Goal: Task Accomplishment & Management: Use online tool/utility

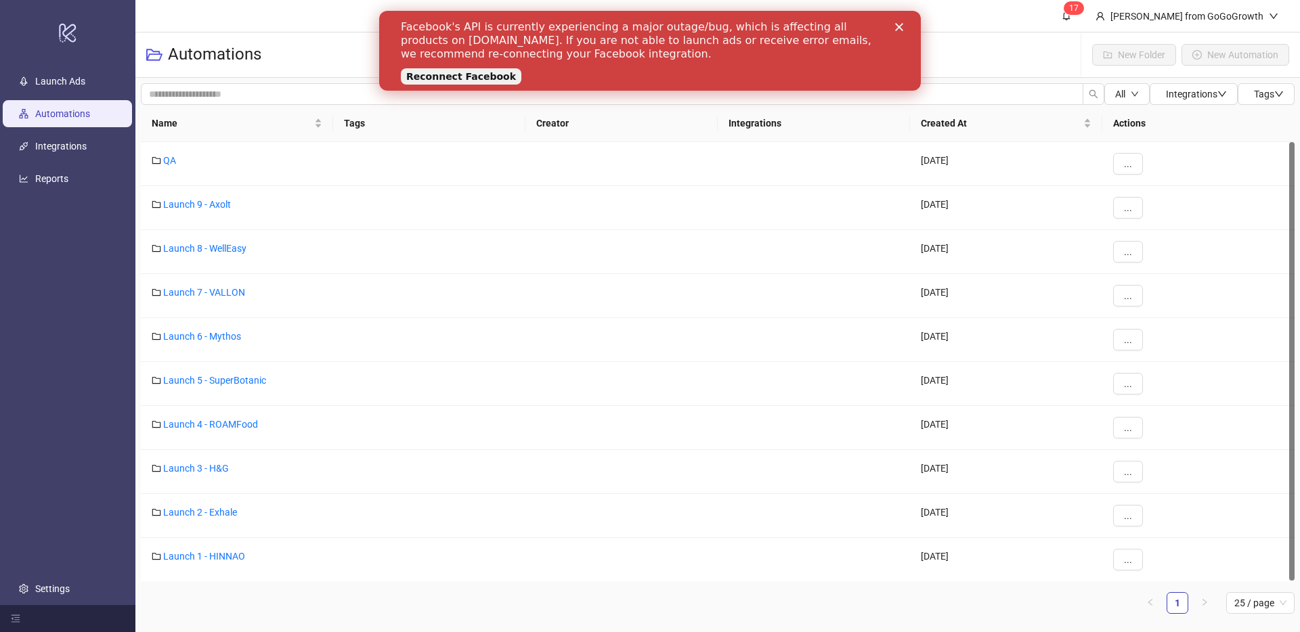
click at [479, 65] on div "Reconnect Facebook" at bounding box center [466, 75] width 131 height 20
click at [475, 72] on link "Reconnect Facebook" at bounding box center [461, 76] width 120 height 16
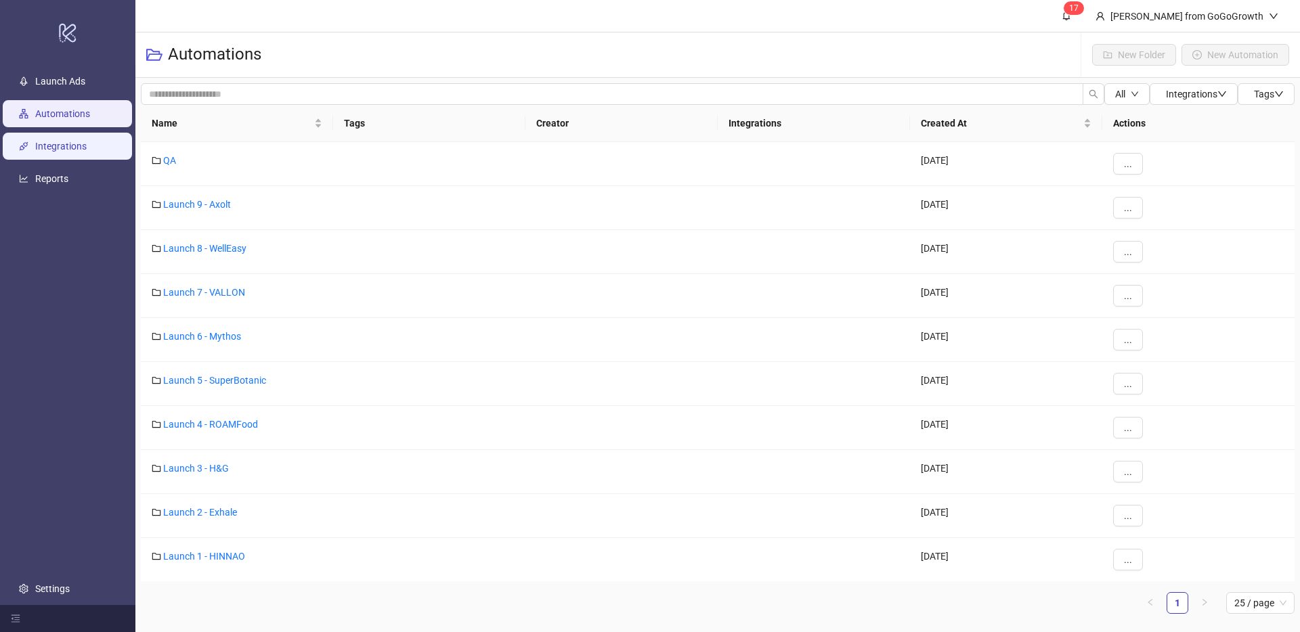
click at [51, 141] on link "Integrations" at bounding box center [60, 146] width 51 height 11
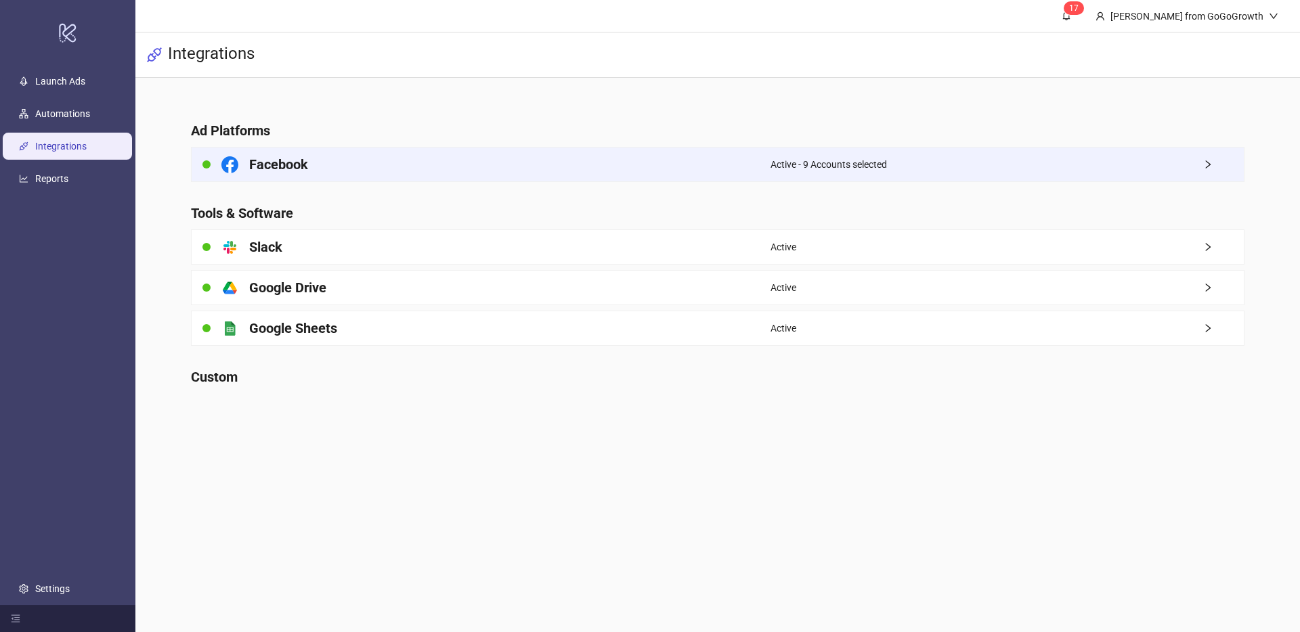
click at [1000, 162] on div "Active - 9 Accounts selected" at bounding box center [1006, 165] width 473 height 34
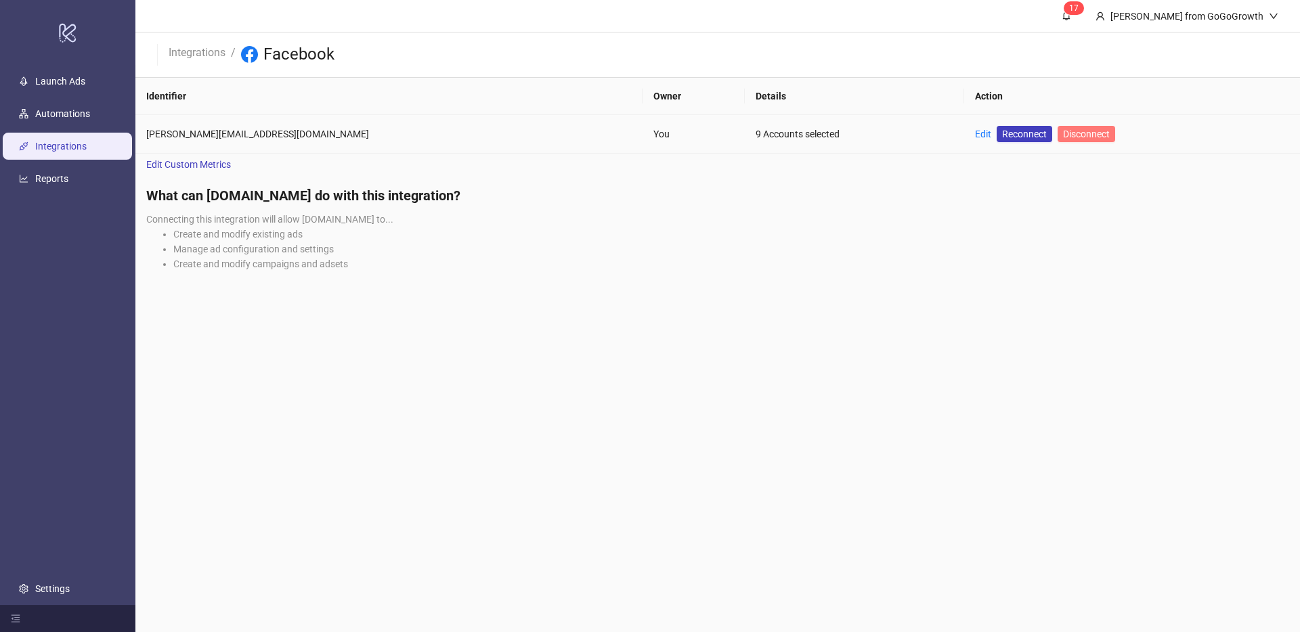
click at [1063, 137] on span "Disconnect" at bounding box center [1086, 134] width 47 height 11
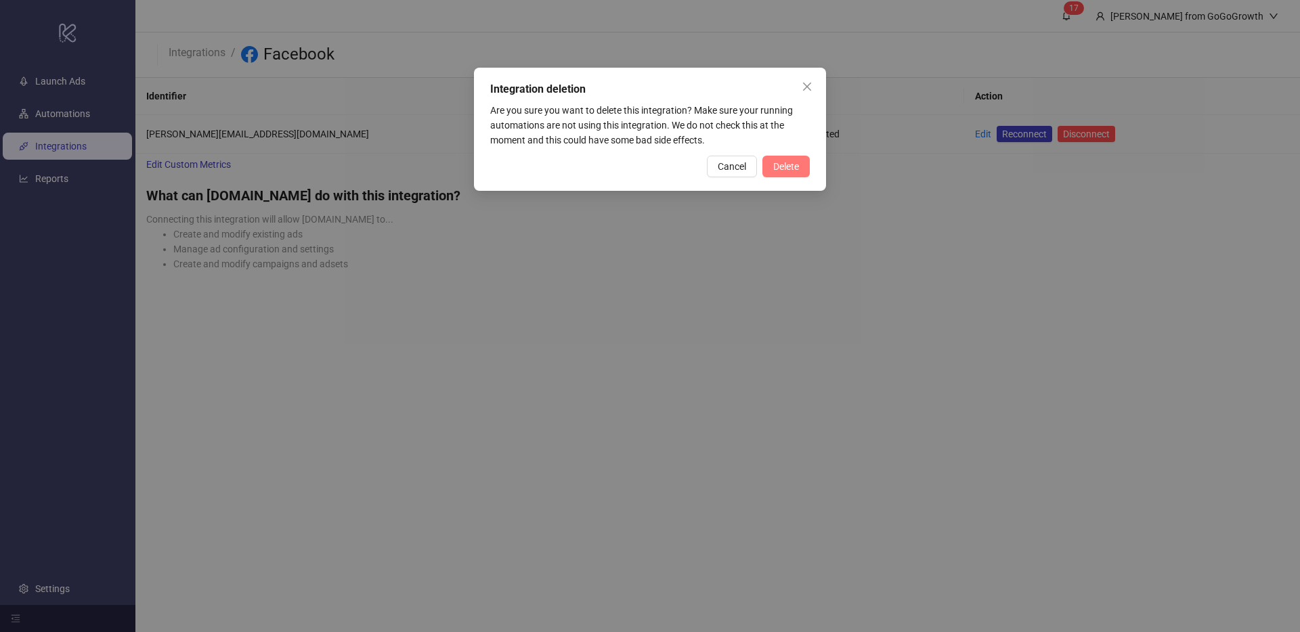
click at [808, 172] on button "Delete" at bounding box center [785, 167] width 47 height 22
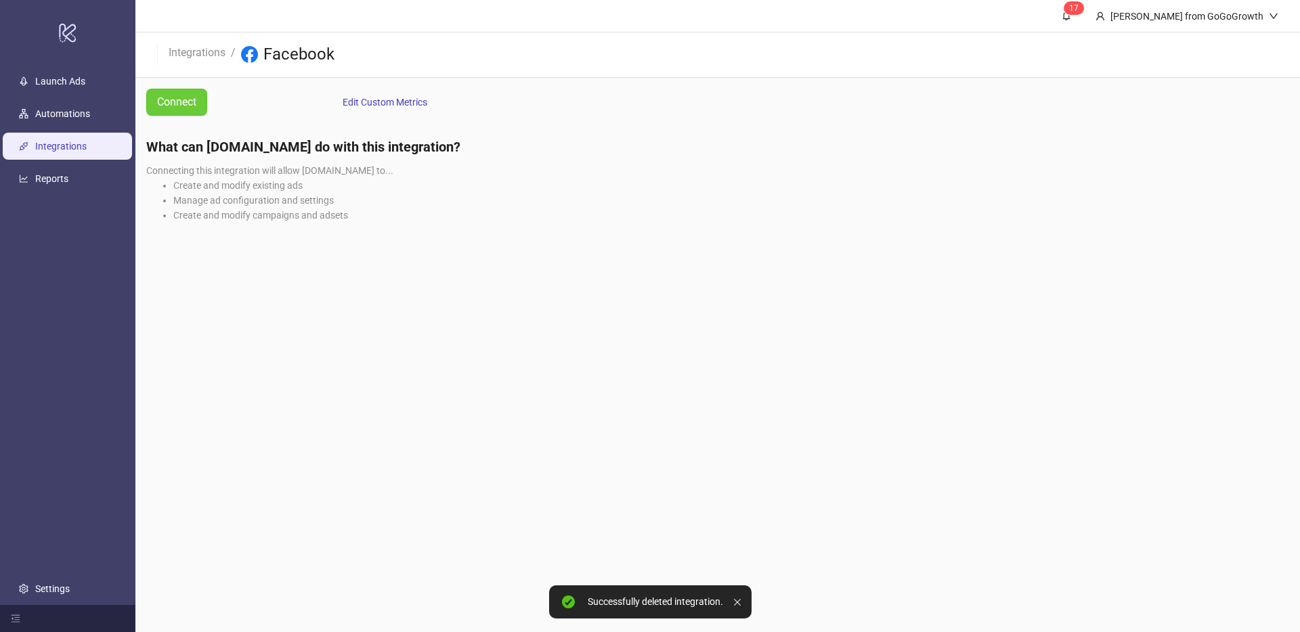
click at [181, 108] on span "Connect" at bounding box center [176, 101] width 39 height 17
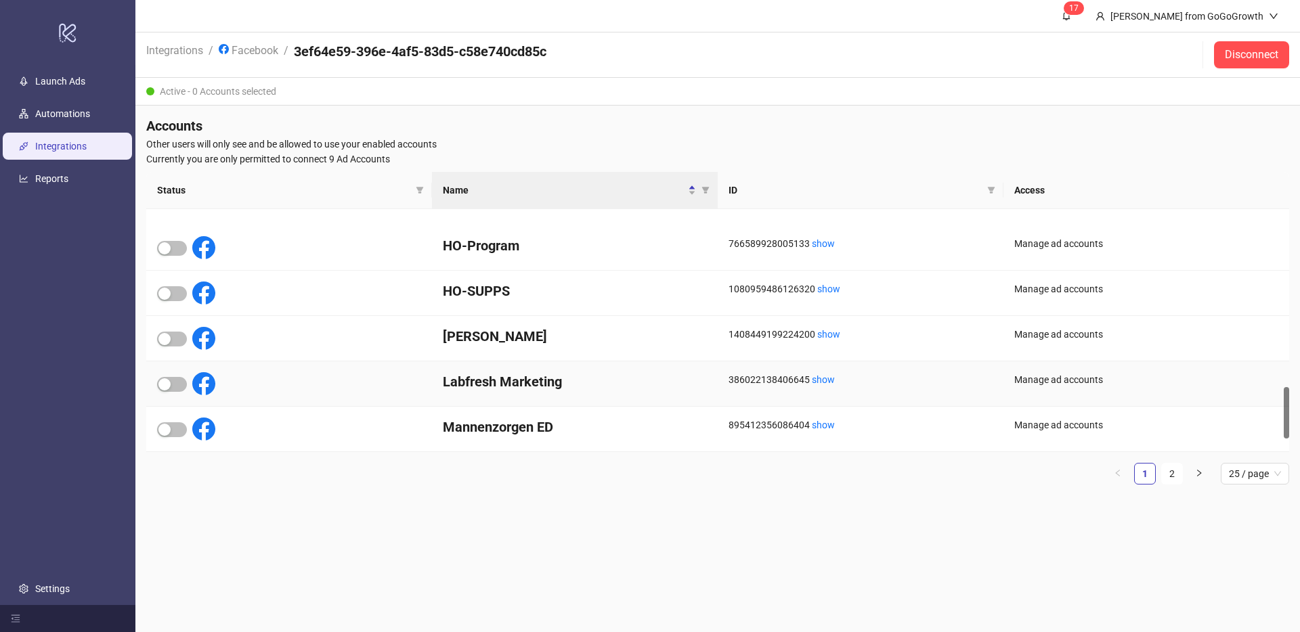
scroll to position [891, 0]
click at [1166, 474] on link "2" at bounding box center [1172, 474] width 20 height 20
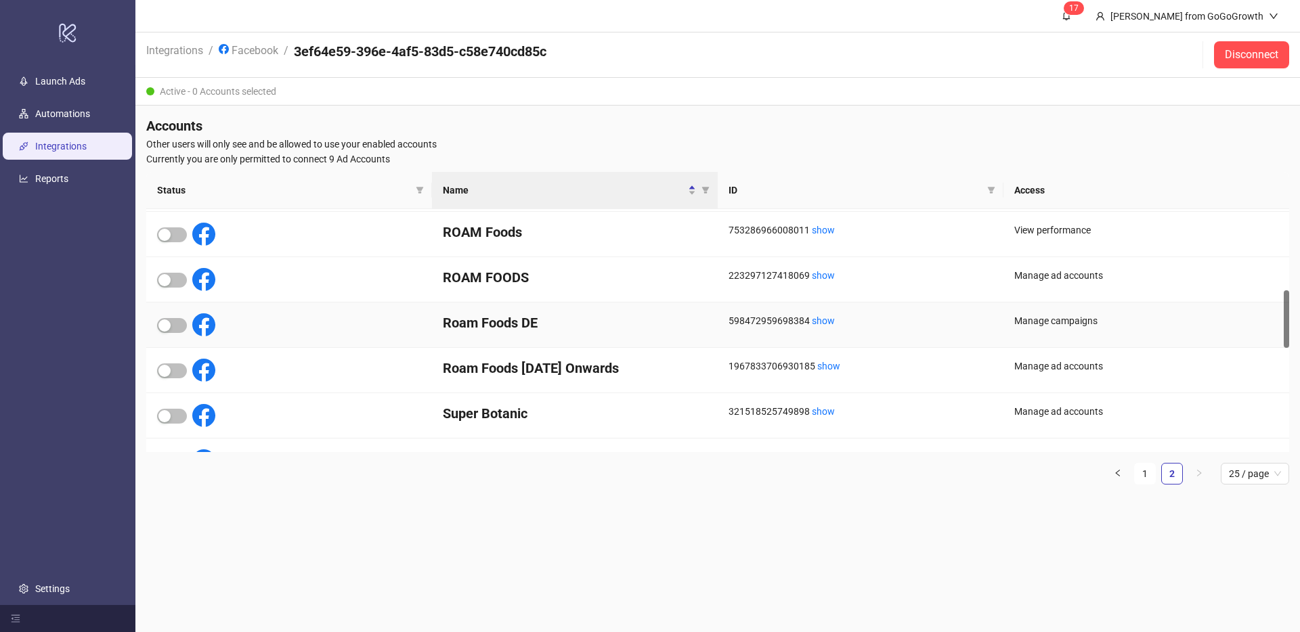
scroll to position [343, 0]
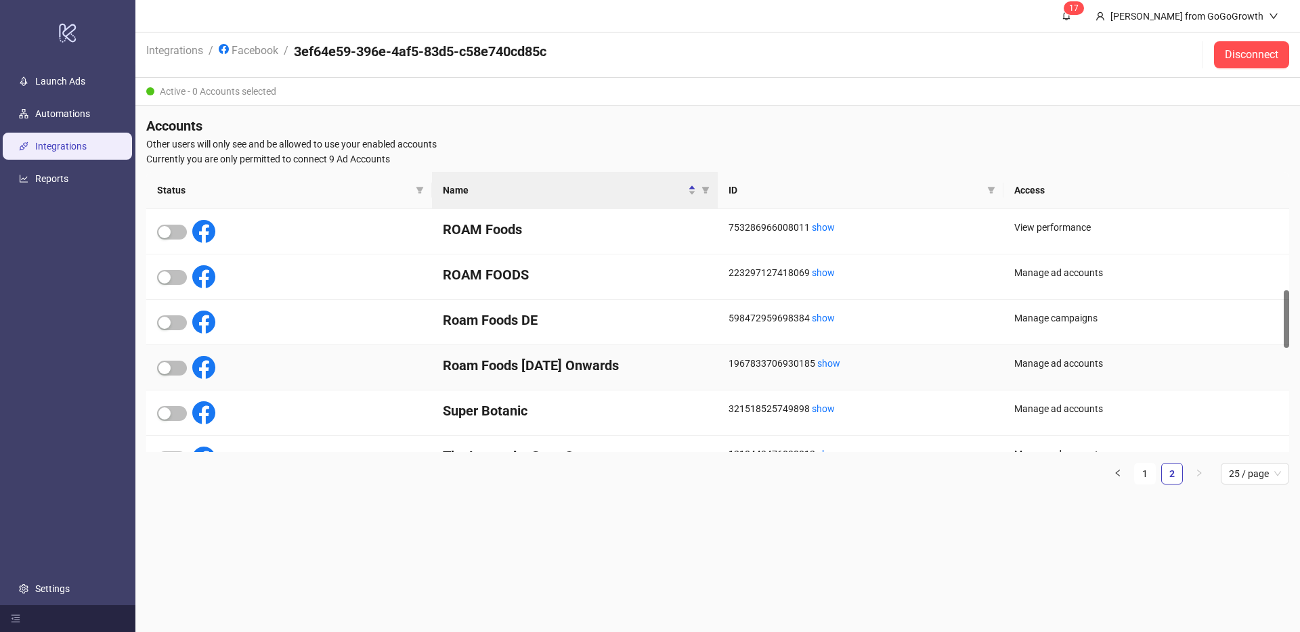
click at [177, 359] on div at bounding box center [172, 367] width 30 height 16
click at [173, 368] on span "button" at bounding box center [172, 368] width 30 height 15
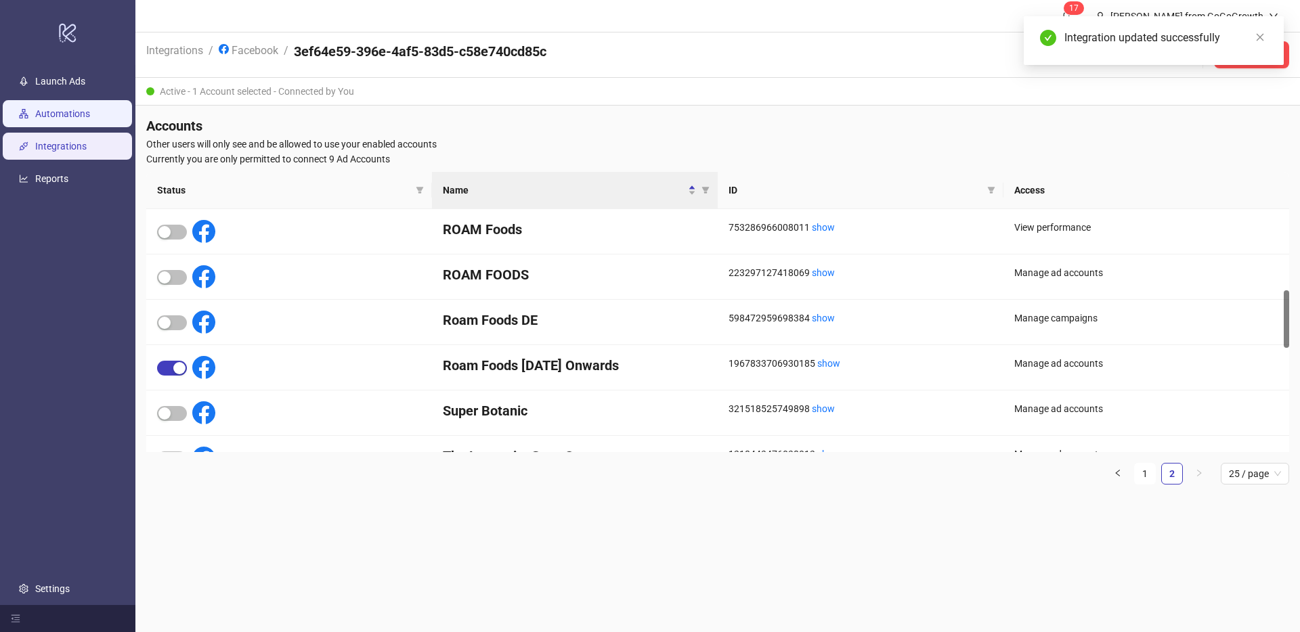
click at [84, 118] on link "Automations" at bounding box center [62, 113] width 55 height 11
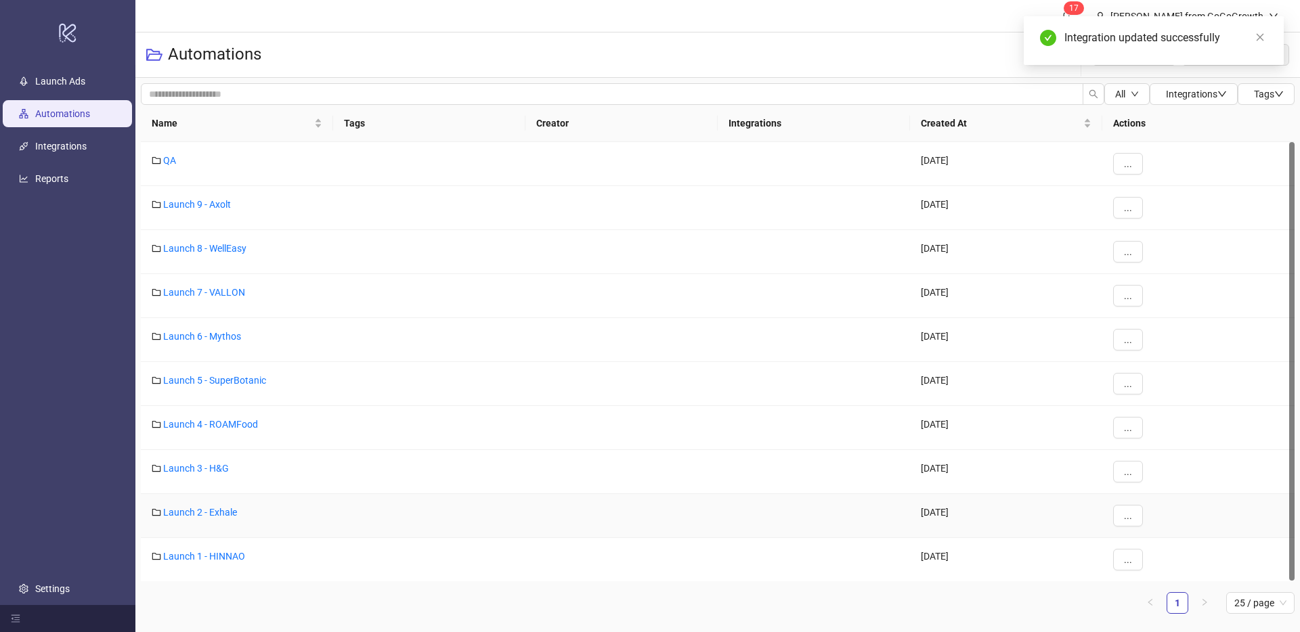
scroll to position [1, 0]
click at [220, 416] on div "Launch 4 - ROAMFood" at bounding box center [237, 427] width 192 height 44
click at [220, 420] on link "Launch 4 - ROAMFood" at bounding box center [210, 423] width 95 height 11
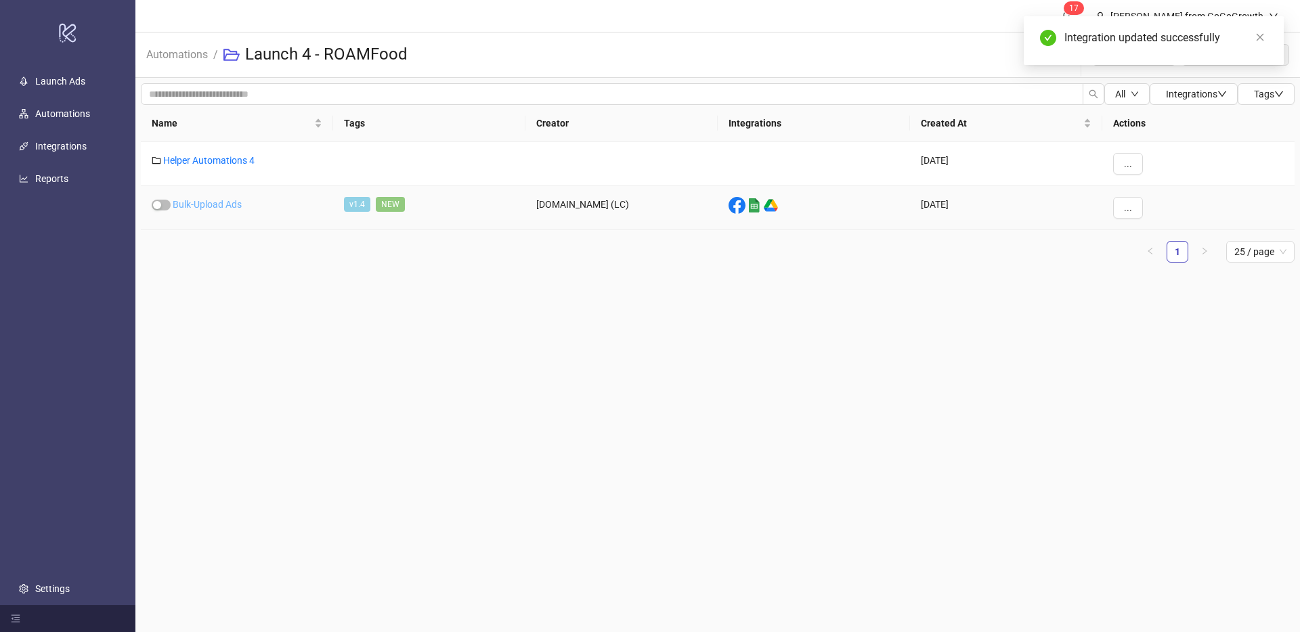
click at [223, 200] on link "Bulk-Upload Ads" at bounding box center [207, 204] width 69 height 11
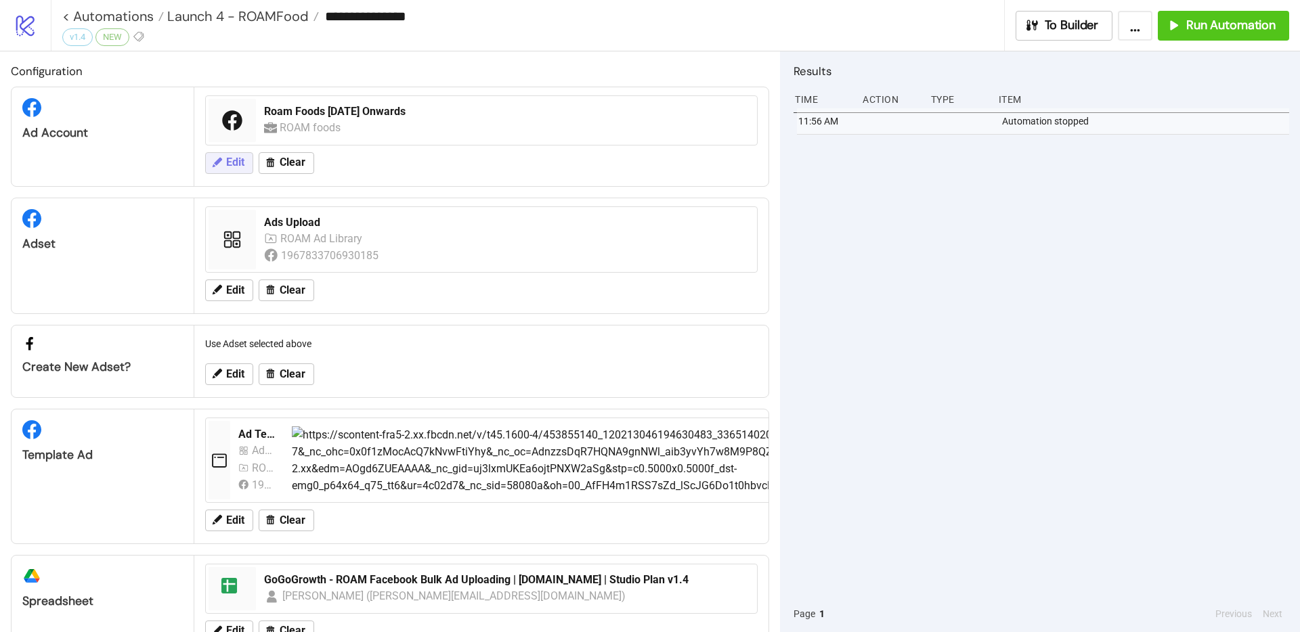
click at [244, 160] on span "Edit" at bounding box center [235, 162] width 18 height 12
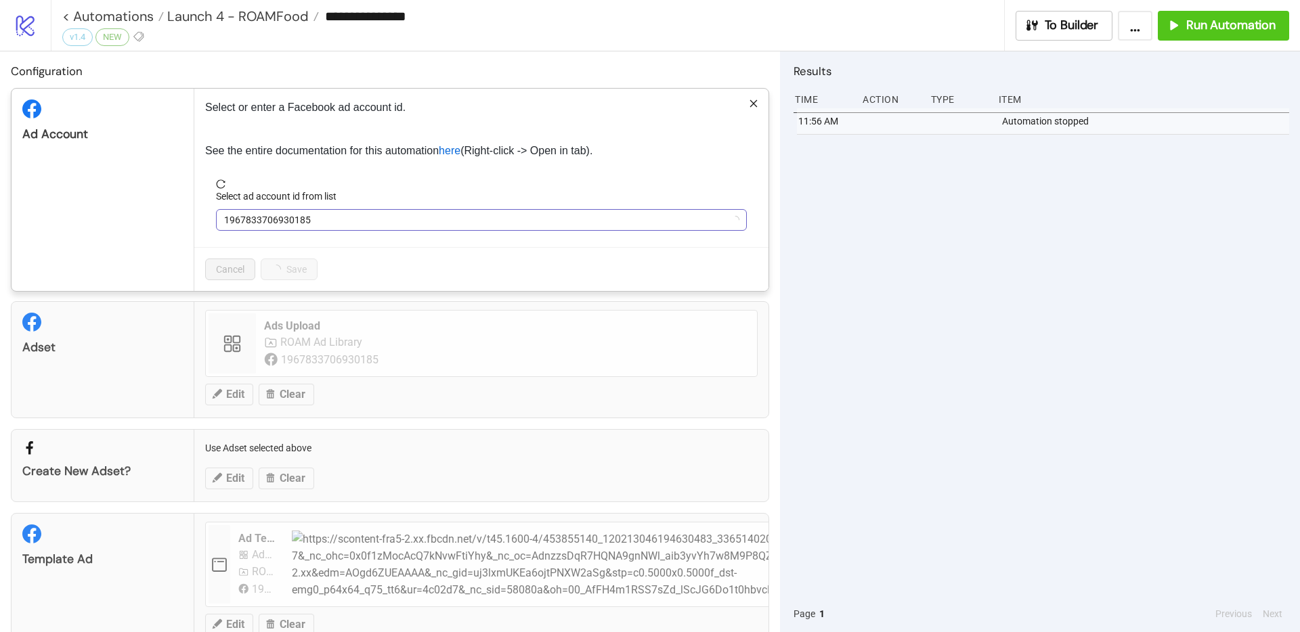
click at [281, 211] on span "1967833706930185" at bounding box center [481, 220] width 514 height 20
click at [287, 220] on span "Roam Foods [DATE] Onwards" at bounding box center [481, 220] width 514 height 20
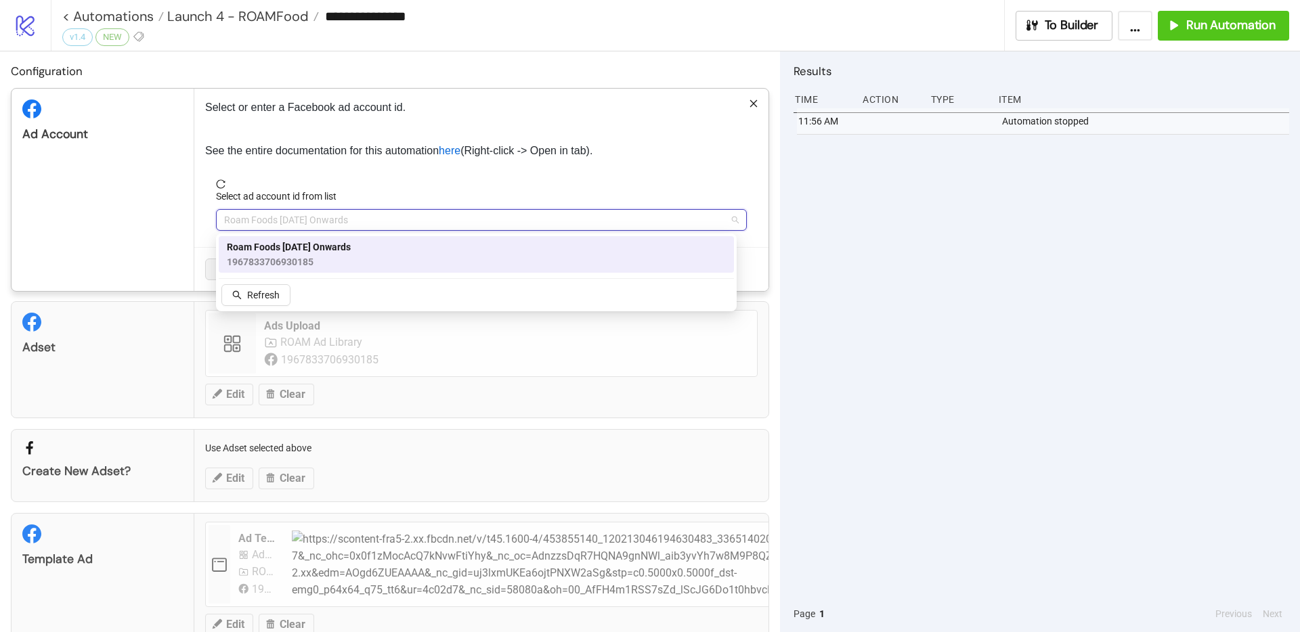
click at [270, 265] on span "1967833706930185" at bounding box center [289, 262] width 124 height 15
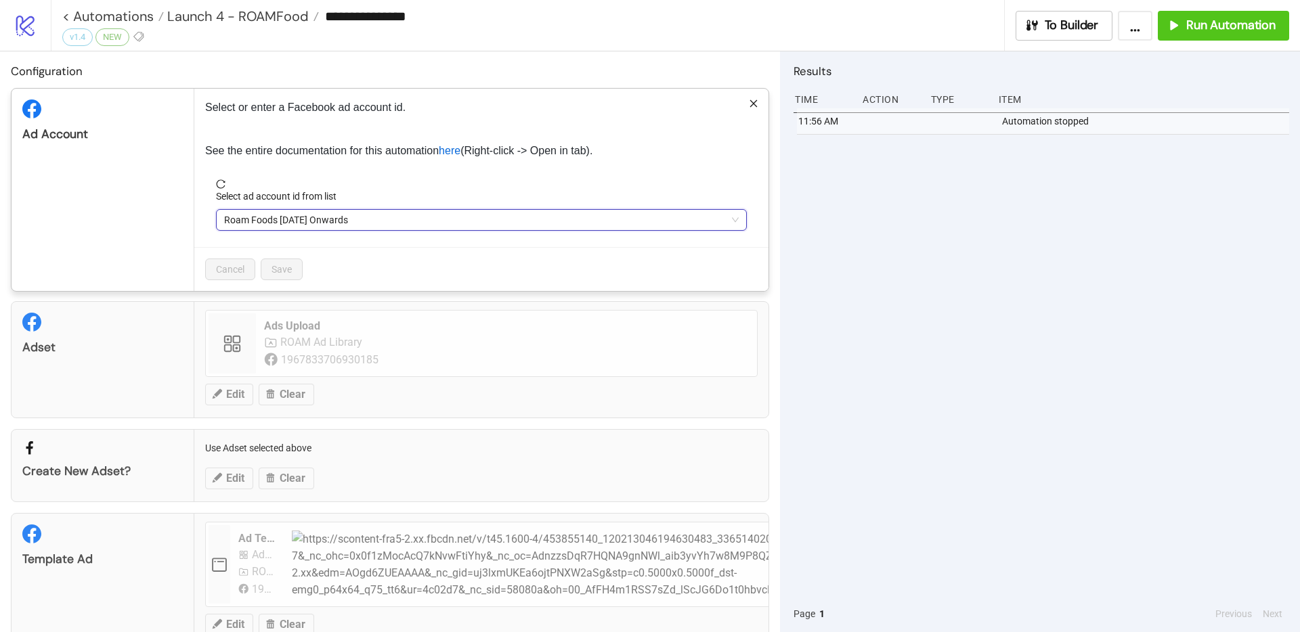
click at [394, 275] on div "Cancel Save" at bounding box center [481, 269] width 574 height 44
click at [389, 291] on div "Cancel Save" at bounding box center [481, 269] width 574 height 44
click at [294, 395] on div "**********" at bounding box center [650, 316] width 1300 height 632
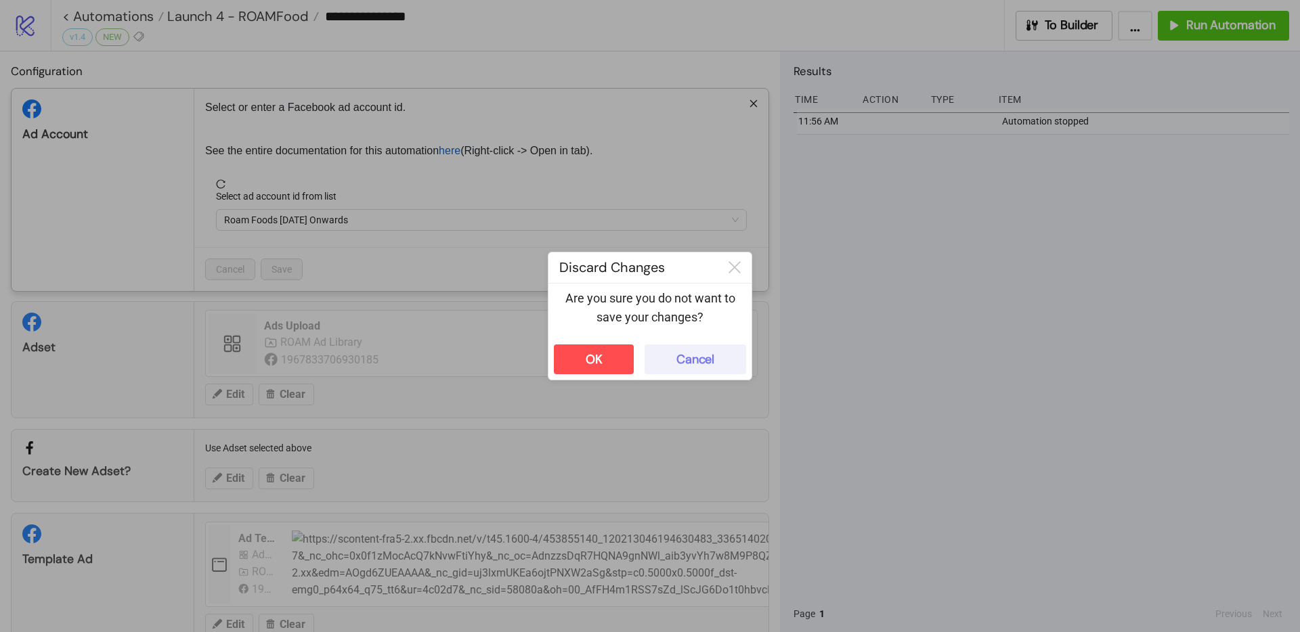
click at [736, 374] on button "Cancel" at bounding box center [695, 360] width 102 height 30
click at [1206, 24] on div "**********" at bounding box center [650, 316] width 1300 height 632
click at [608, 364] on button "OK" at bounding box center [594, 360] width 80 height 30
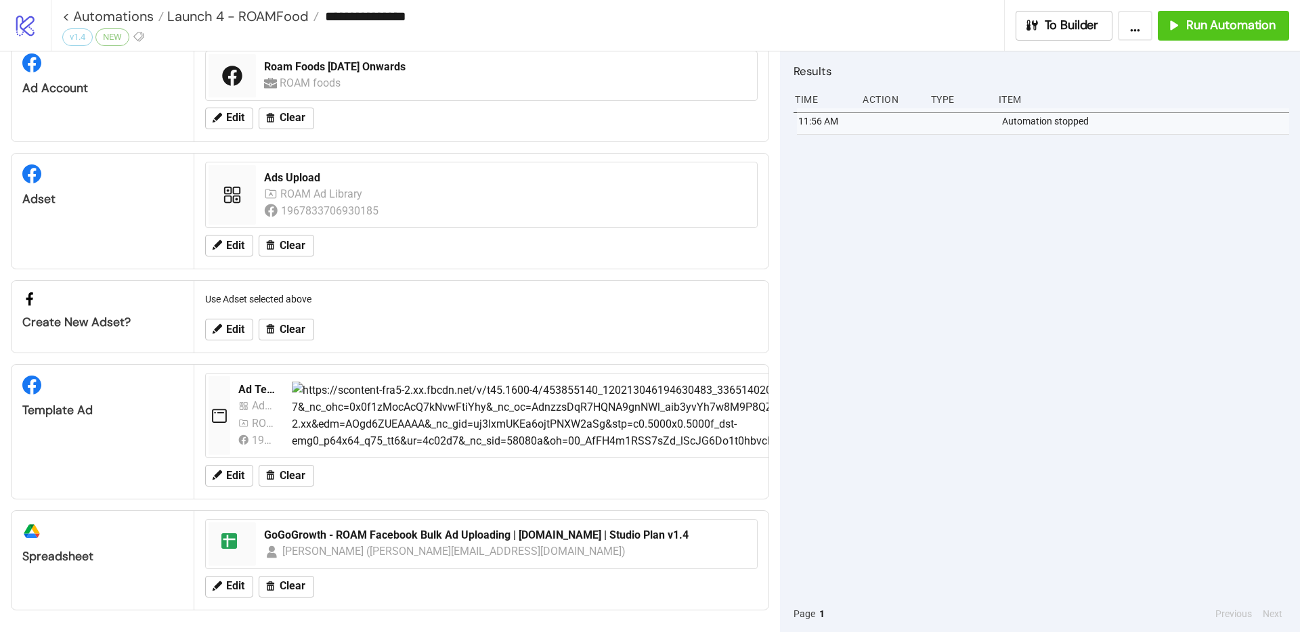
scroll to position [42, 0]
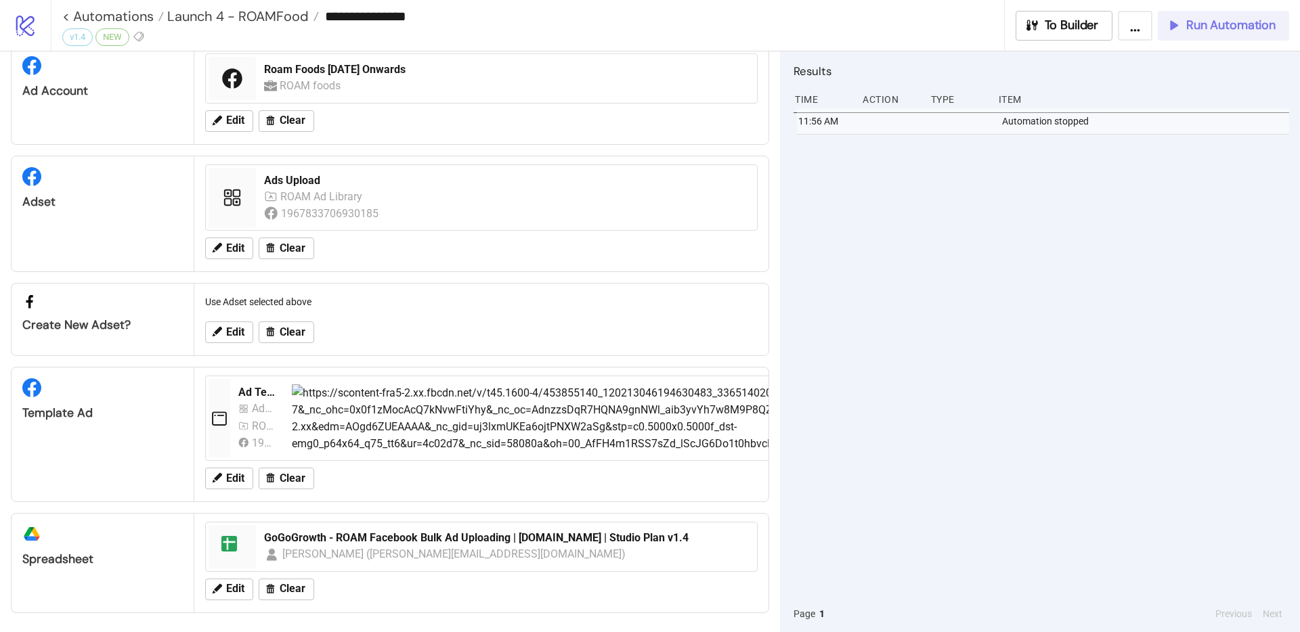
click at [1236, 33] on button "Run Automation" at bounding box center [1223, 26] width 131 height 30
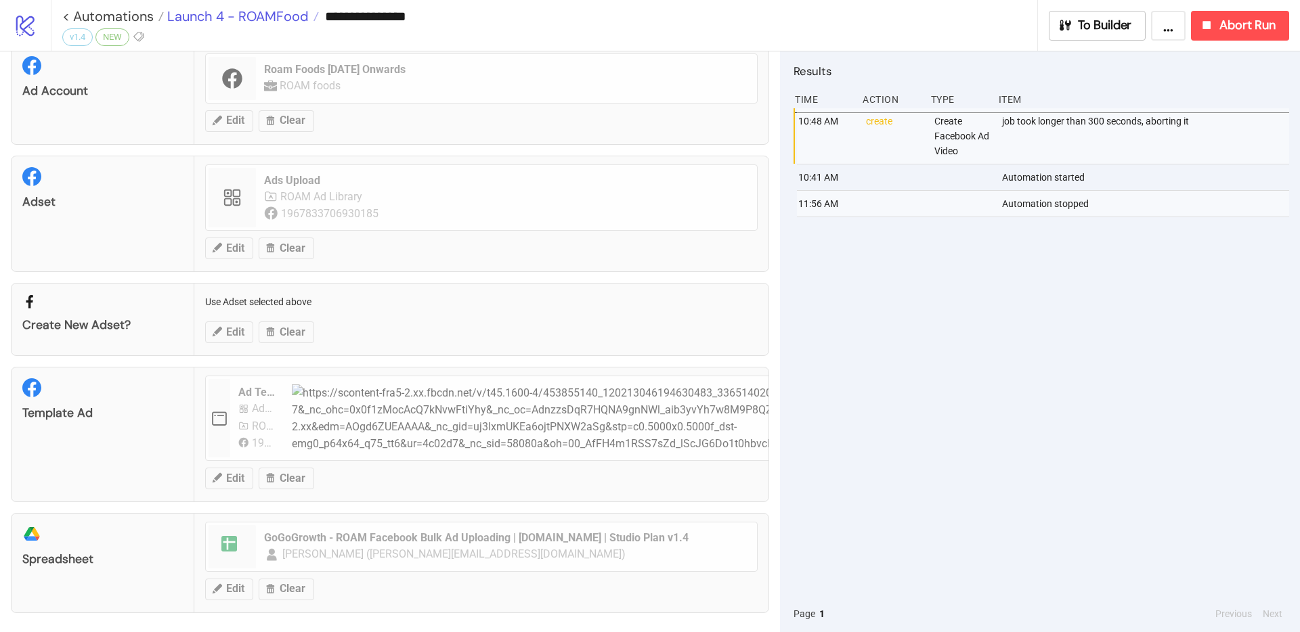
click at [200, 17] on span "Launch 4 - ROAMFood" at bounding box center [236, 16] width 145 height 18
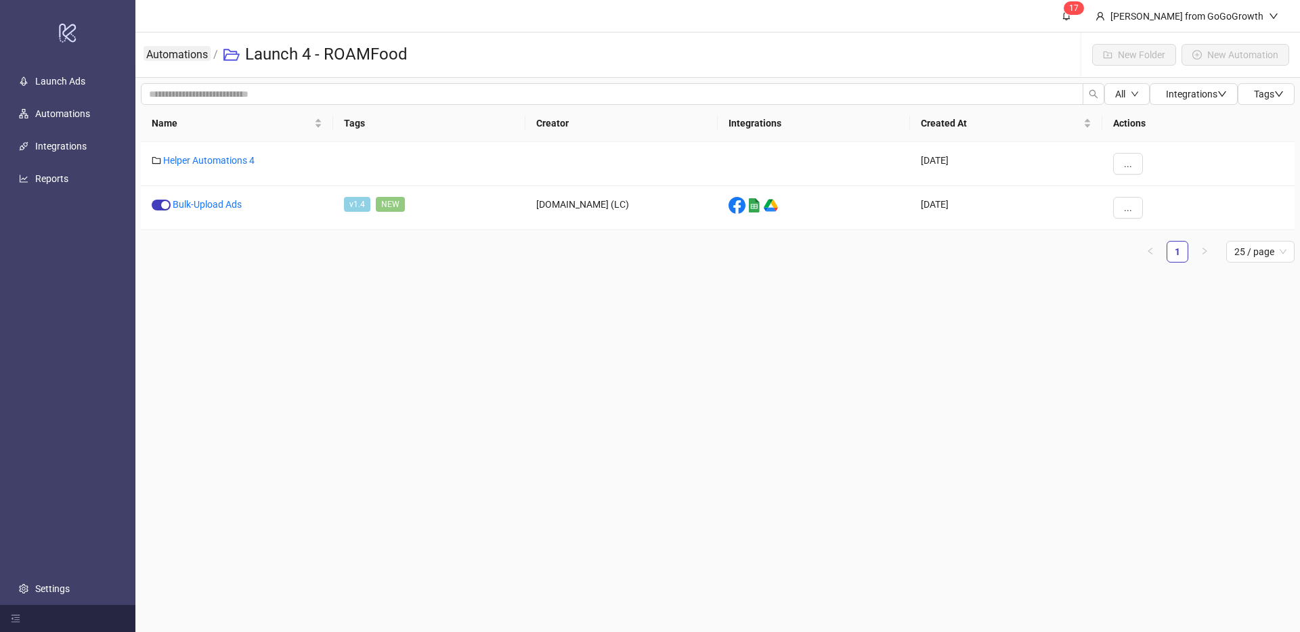
click at [164, 49] on link "Automations" at bounding box center [177, 53] width 67 height 15
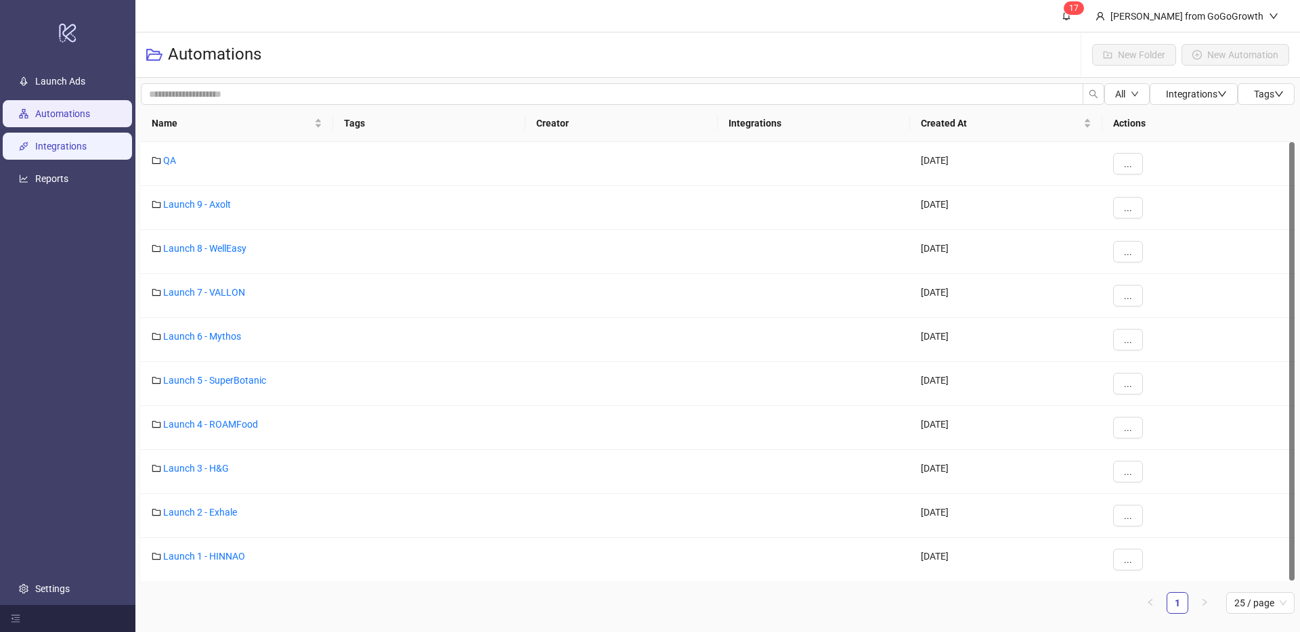
click at [64, 144] on link "Integrations" at bounding box center [60, 146] width 51 height 11
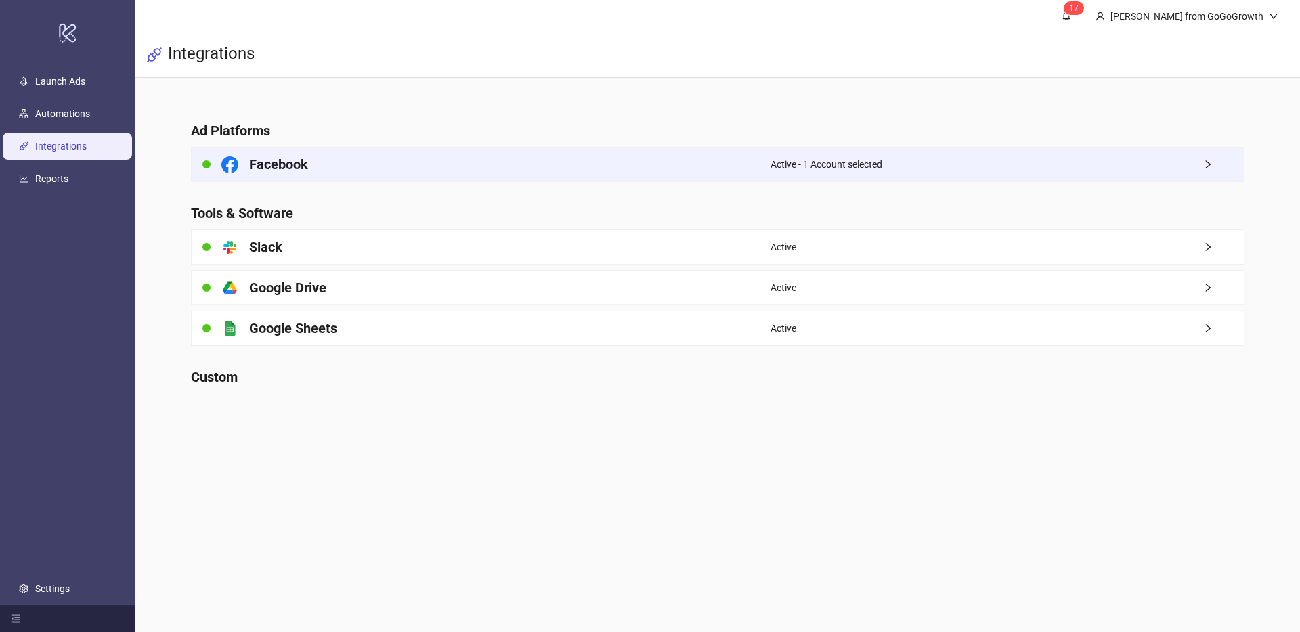
click at [276, 167] on h4 "Facebook" at bounding box center [278, 164] width 59 height 19
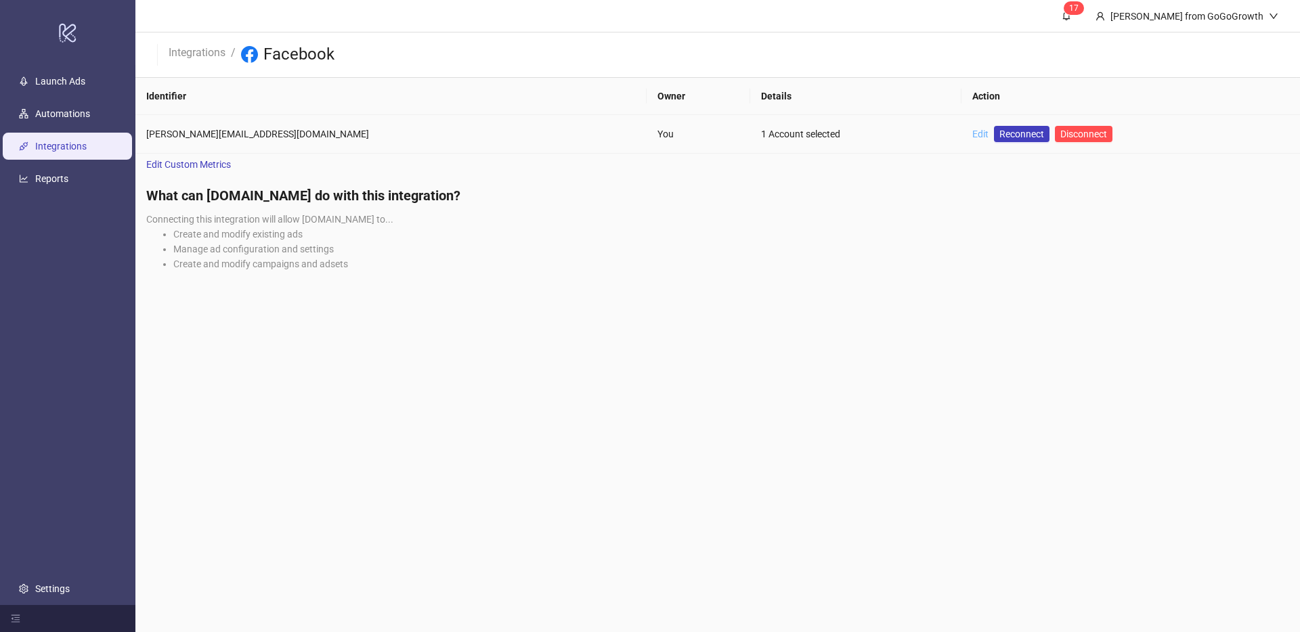
click at [972, 134] on link "Edit" at bounding box center [980, 134] width 16 height 11
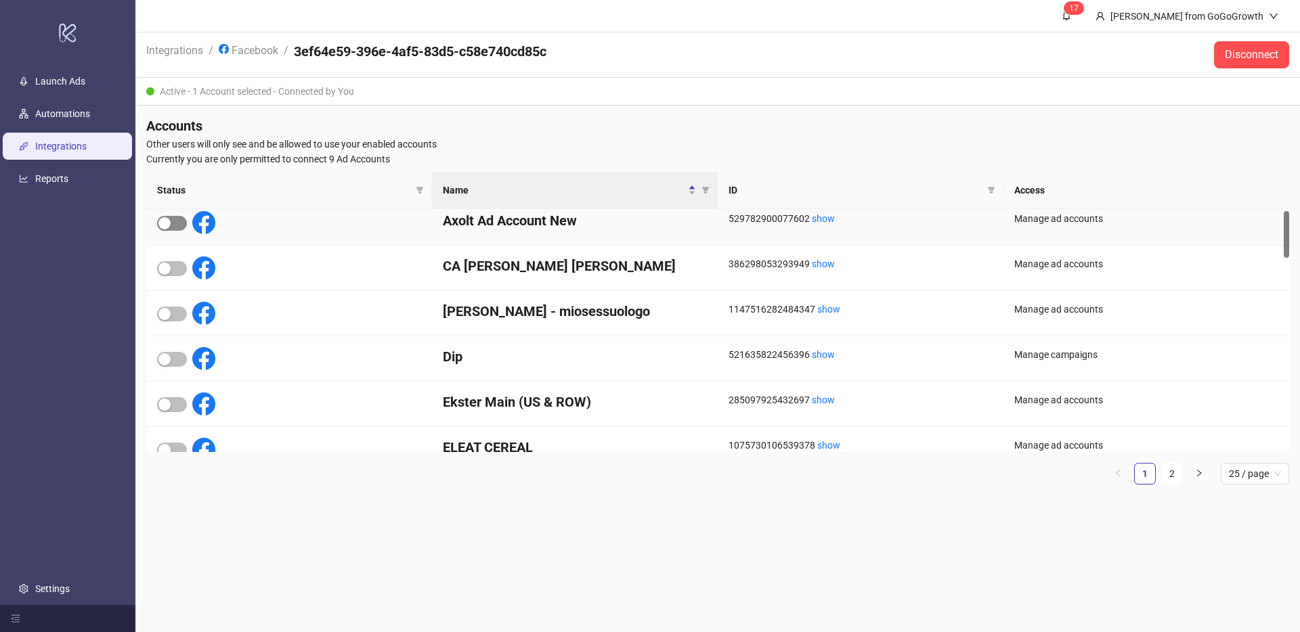
click at [173, 227] on span "button" at bounding box center [172, 223] width 30 height 15
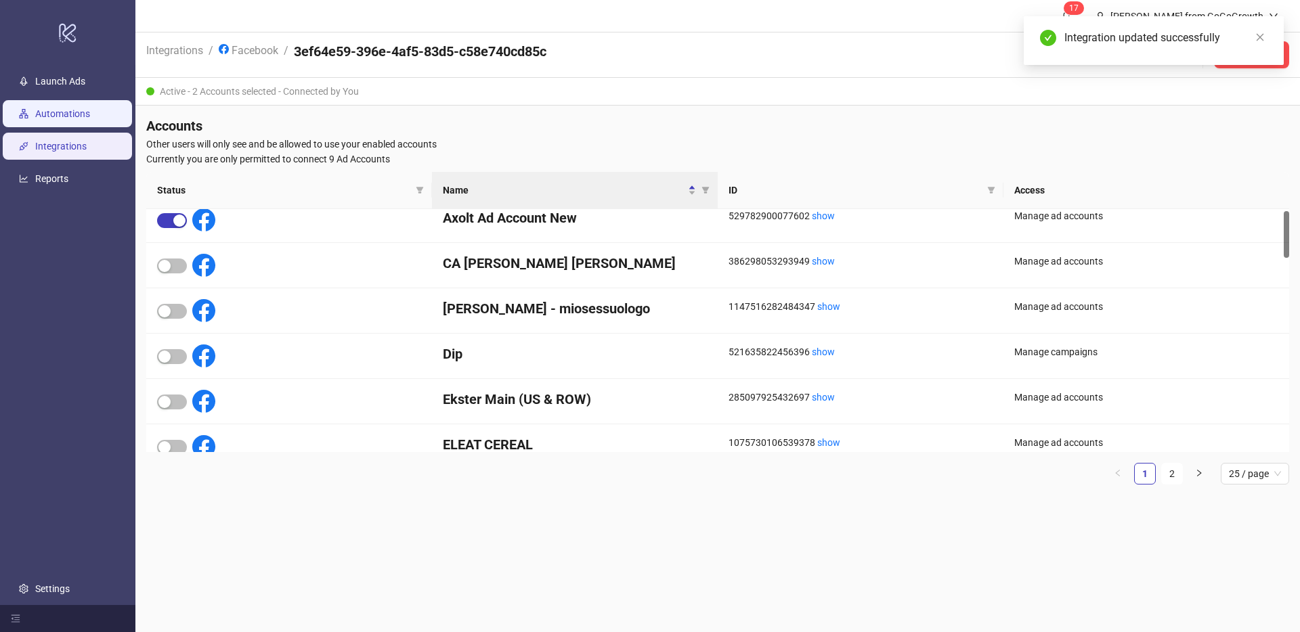
click at [50, 118] on link "Automations" at bounding box center [62, 113] width 55 height 11
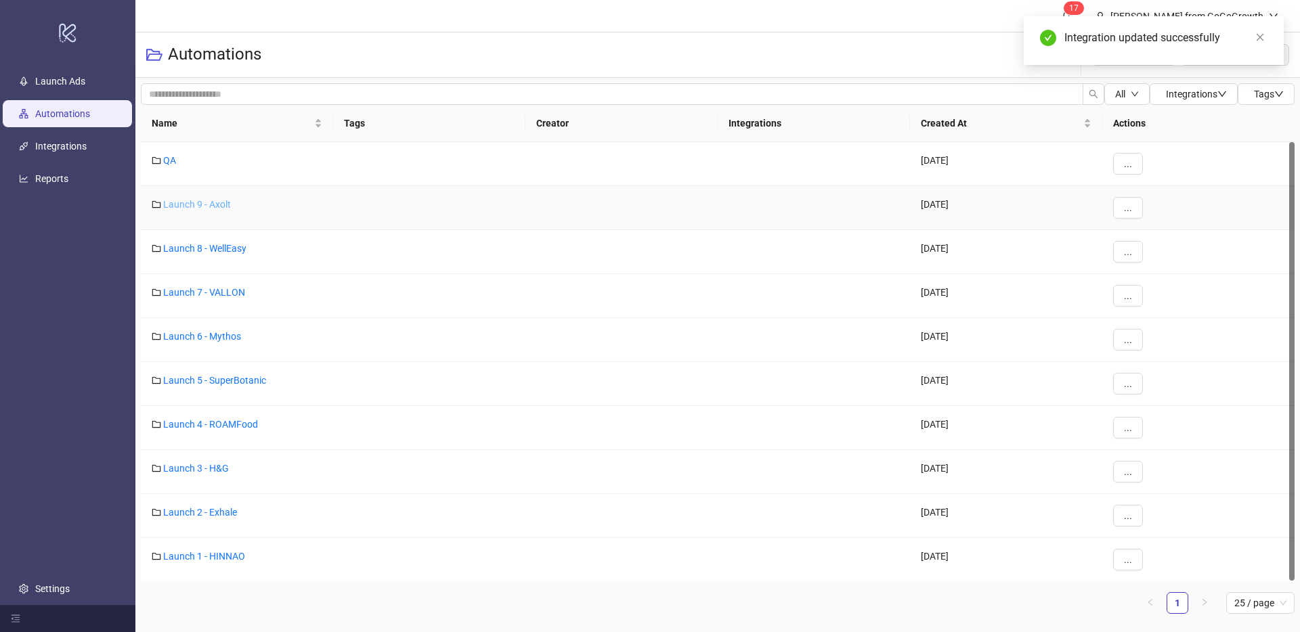
click at [192, 202] on link "Launch 9 - Axolt" at bounding box center [197, 204] width 68 height 11
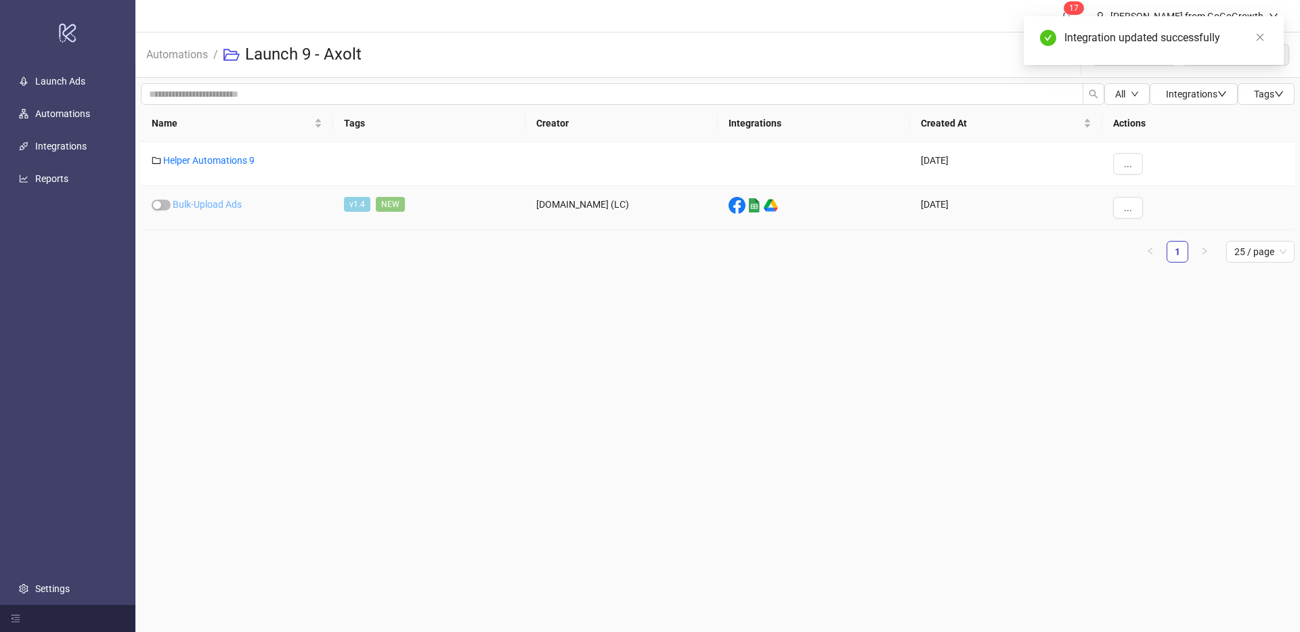
click at [214, 204] on link "Bulk-Upload Ads" at bounding box center [207, 204] width 69 height 11
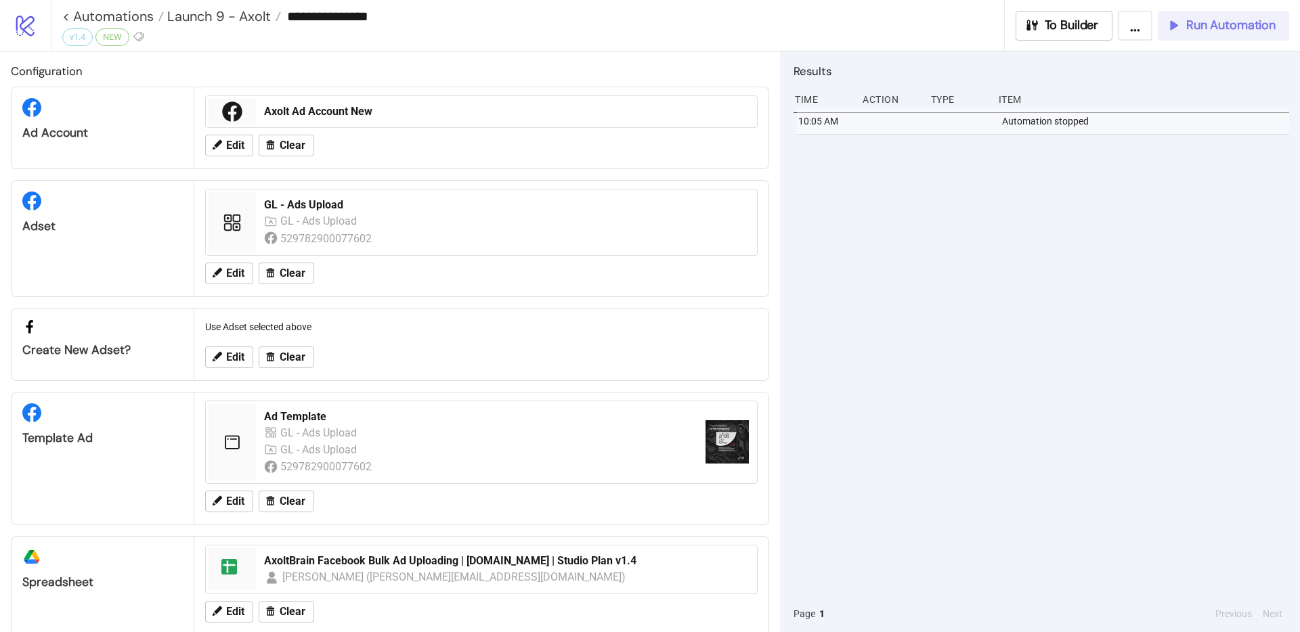
click at [1220, 34] on button "Run Automation" at bounding box center [1223, 26] width 131 height 30
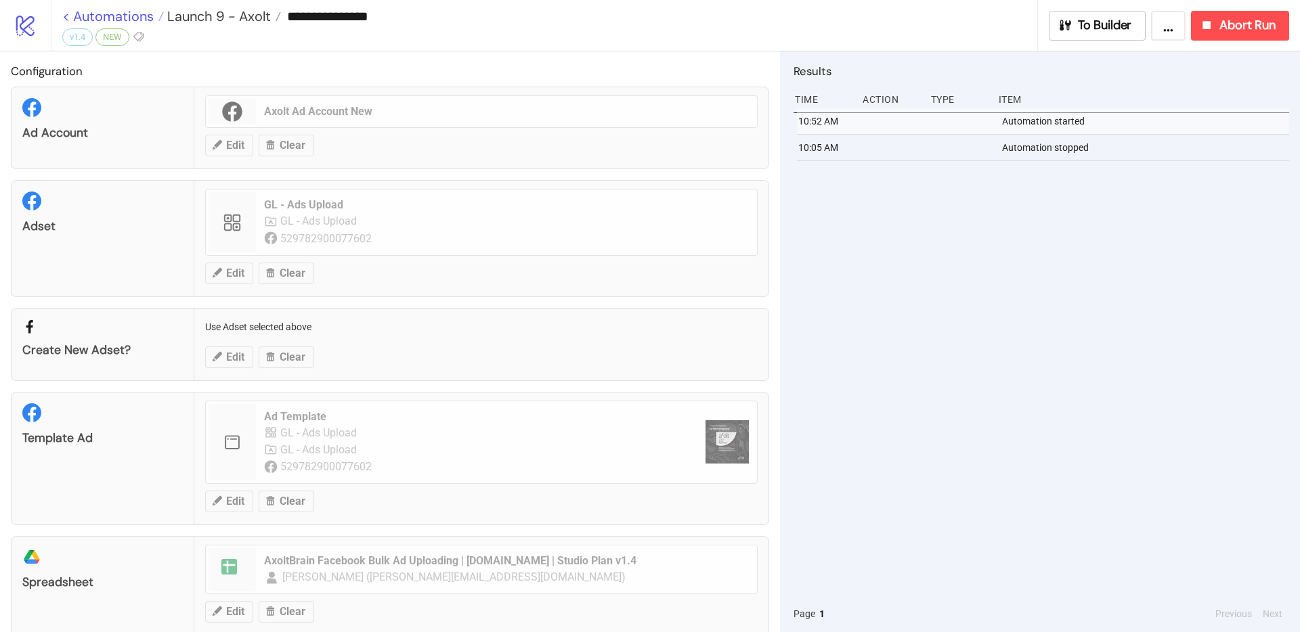
click at [148, 14] on link "< Automations" at bounding box center [113, 16] width 102 height 14
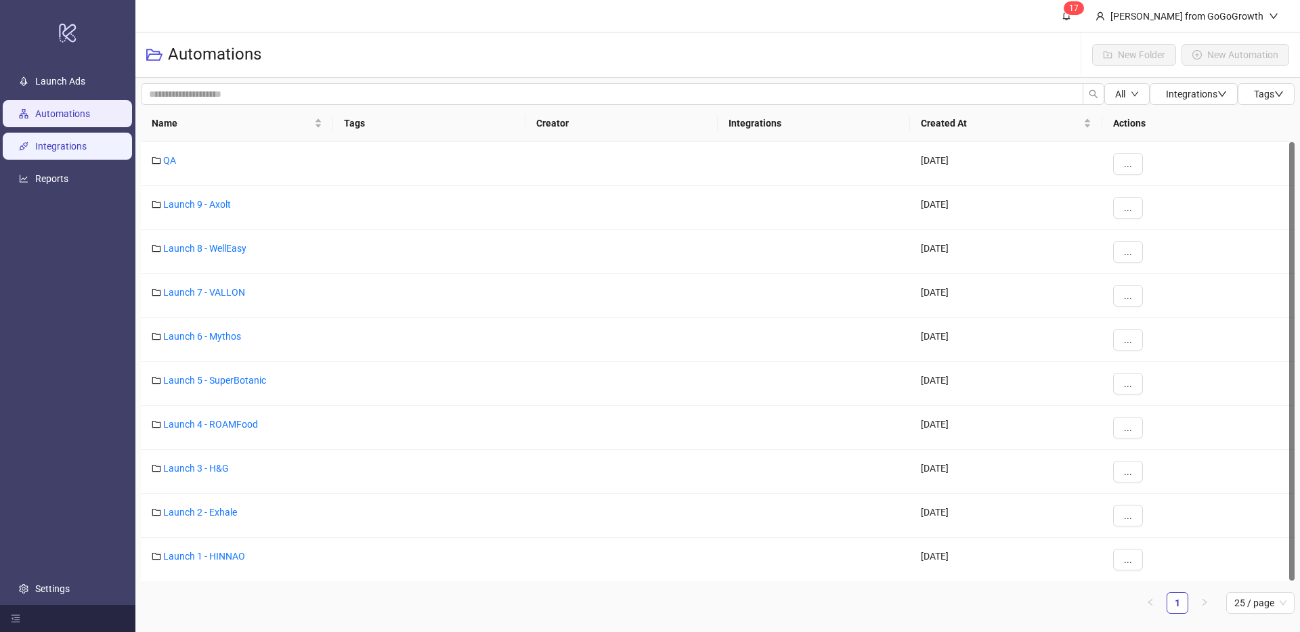
click at [64, 152] on link "Integrations" at bounding box center [60, 146] width 51 height 11
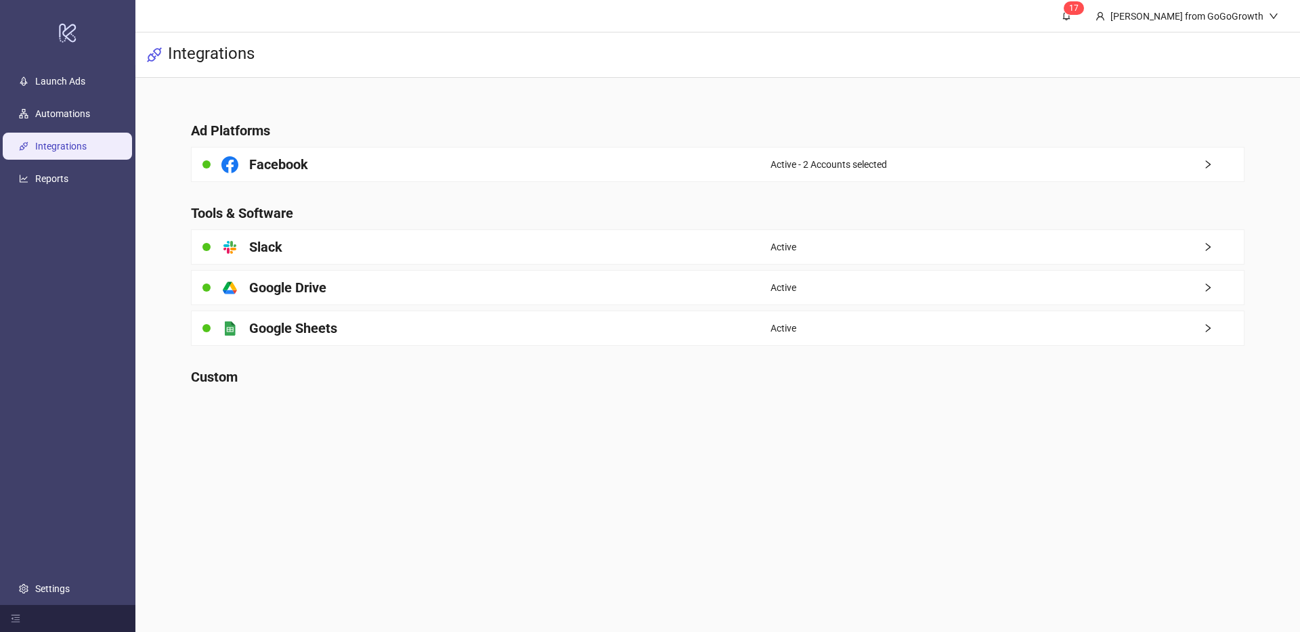
click at [405, 183] on main "Ad Platforms Facebook Active - 2 Accounts selected Tools & Software platform/sl…" at bounding box center [717, 246] width 1075 height 337
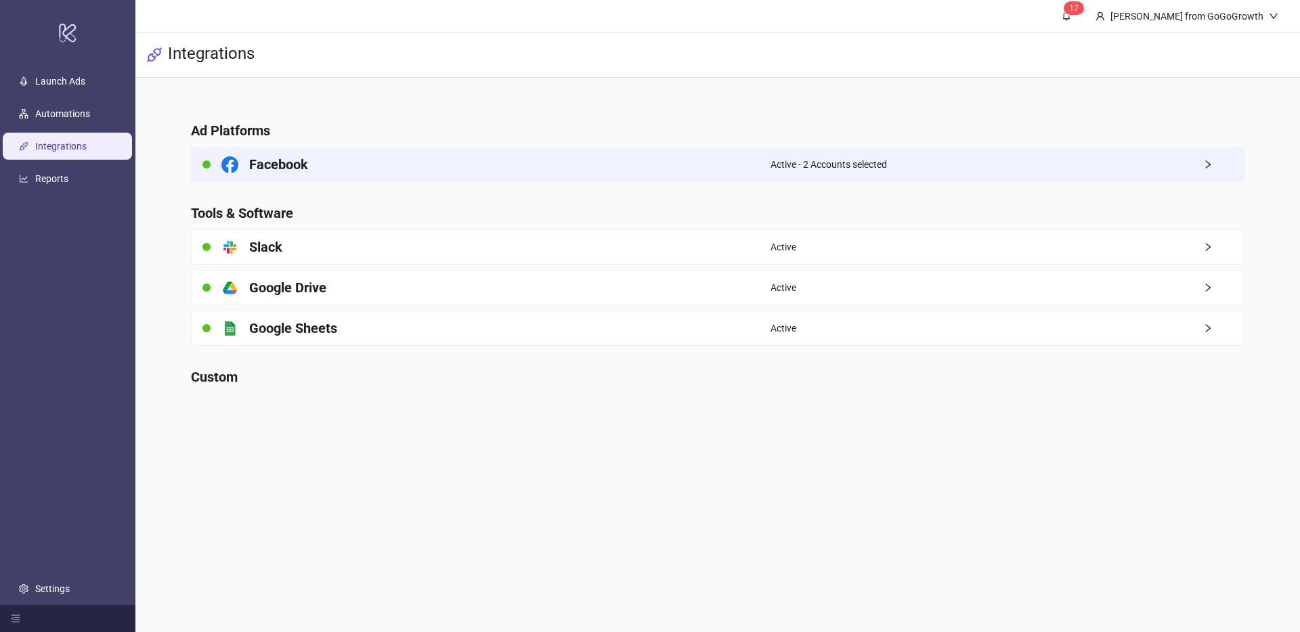
click at [423, 166] on div "Facebook" at bounding box center [481, 165] width 579 height 34
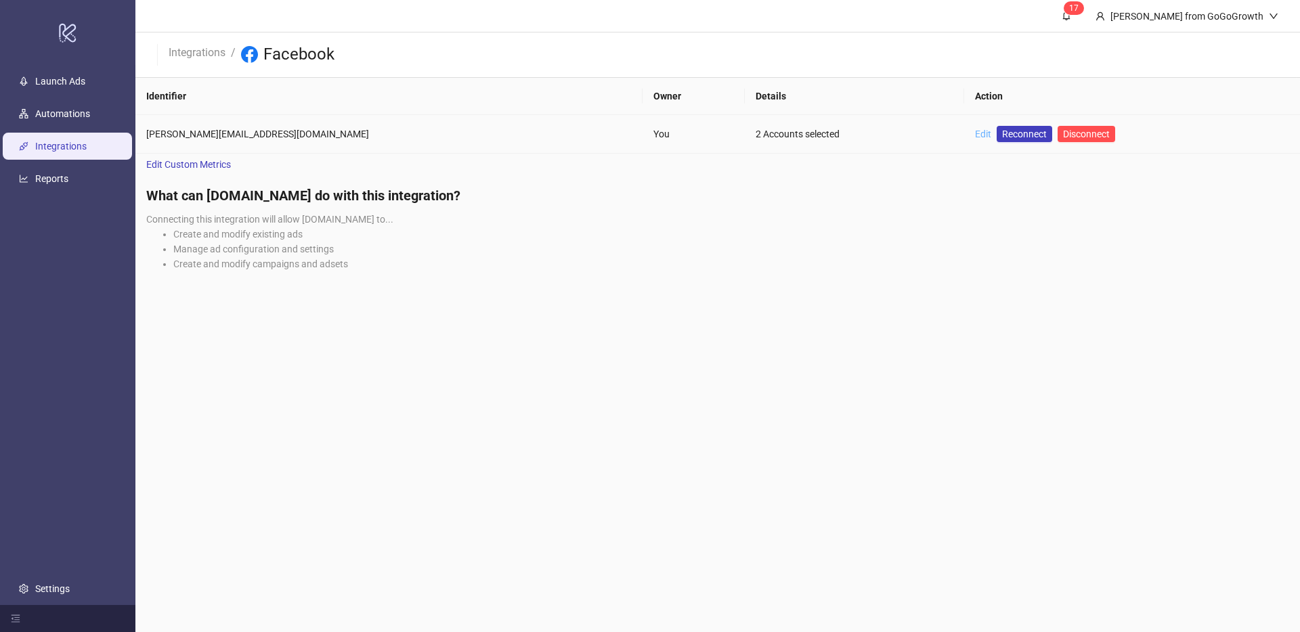
click at [975, 138] on link "Edit" at bounding box center [983, 134] width 16 height 11
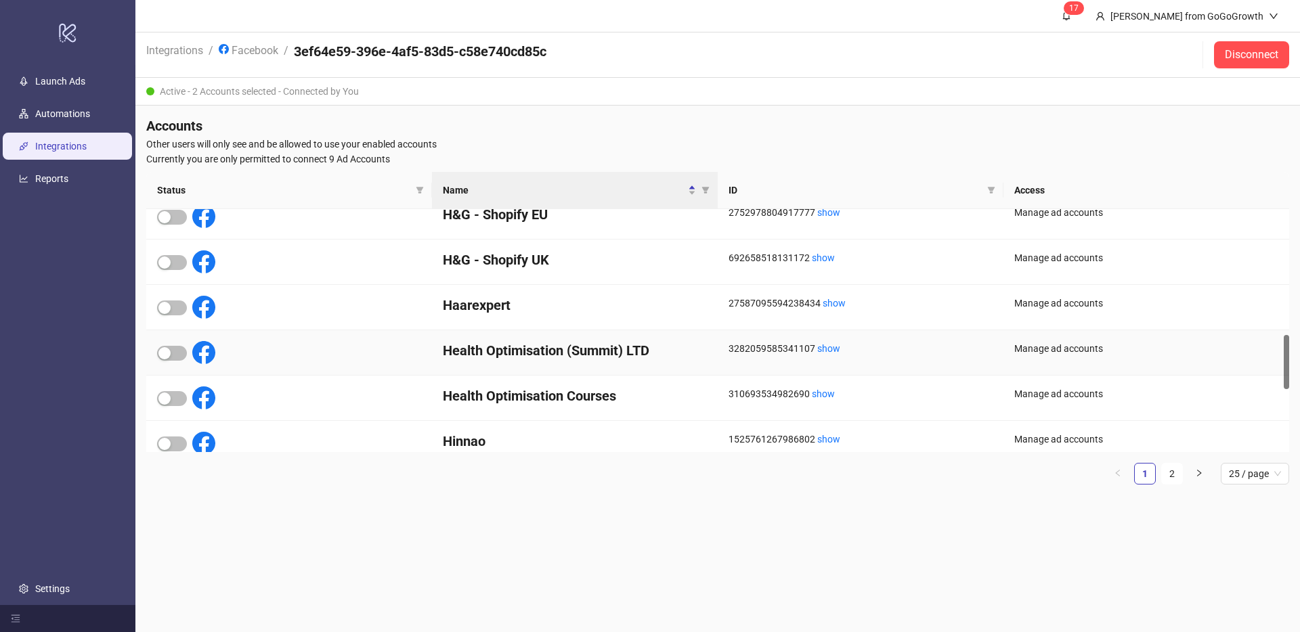
scroll to position [636, 0]
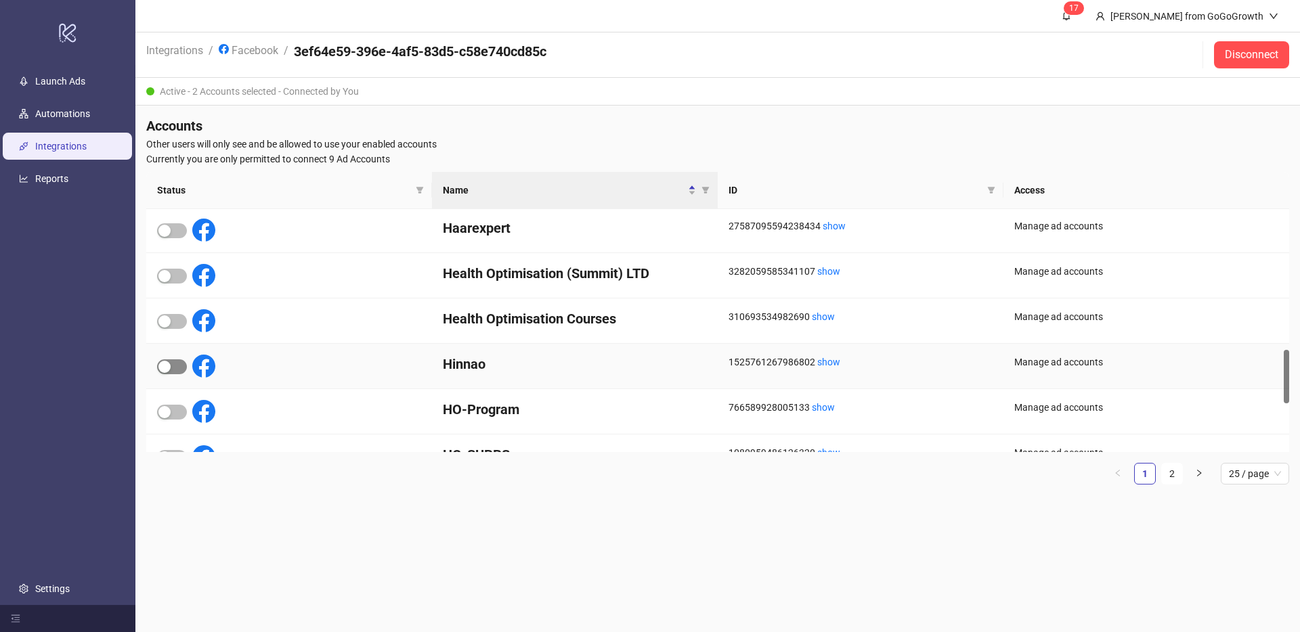
click at [169, 368] on div "button" at bounding box center [164, 367] width 12 height 12
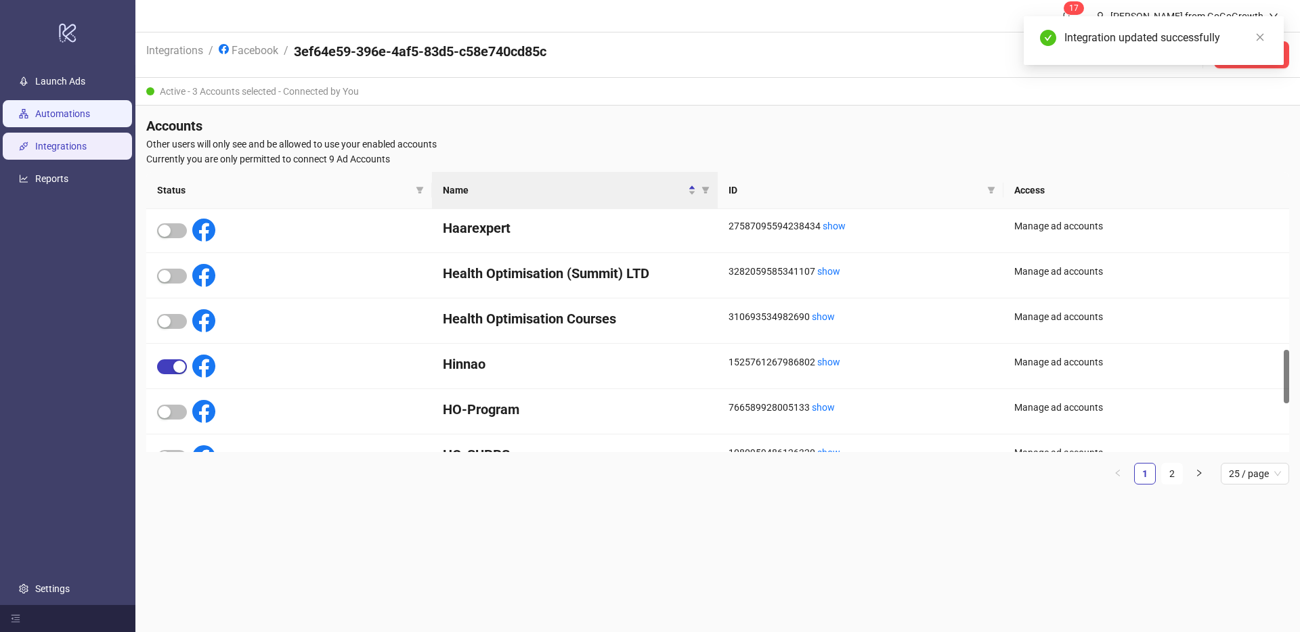
click at [77, 119] on link "Automations" at bounding box center [62, 113] width 55 height 11
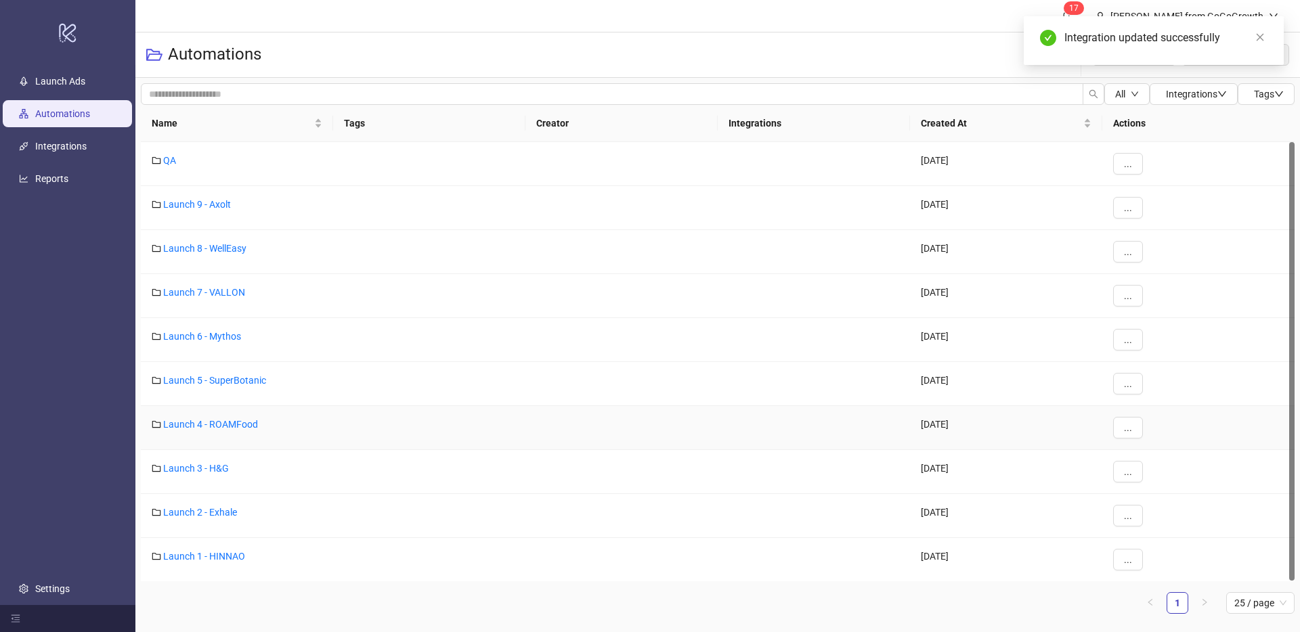
scroll to position [1, 0]
click at [227, 556] on link "Launch 1 - HINNAO" at bounding box center [204, 555] width 82 height 11
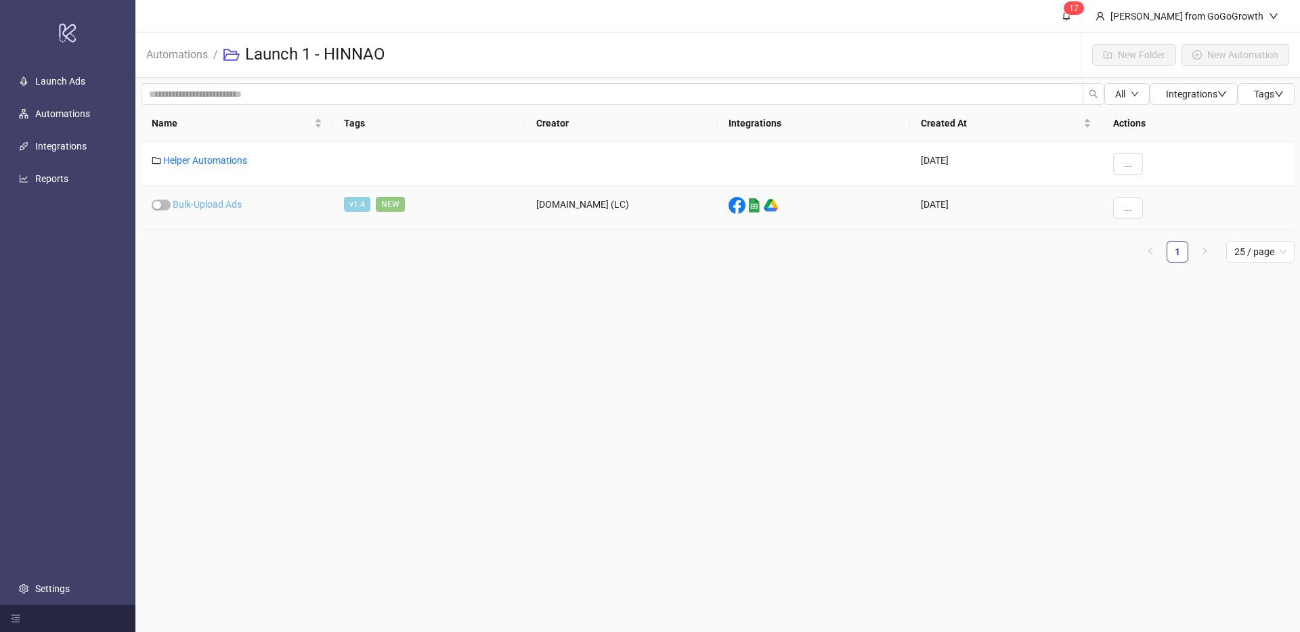
click at [225, 203] on link "Bulk-Upload Ads" at bounding box center [207, 204] width 69 height 11
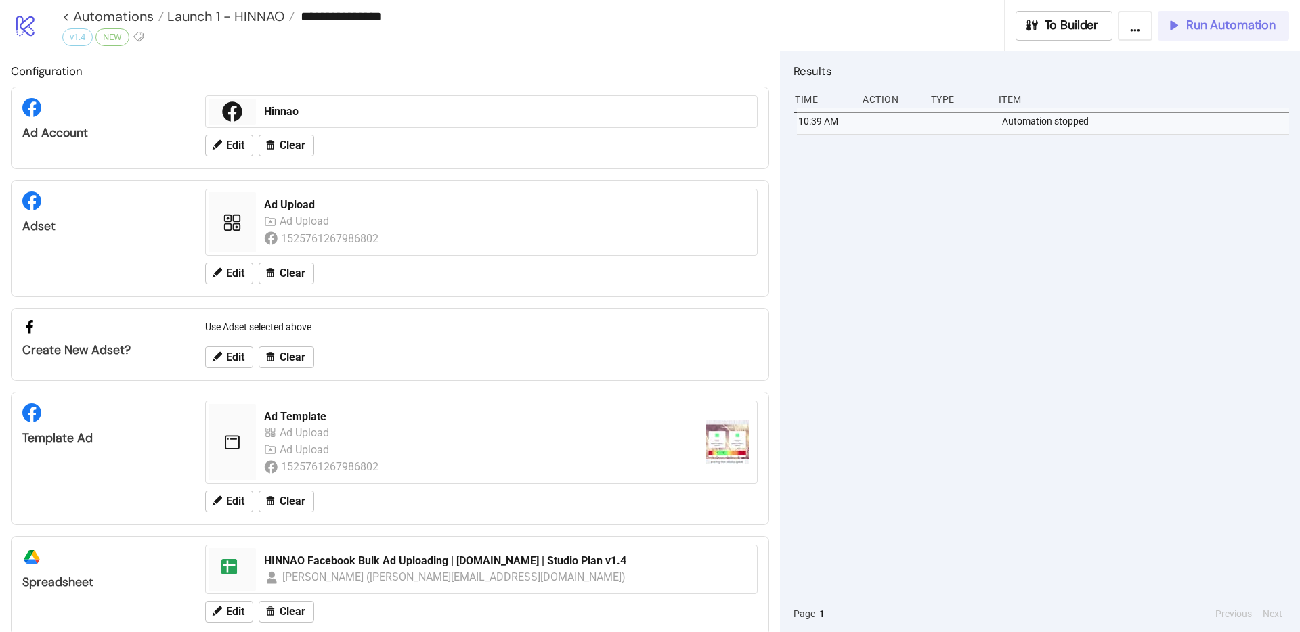
click at [1218, 28] on span "Run Automation" at bounding box center [1230, 26] width 89 height 16
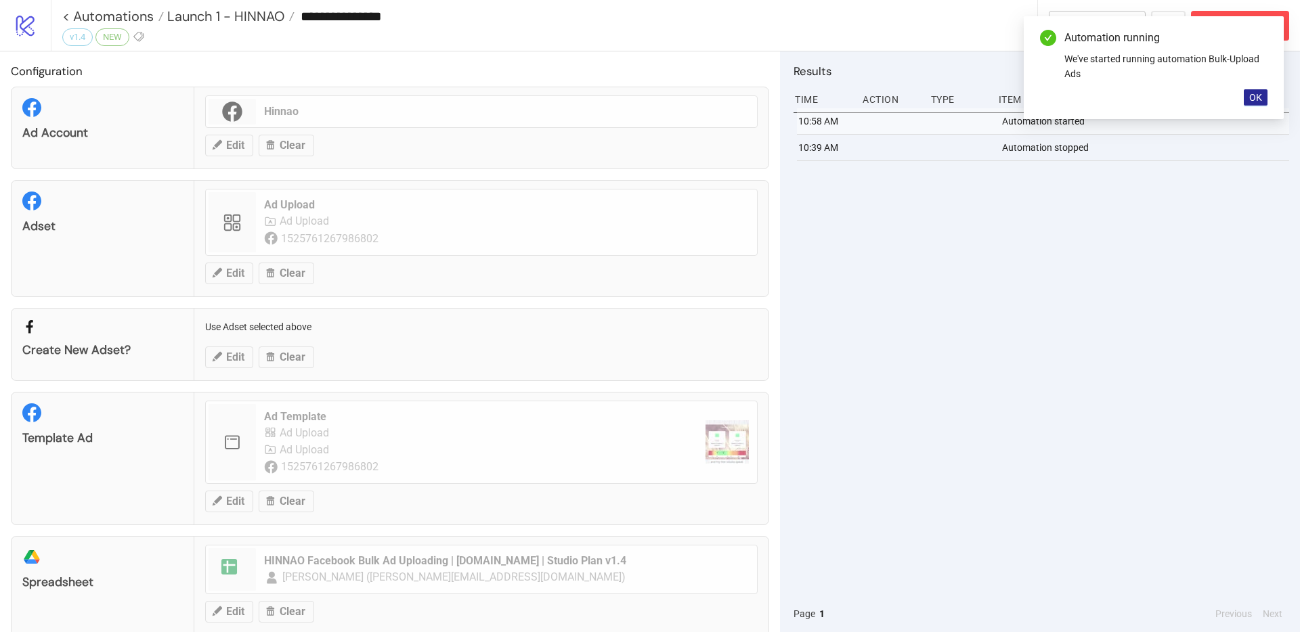
click at [1252, 95] on span "OK" at bounding box center [1255, 97] width 13 height 11
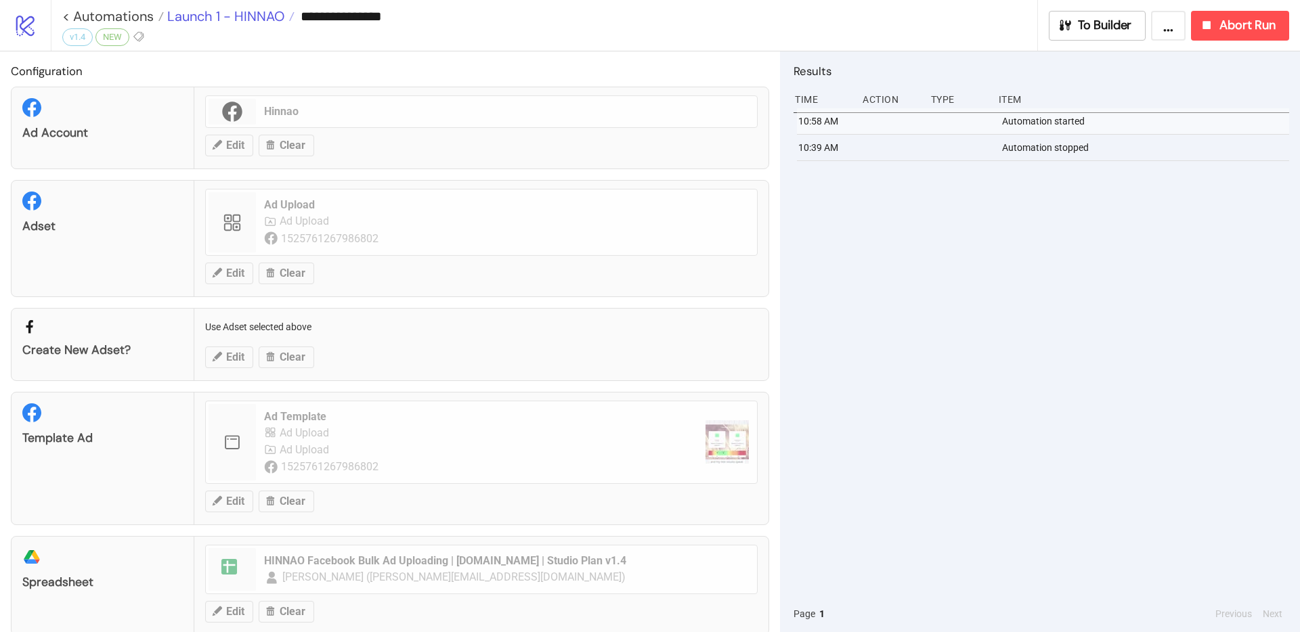
click at [242, 13] on span "Launch 1 - HINNAO" at bounding box center [224, 16] width 120 height 18
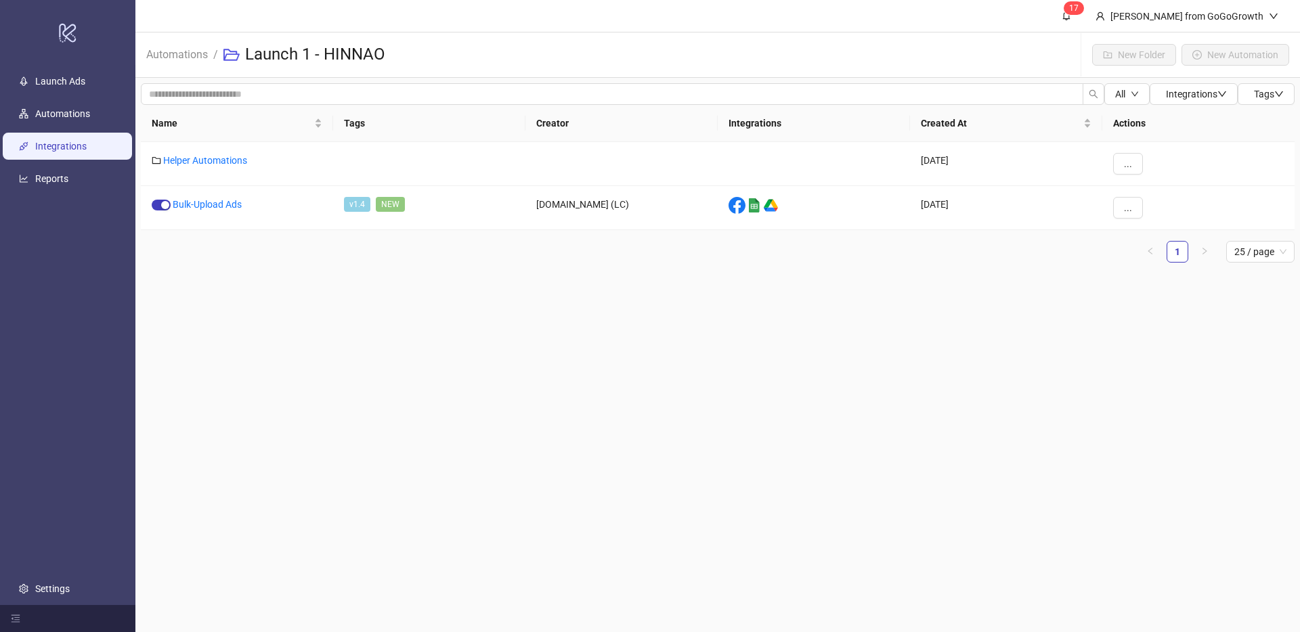
click at [69, 146] on link "Integrations" at bounding box center [60, 146] width 51 height 11
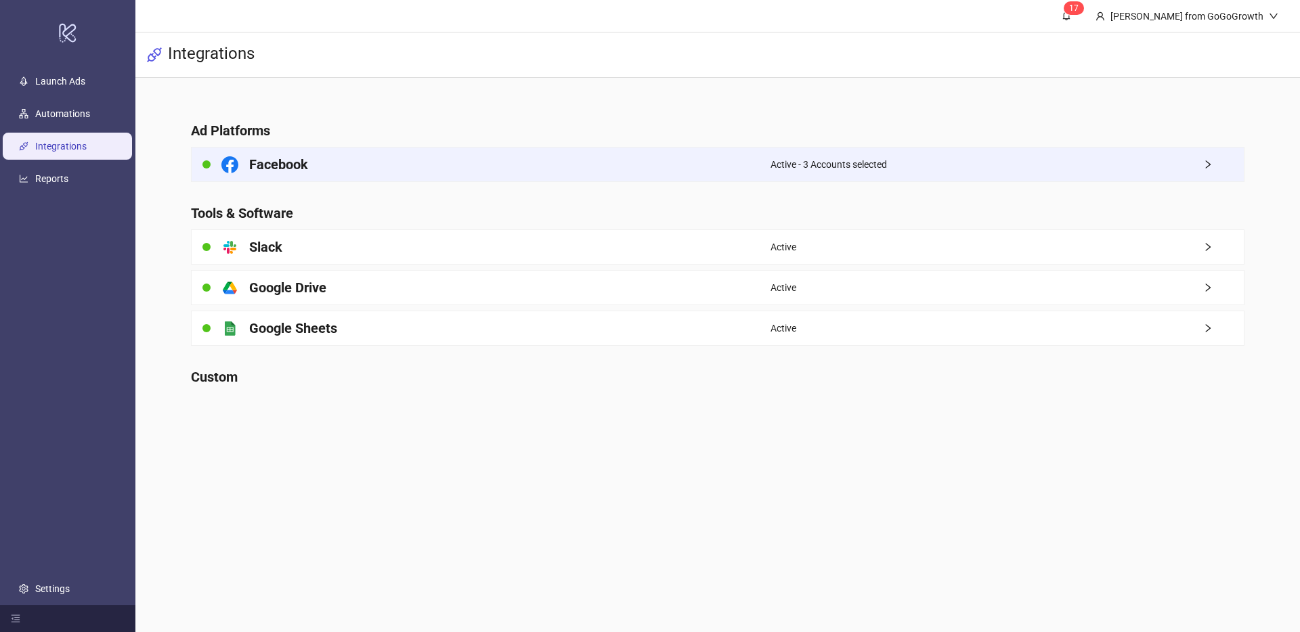
click at [413, 164] on div "Facebook" at bounding box center [481, 165] width 579 height 34
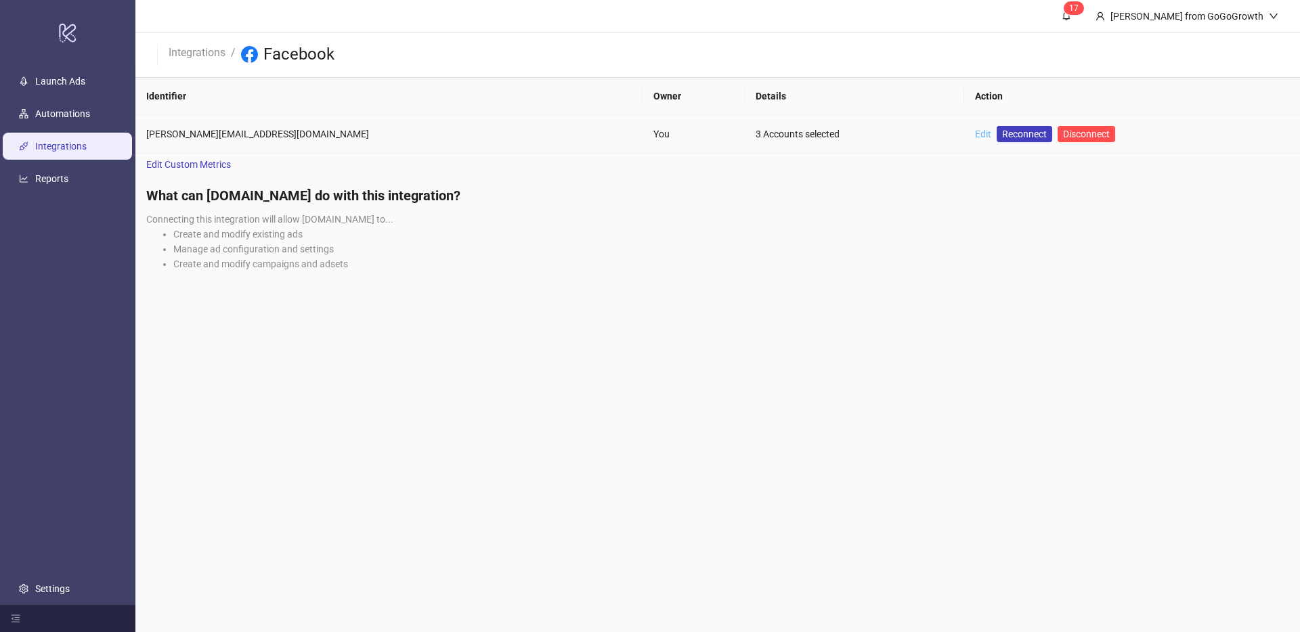
click at [975, 135] on link "Edit" at bounding box center [983, 134] width 16 height 11
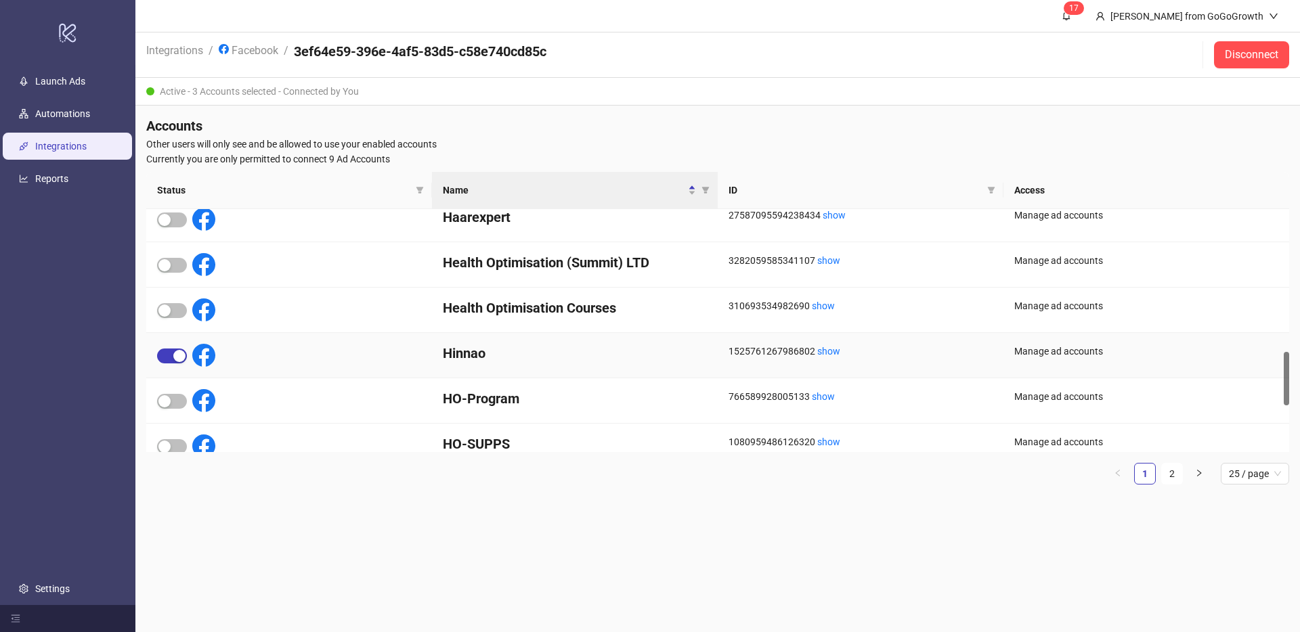
scroll to position [812, 0]
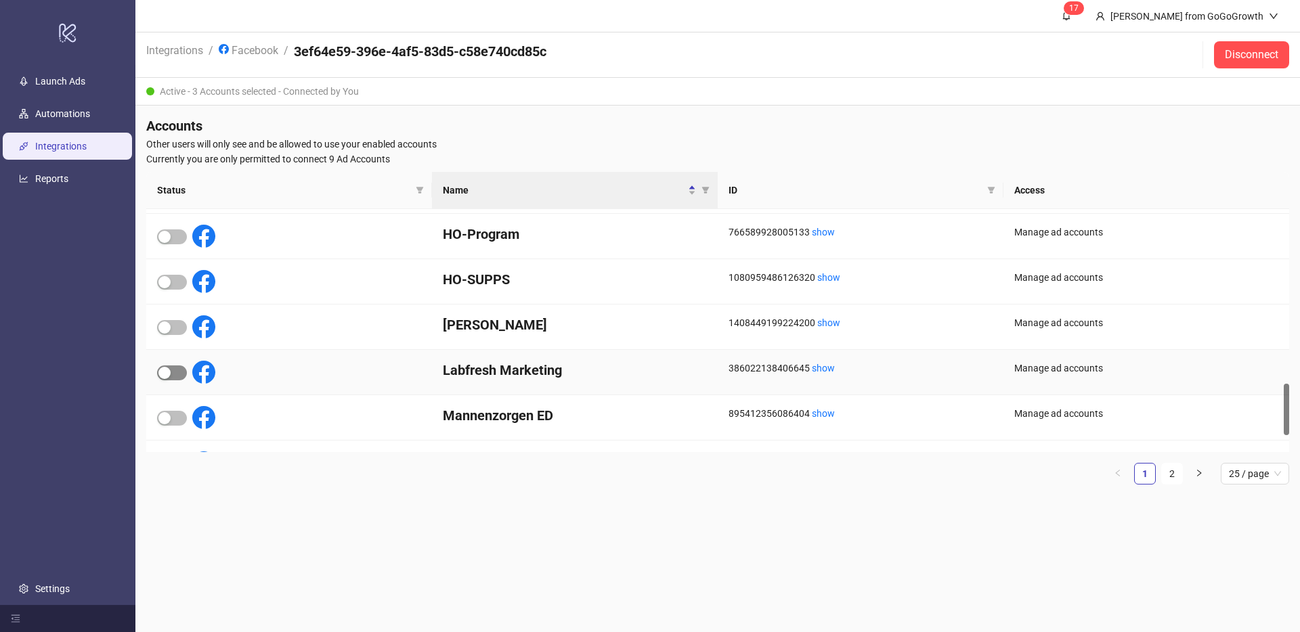
click at [171, 376] on span "button" at bounding box center [172, 373] width 30 height 15
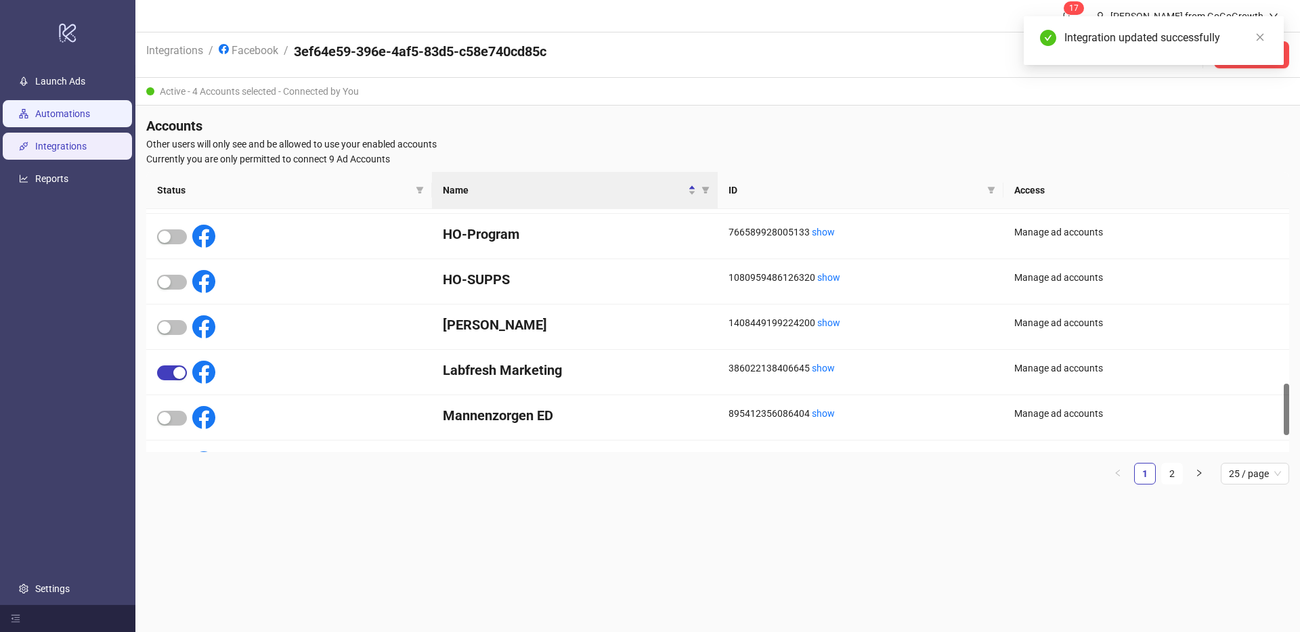
click at [66, 119] on link "Automations" at bounding box center [62, 113] width 55 height 11
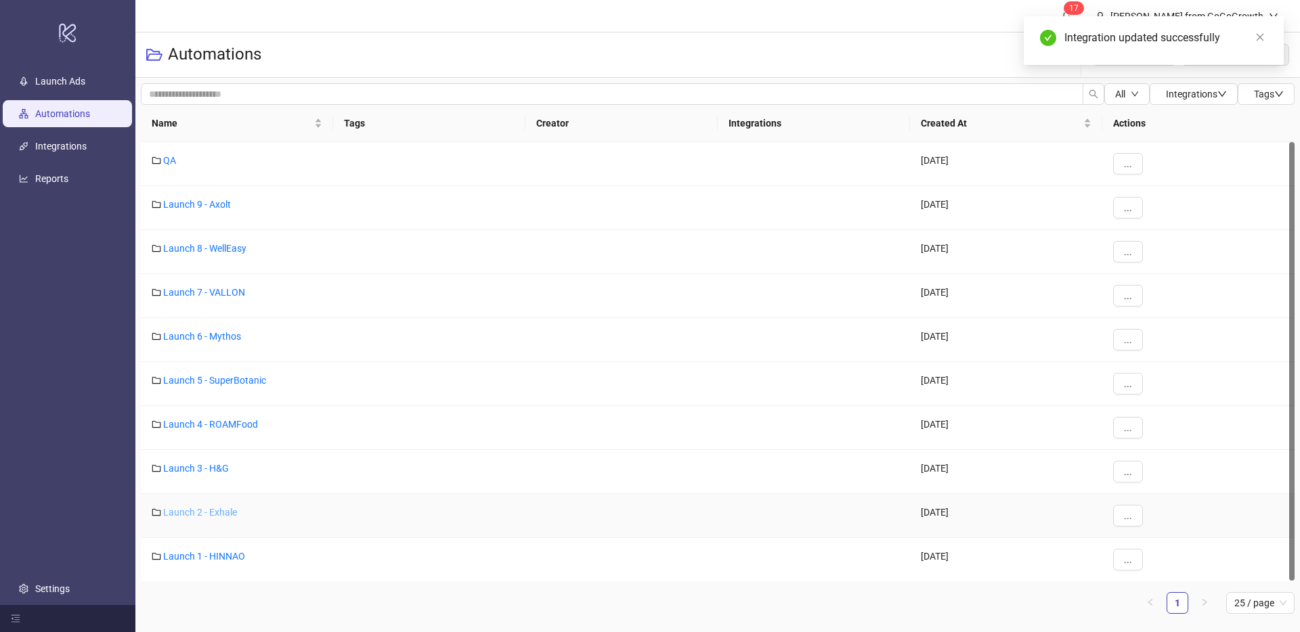
click at [205, 507] on link "Launch 2 - Exhale" at bounding box center [200, 512] width 74 height 11
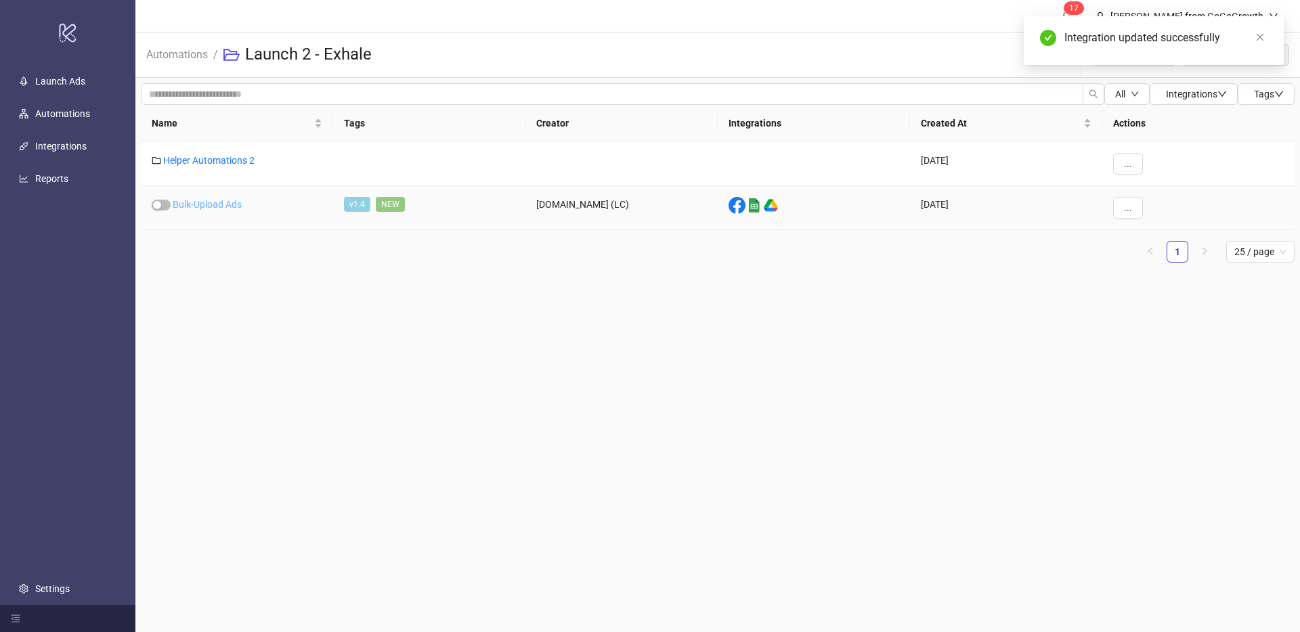
click at [216, 206] on link "Bulk-Upload Ads" at bounding box center [207, 204] width 69 height 11
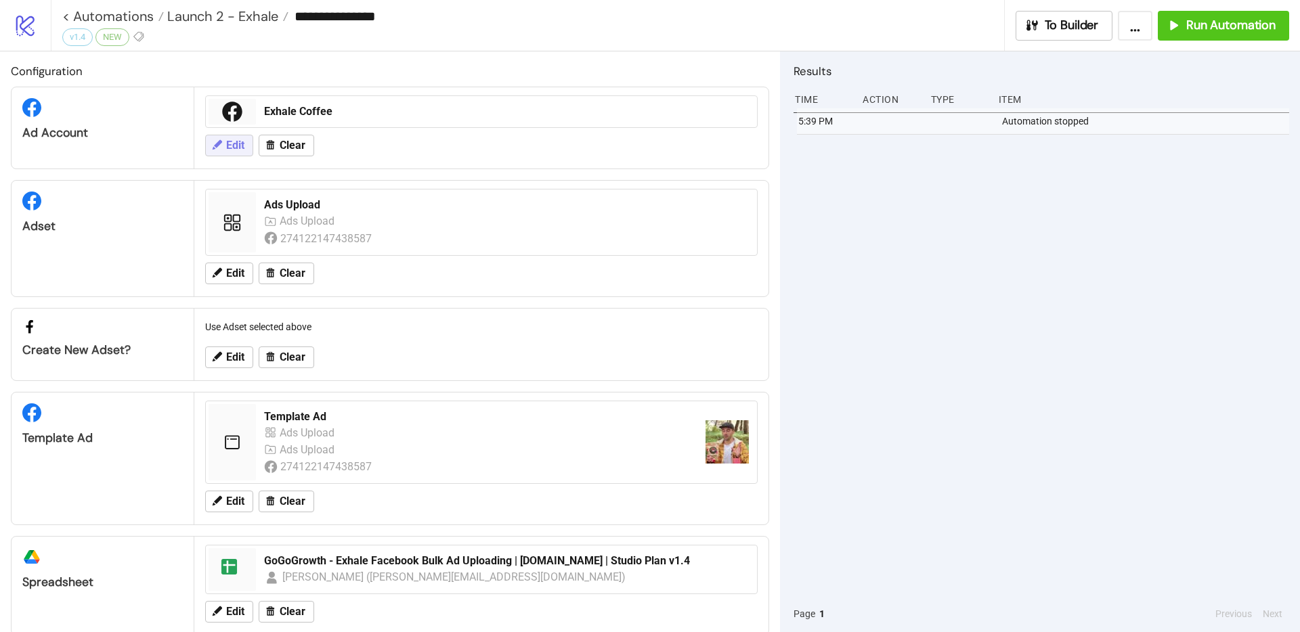
click at [245, 147] on button "Edit" at bounding box center [229, 146] width 48 height 22
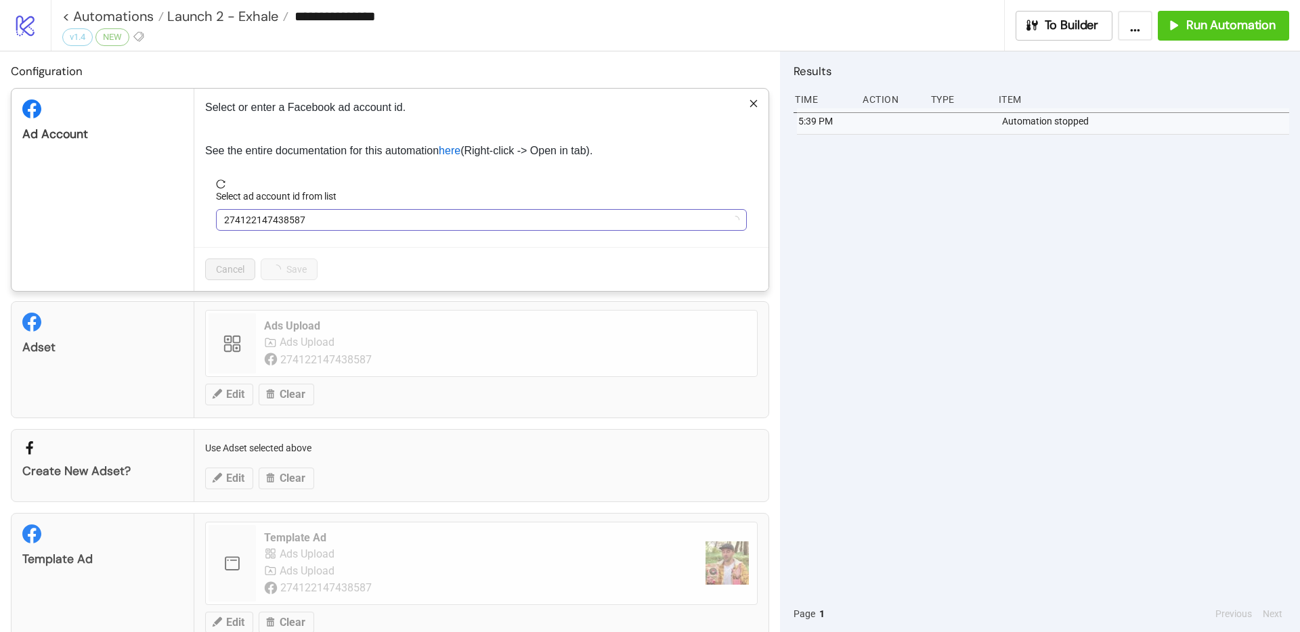
click at [313, 222] on span "274122147438587" at bounding box center [481, 220] width 514 height 20
click at [320, 221] on span "Exhale Coffee" at bounding box center [481, 220] width 514 height 20
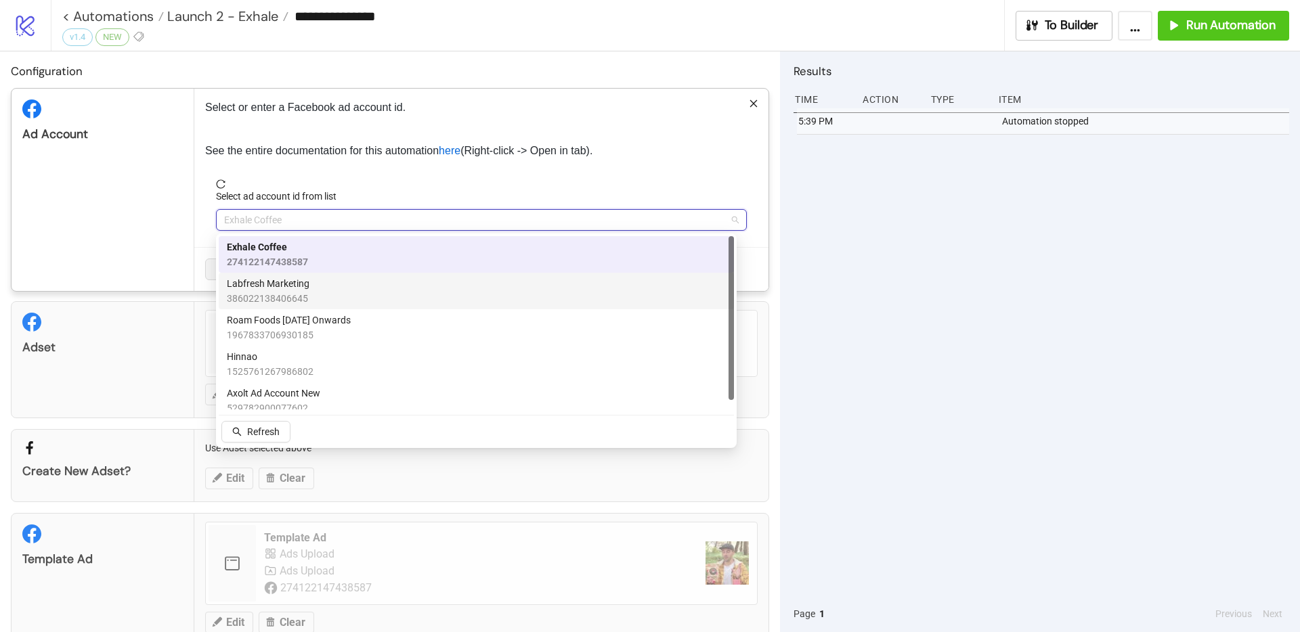
click at [309, 279] on div "Labfresh Marketing 386022138406645" at bounding box center [476, 291] width 499 height 30
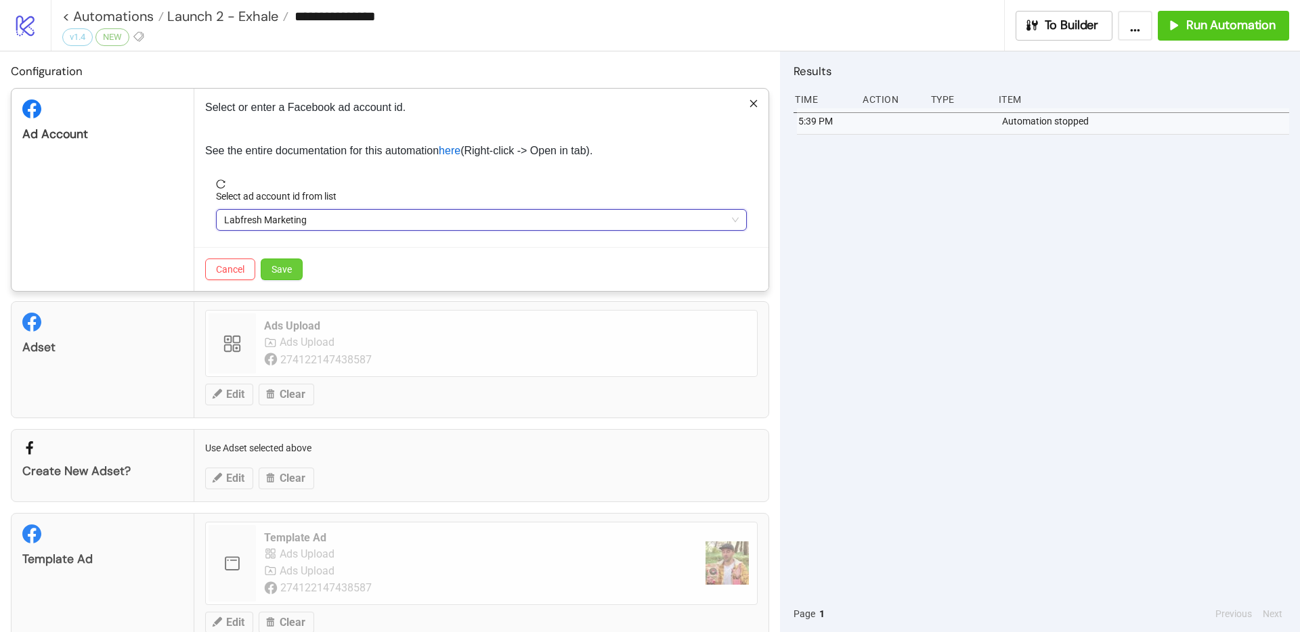
click at [292, 269] on button "Save" at bounding box center [282, 270] width 42 height 22
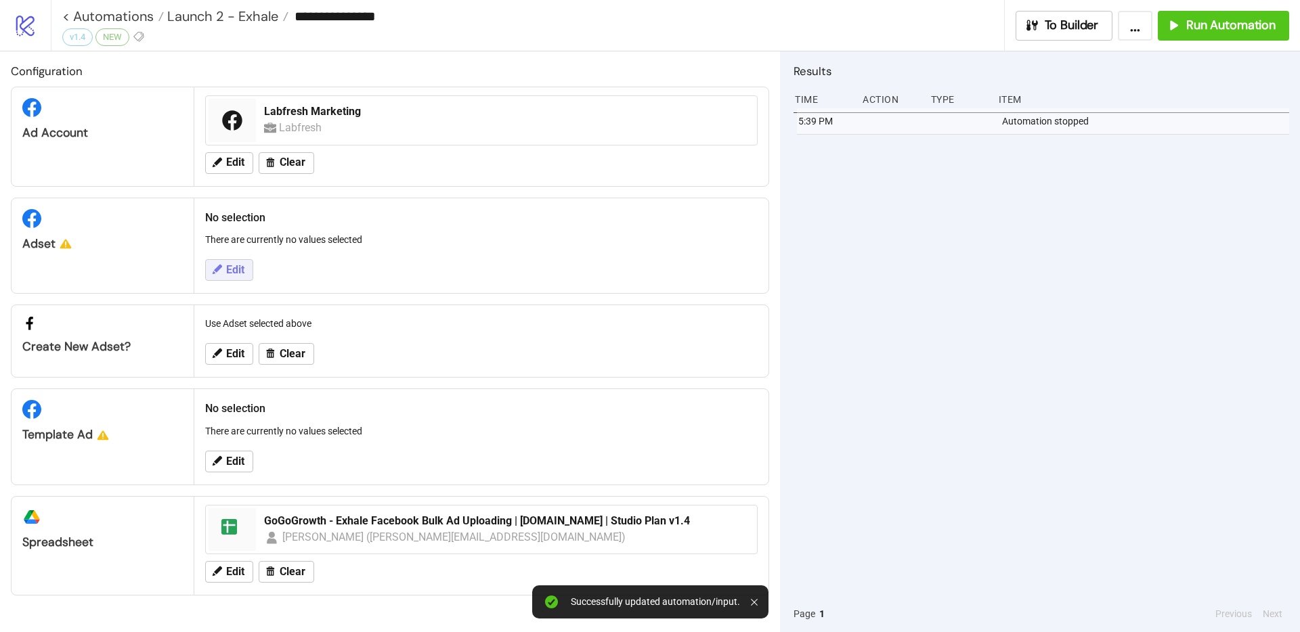
click at [250, 280] on button "Edit" at bounding box center [229, 270] width 48 height 22
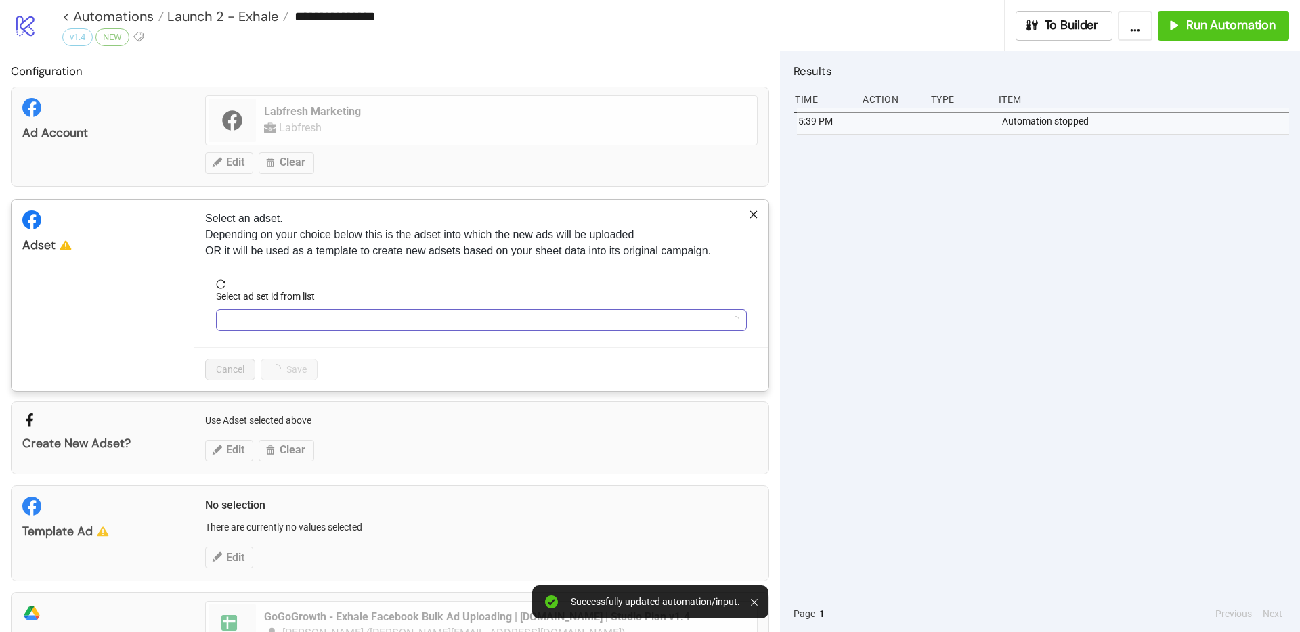
click at [271, 311] on input "Select ad set id from list" at bounding box center [475, 320] width 502 height 20
type input "****"
click at [265, 426] on body "**********" at bounding box center [650, 316] width 1300 height 632
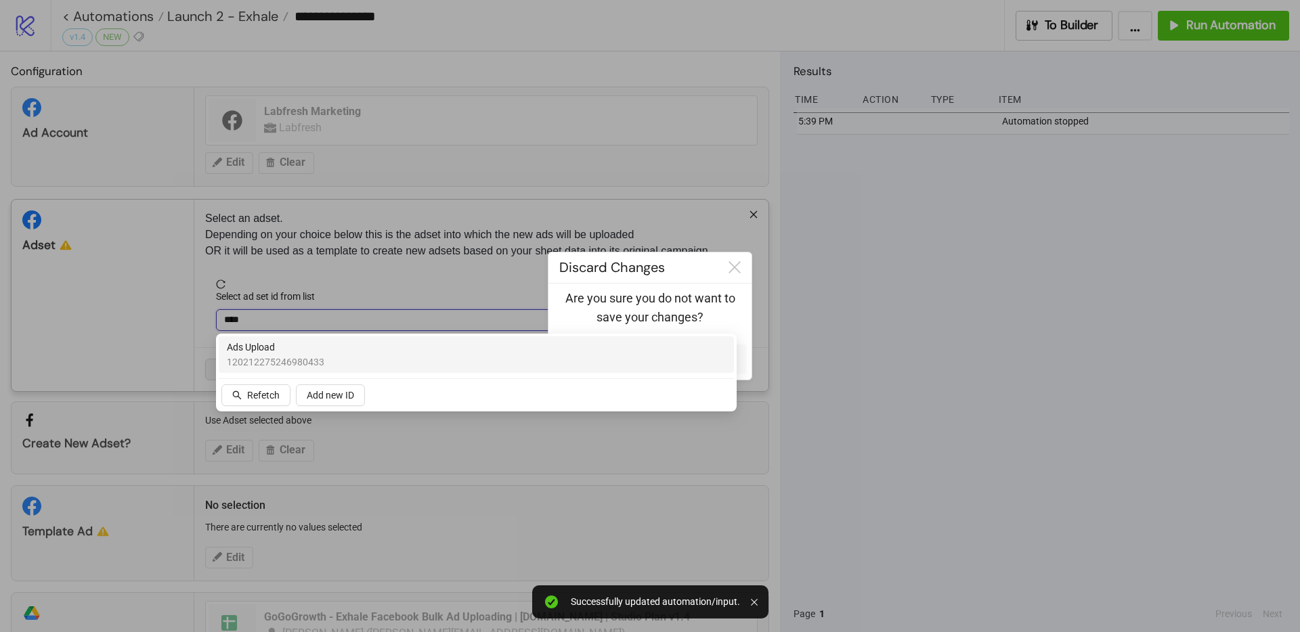
click at [290, 359] on span "120212275246980433" at bounding box center [275, 362] width 97 height 15
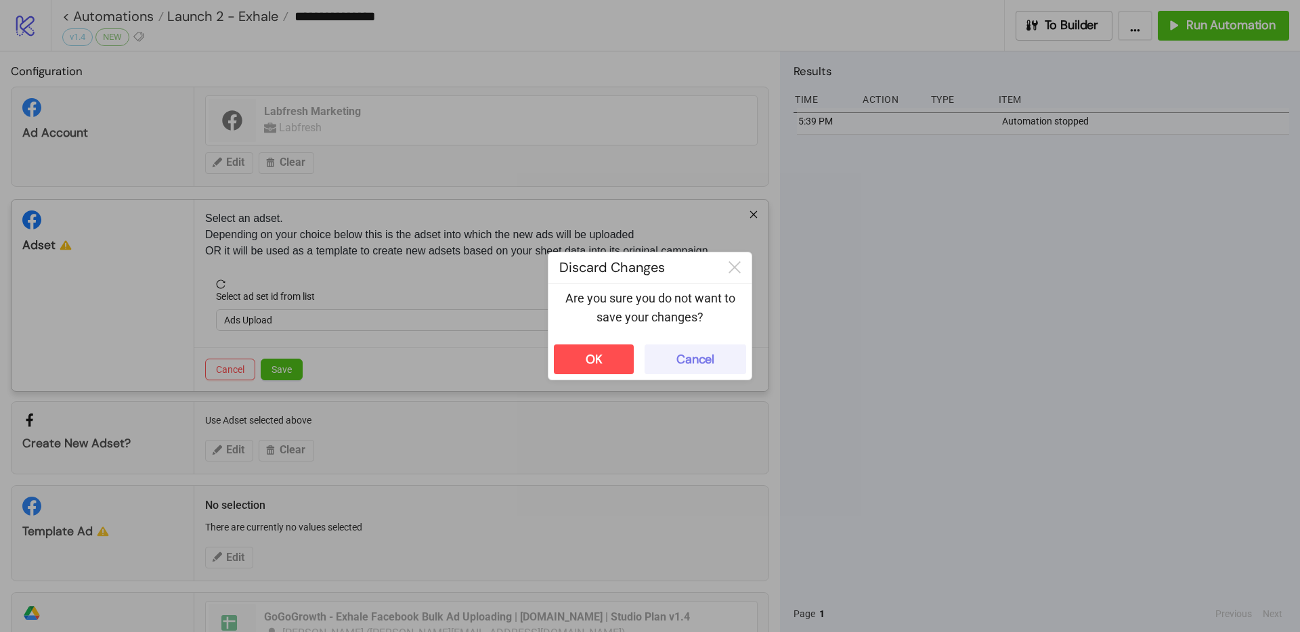
click at [705, 366] on div "Cancel" at bounding box center [695, 360] width 38 height 16
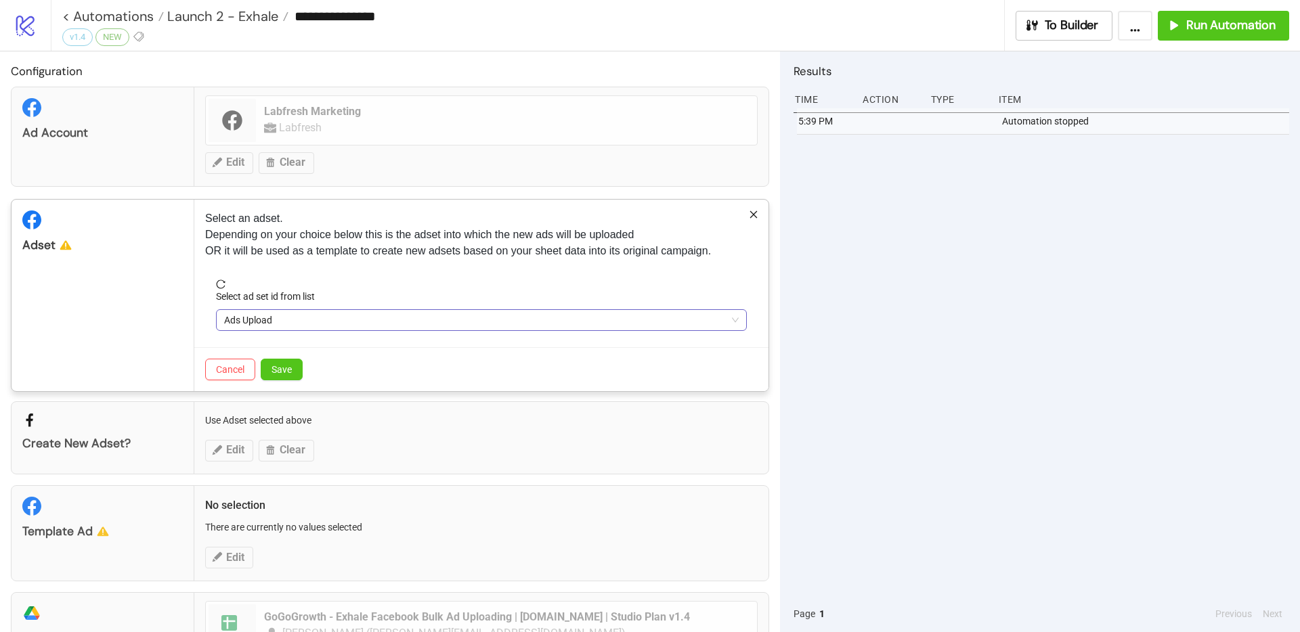
drag, startPoint x: 338, startPoint y: 322, endPoint x: 328, endPoint y: 327, distance: 10.9
click at [338, 321] on span "Ads Upload" at bounding box center [481, 320] width 514 height 20
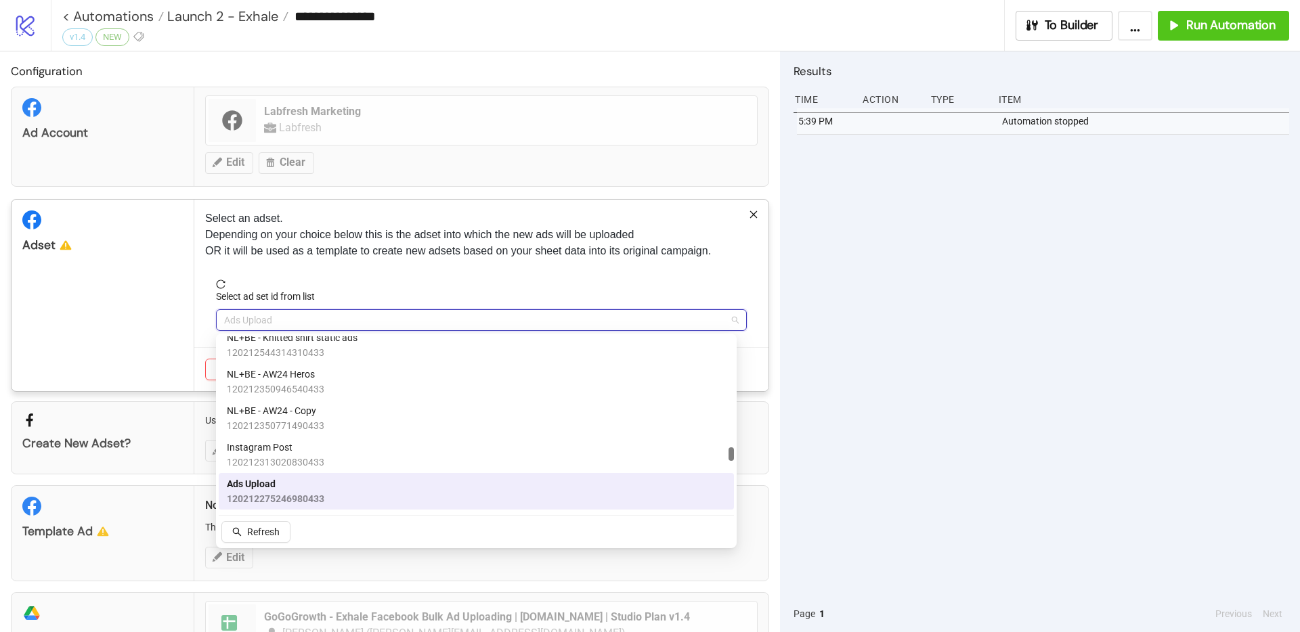
click at [272, 496] on span "120212275246980433" at bounding box center [275, 498] width 97 height 15
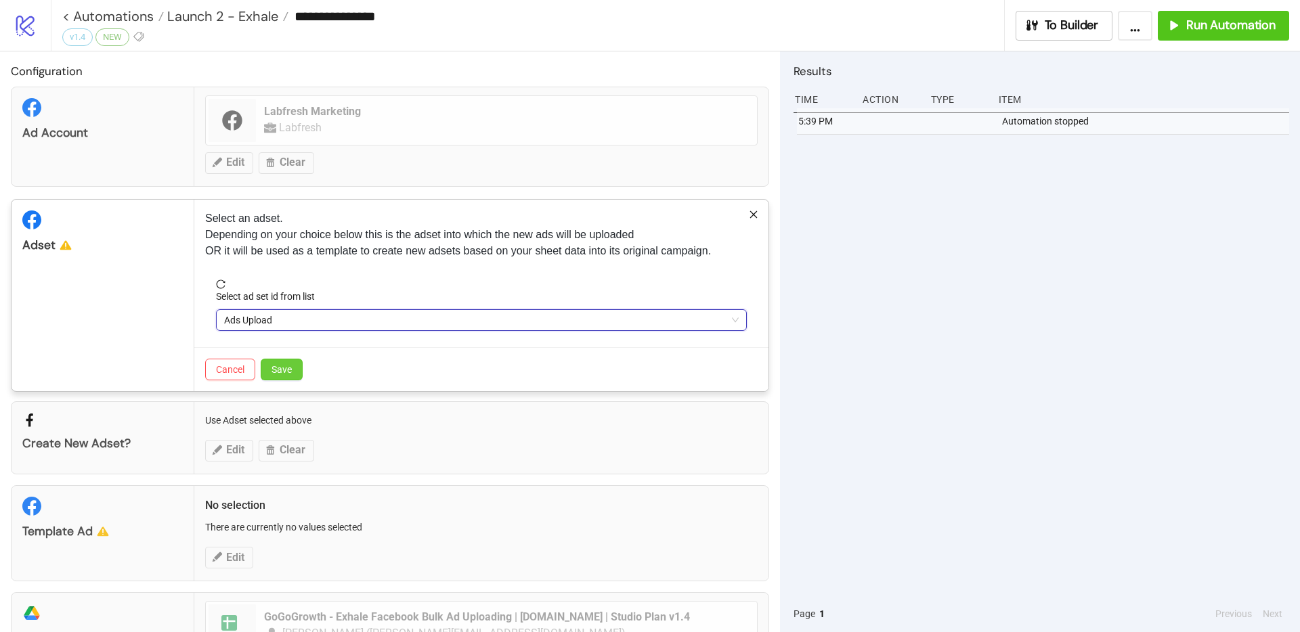
click at [294, 376] on button "Save" at bounding box center [282, 370] width 42 height 22
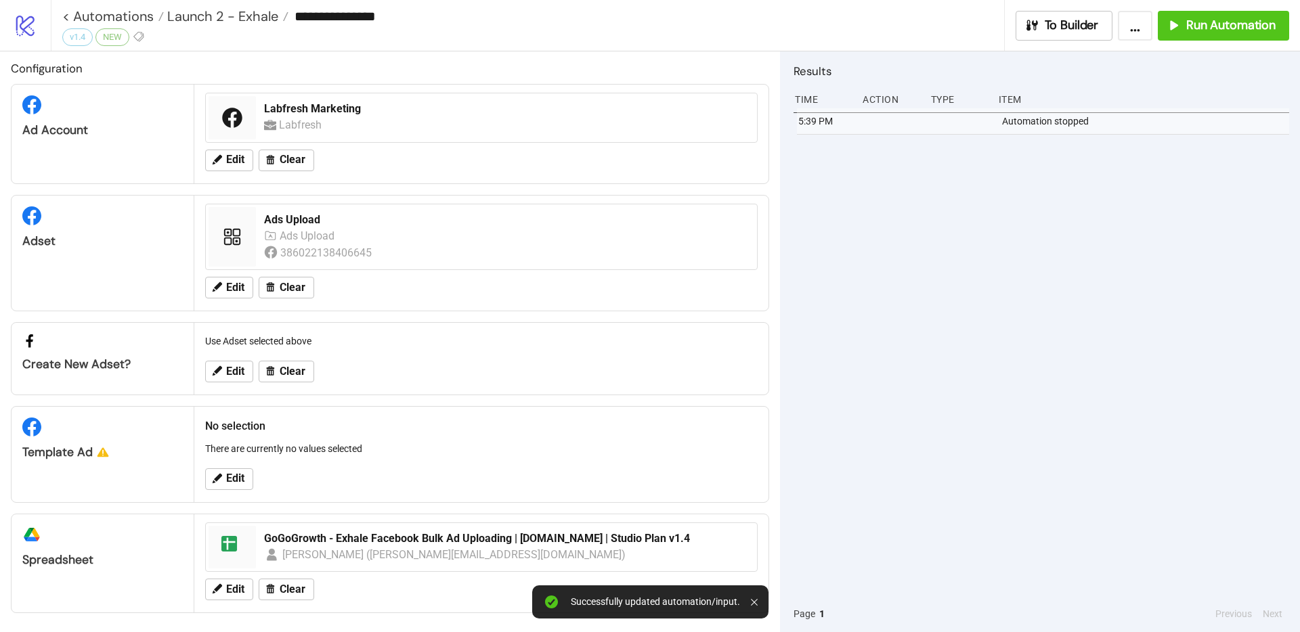
scroll to position [5, 0]
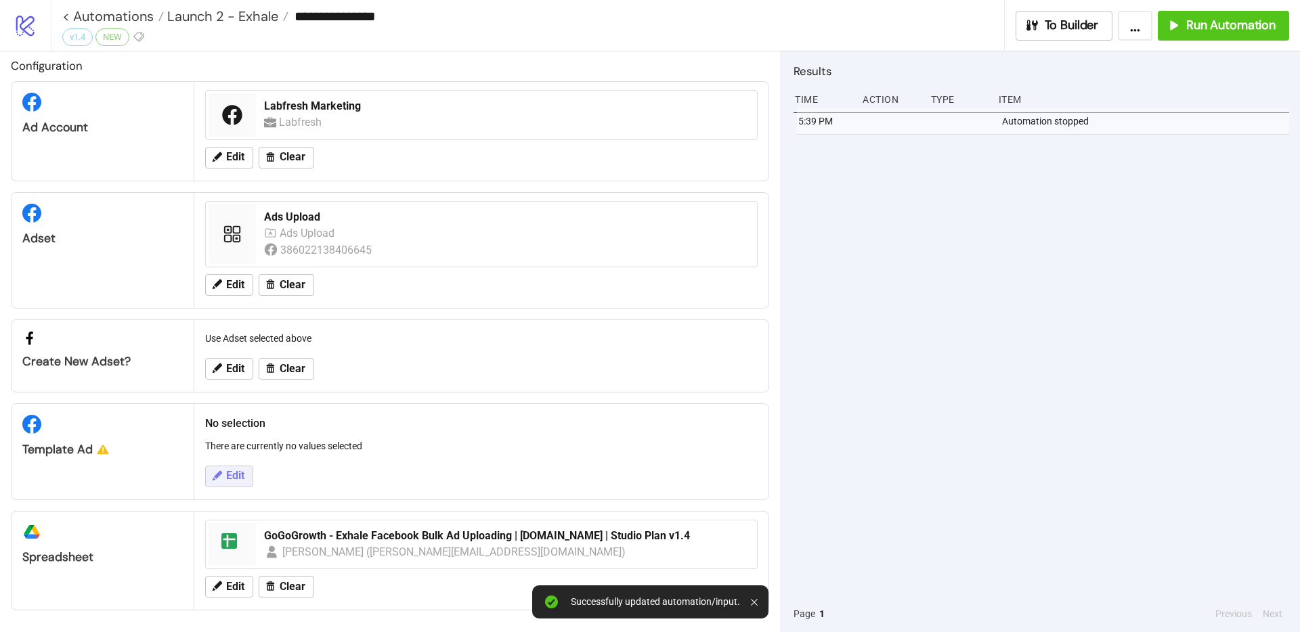
click at [225, 475] on button "Edit" at bounding box center [229, 477] width 48 height 22
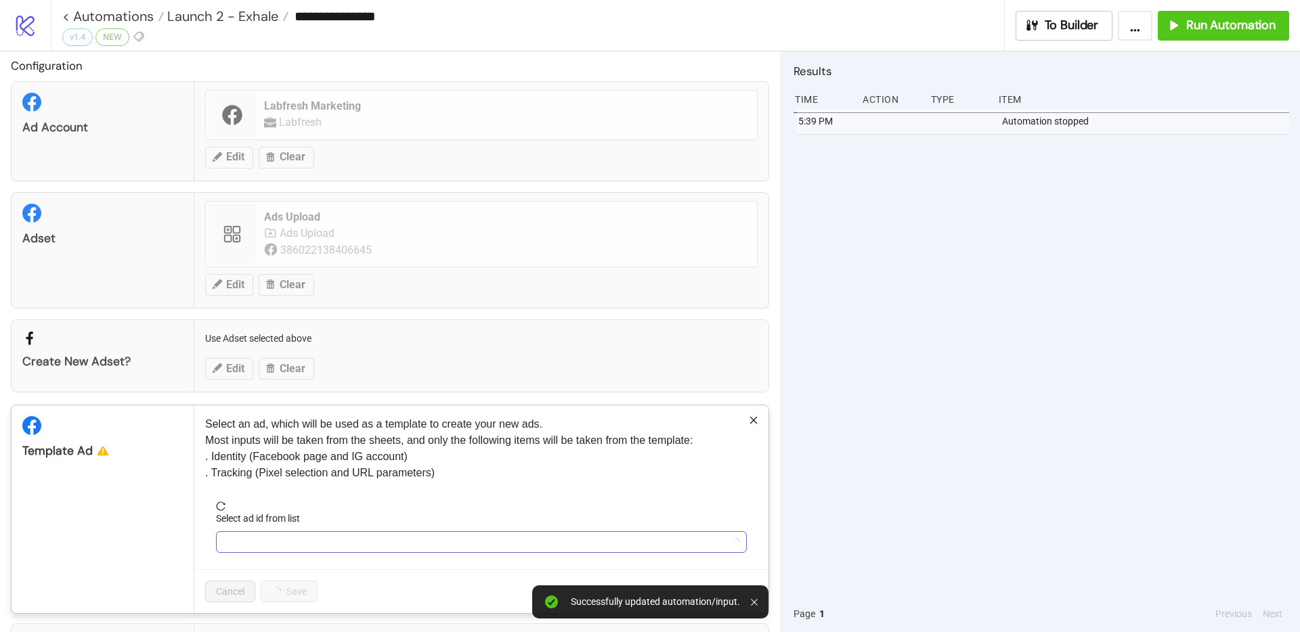
click at [310, 548] on input "Select ad id from list" at bounding box center [475, 542] width 502 height 20
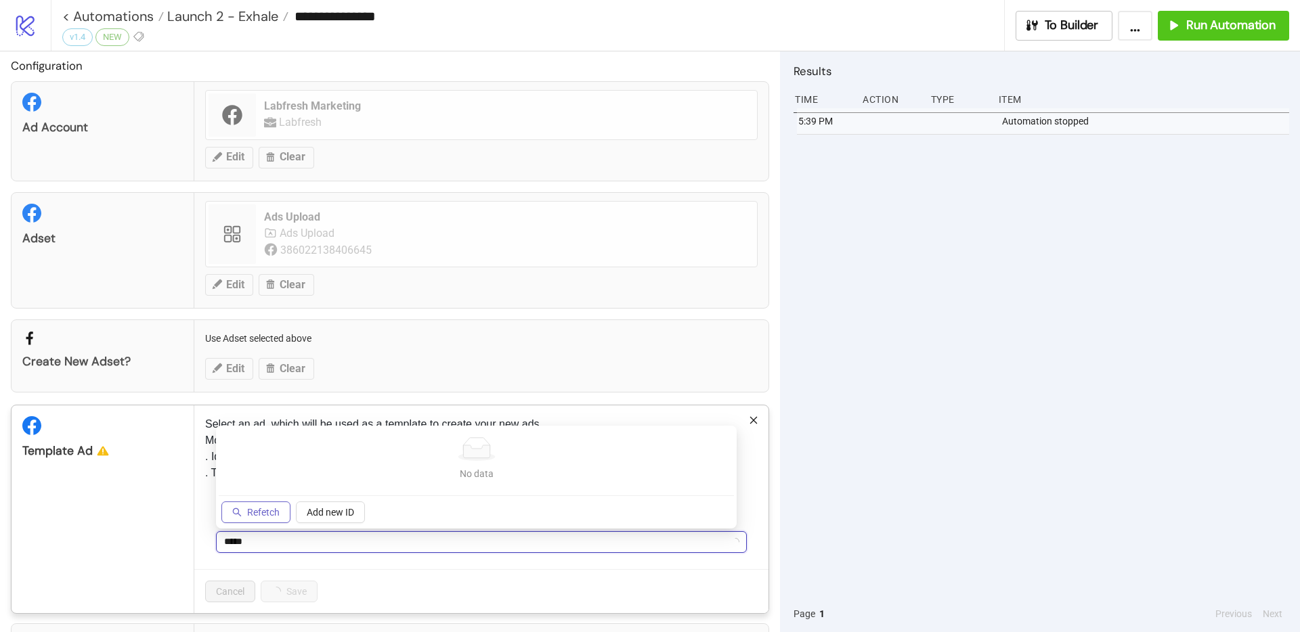
type input "*****"
click at [257, 514] on span "Refetch" at bounding box center [263, 512] width 32 height 11
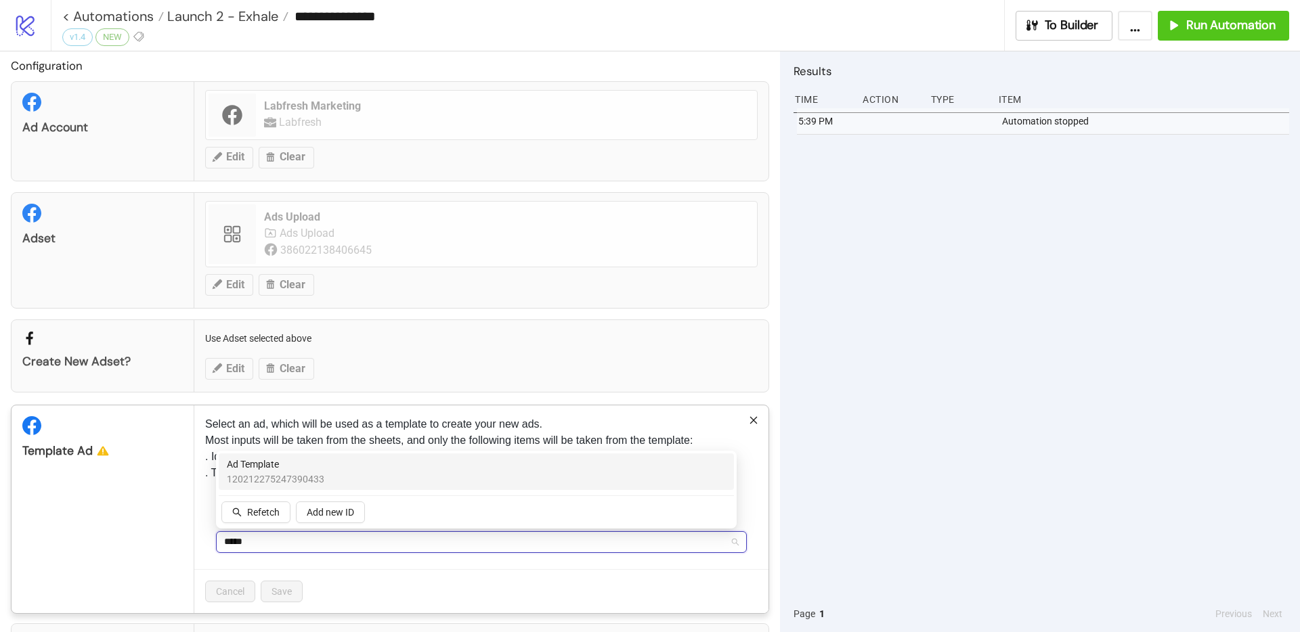
click at [276, 487] on div "Ad Template 120212275247390433" at bounding box center [476, 472] width 515 height 37
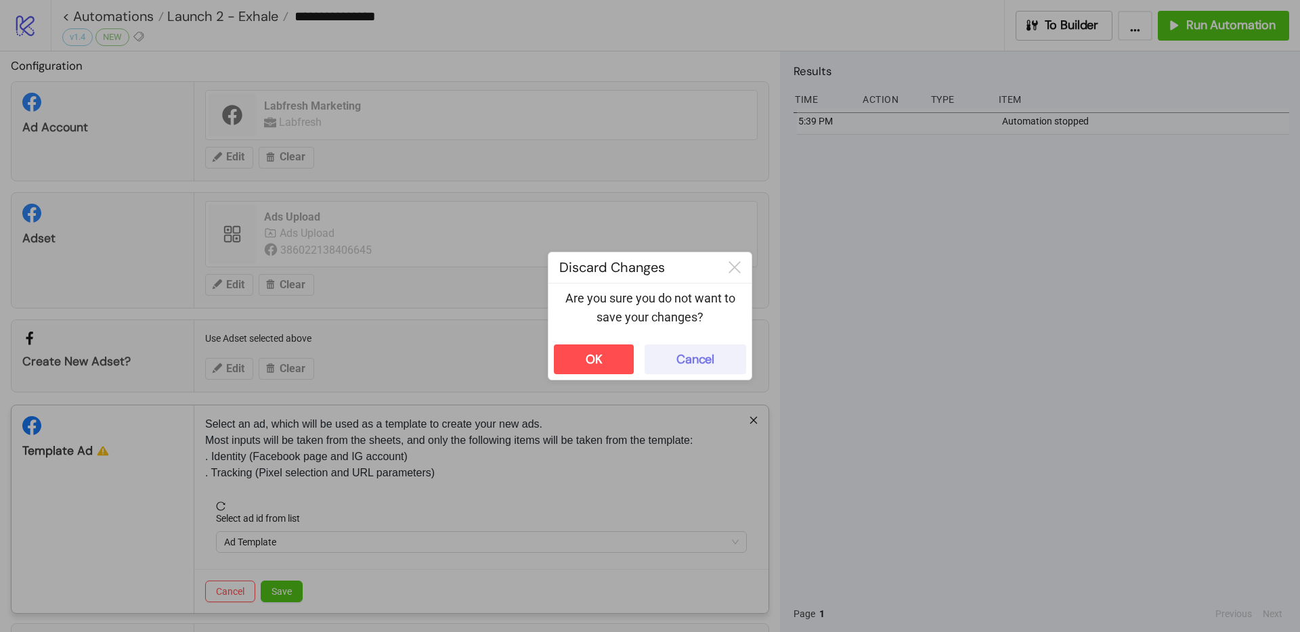
drag, startPoint x: 682, startPoint y: 351, endPoint x: 667, endPoint y: 370, distance: 23.6
click at [682, 352] on div "Cancel" at bounding box center [695, 360] width 38 height 16
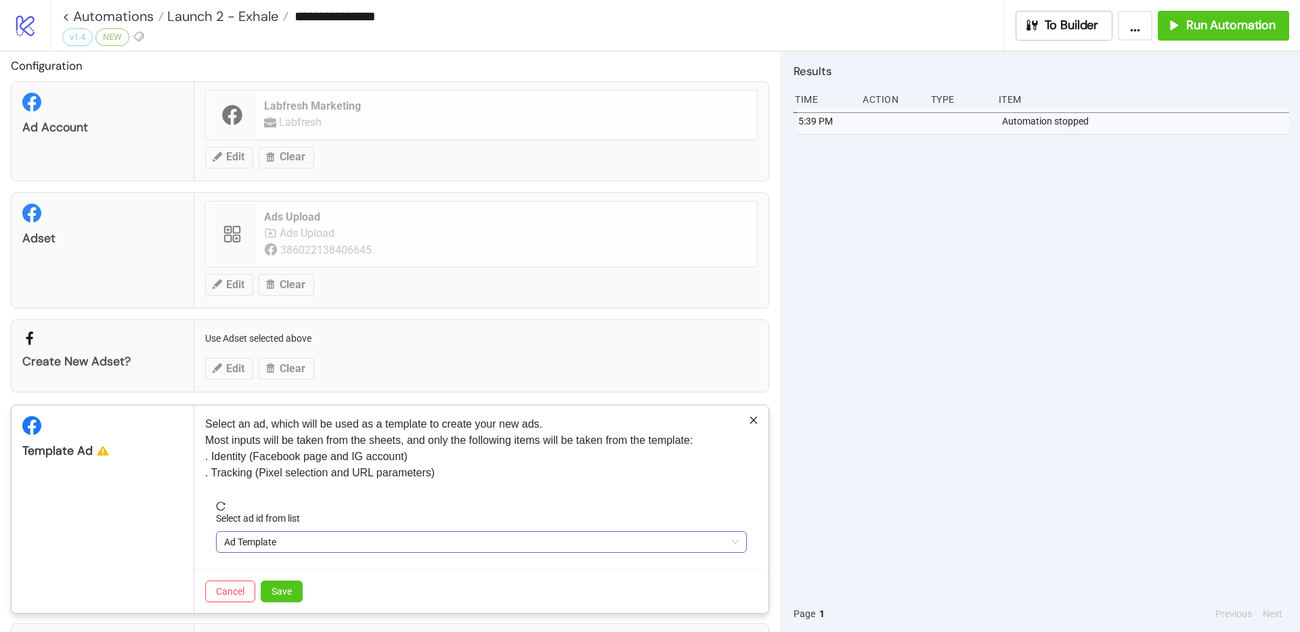
click at [330, 543] on span "Ad Template" at bounding box center [481, 542] width 514 height 20
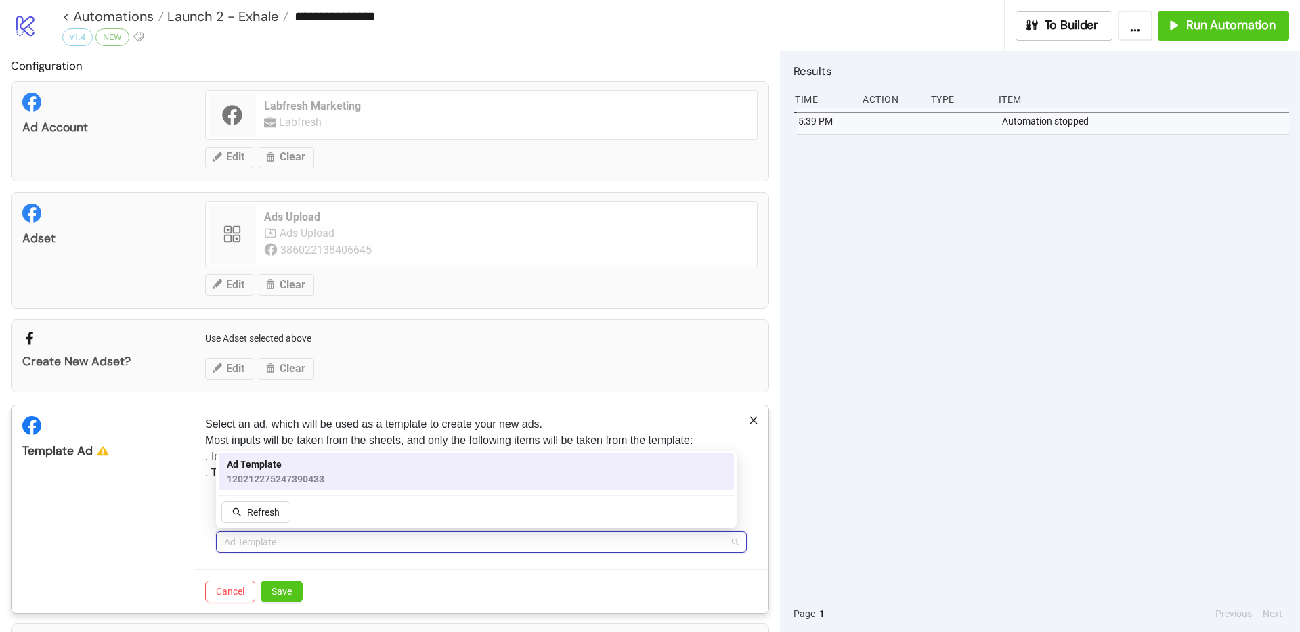
click at [294, 460] on span "Ad Template" at bounding box center [275, 464] width 97 height 15
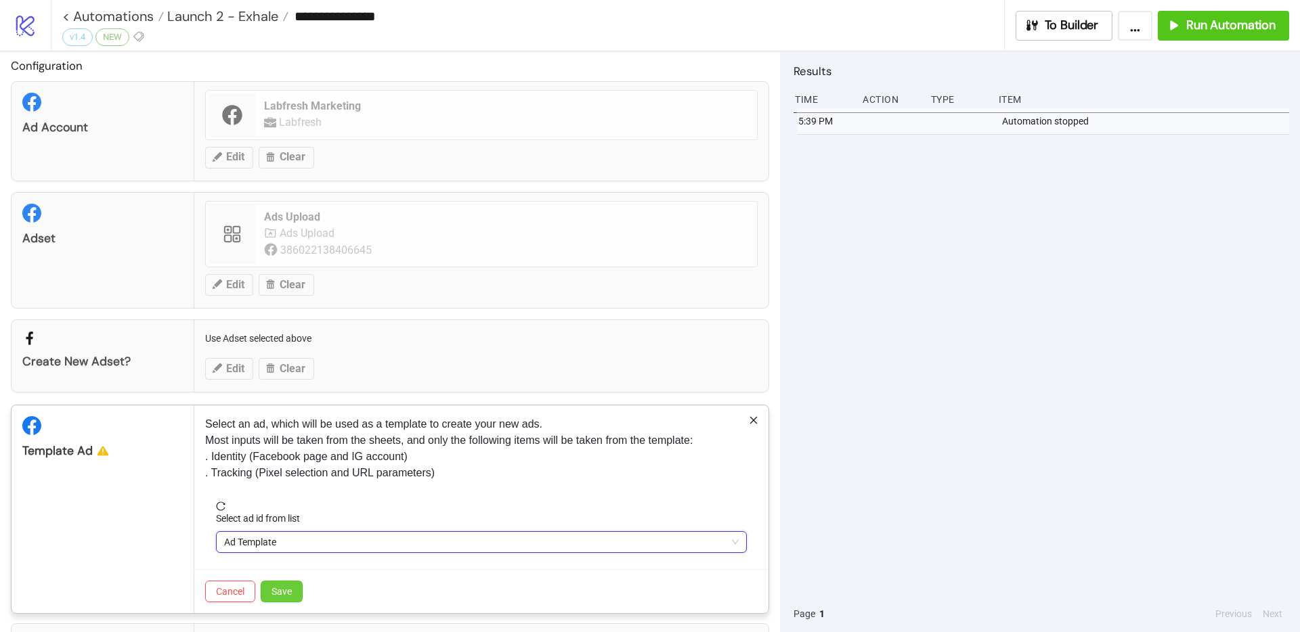
click at [282, 594] on span "Save" at bounding box center [281, 591] width 20 height 11
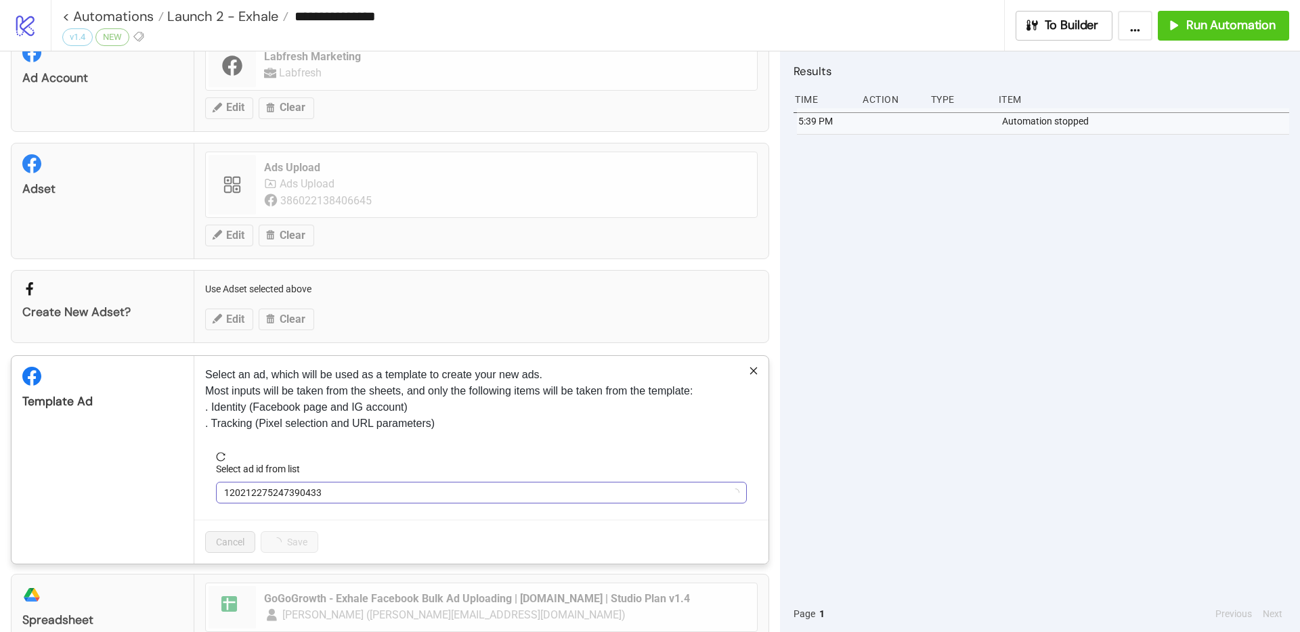
scroll to position [42, 0]
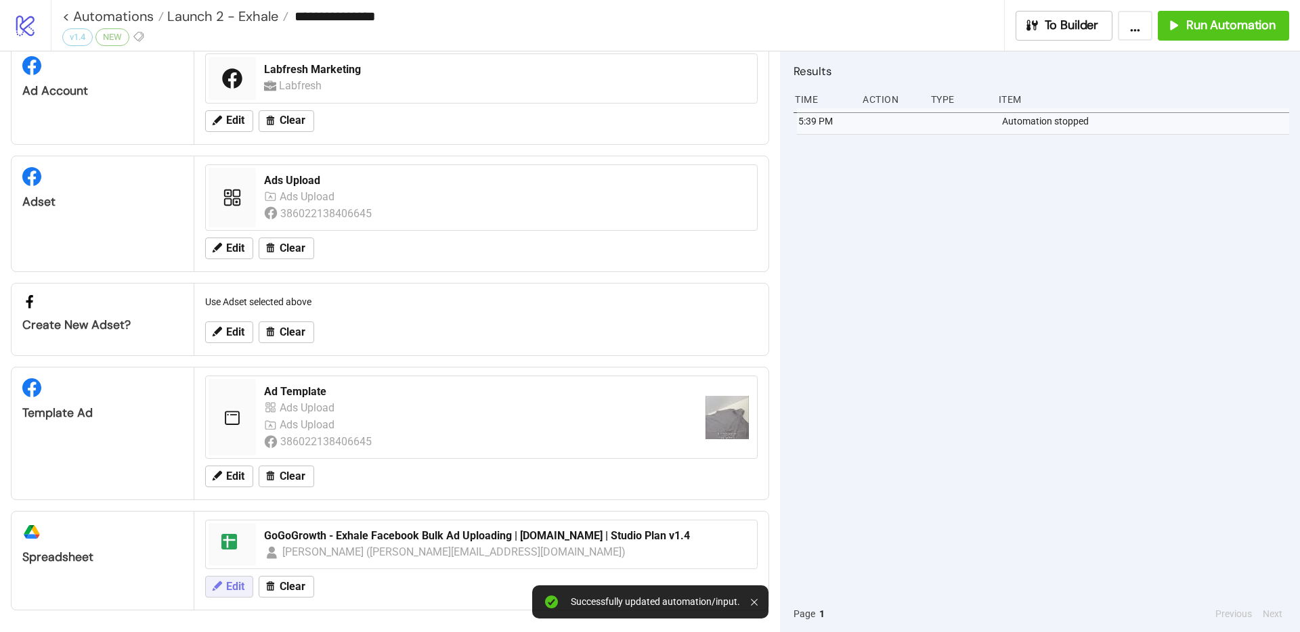
click at [232, 585] on span "Edit" at bounding box center [235, 587] width 18 height 12
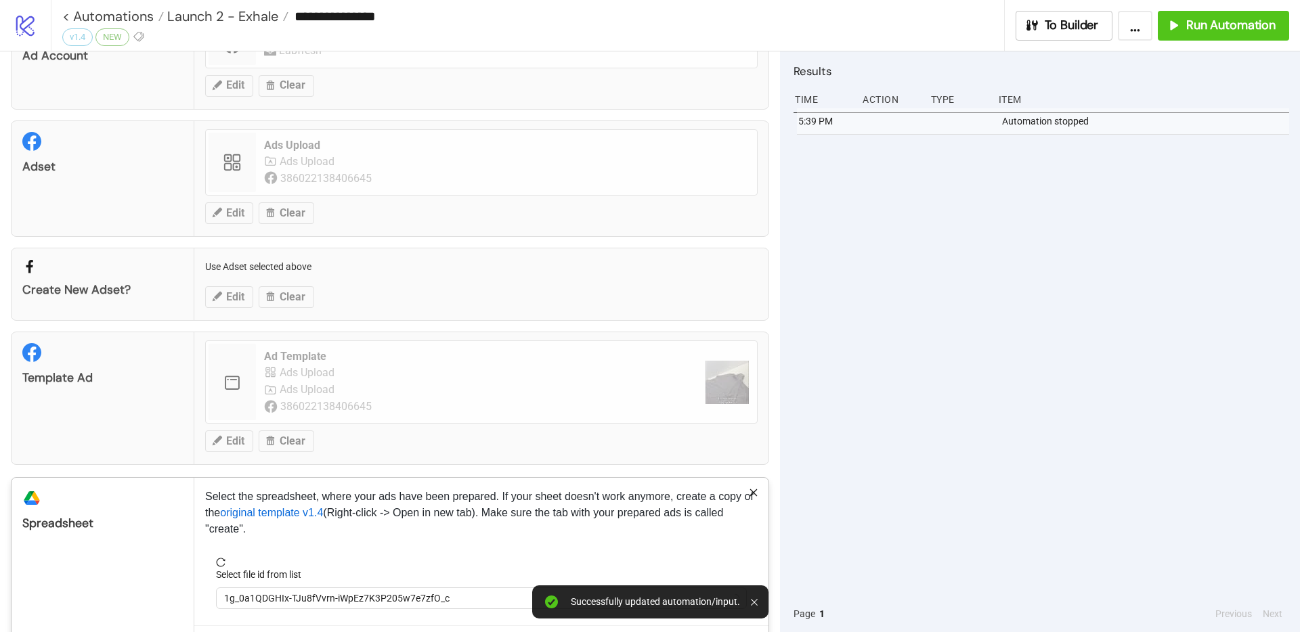
scroll to position [135, 0]
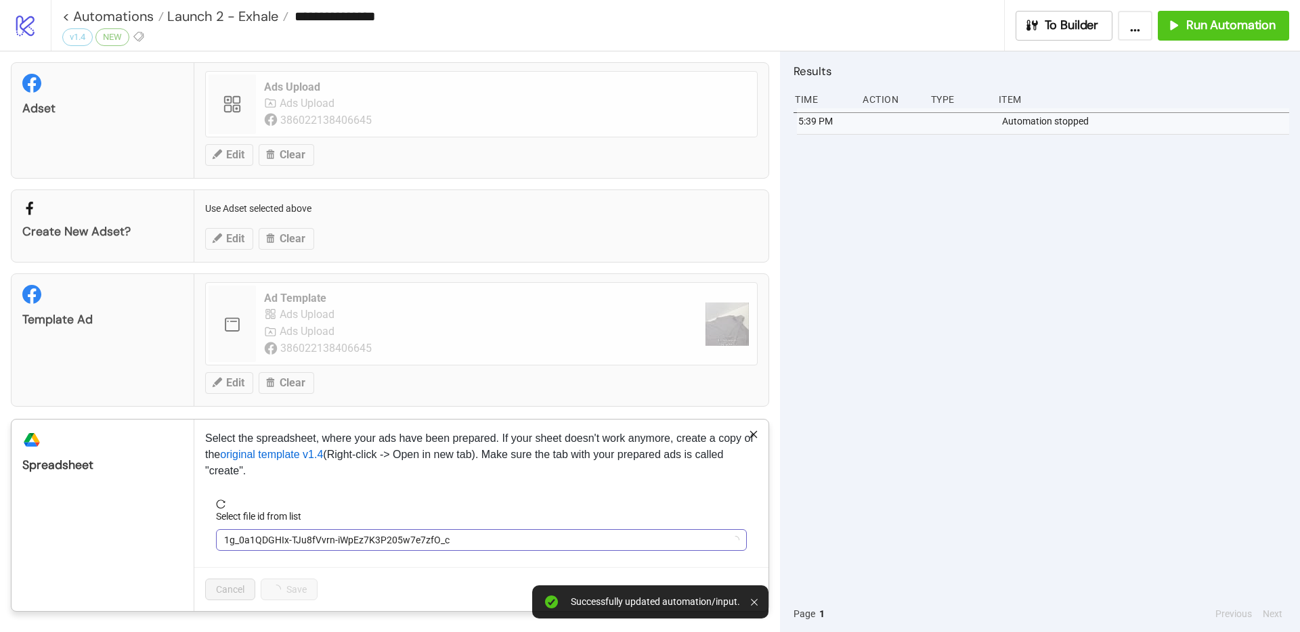
click at [316, 540] on span "1g_0a1QDGHIx-TJu8fVvrn-iWpEz7K3P205w7e7zfO_c" at bounding box center [481, 540] width 514 height 20
click at [300, 546] on span "GoGoGrowth - Exhale Facebook Bulk Ad Uploading | [DOMAIN_NAME] | Studio Plan v1…" at bounding box center [481, 540] width 514 height 20
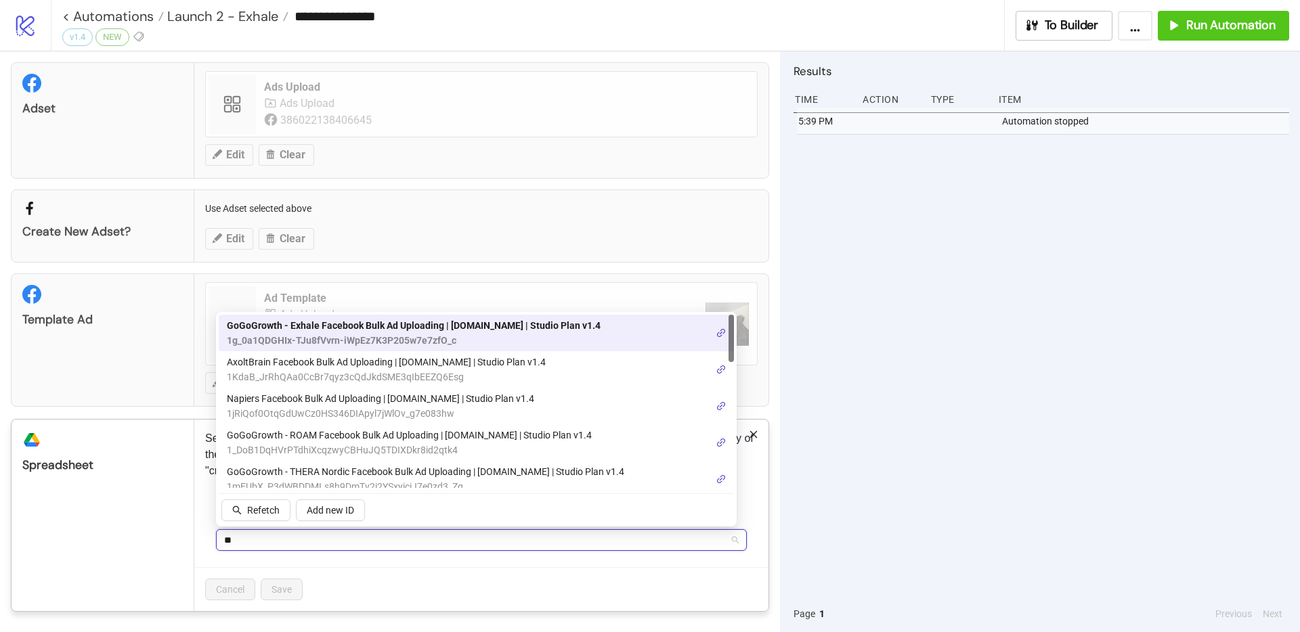
type input "***"
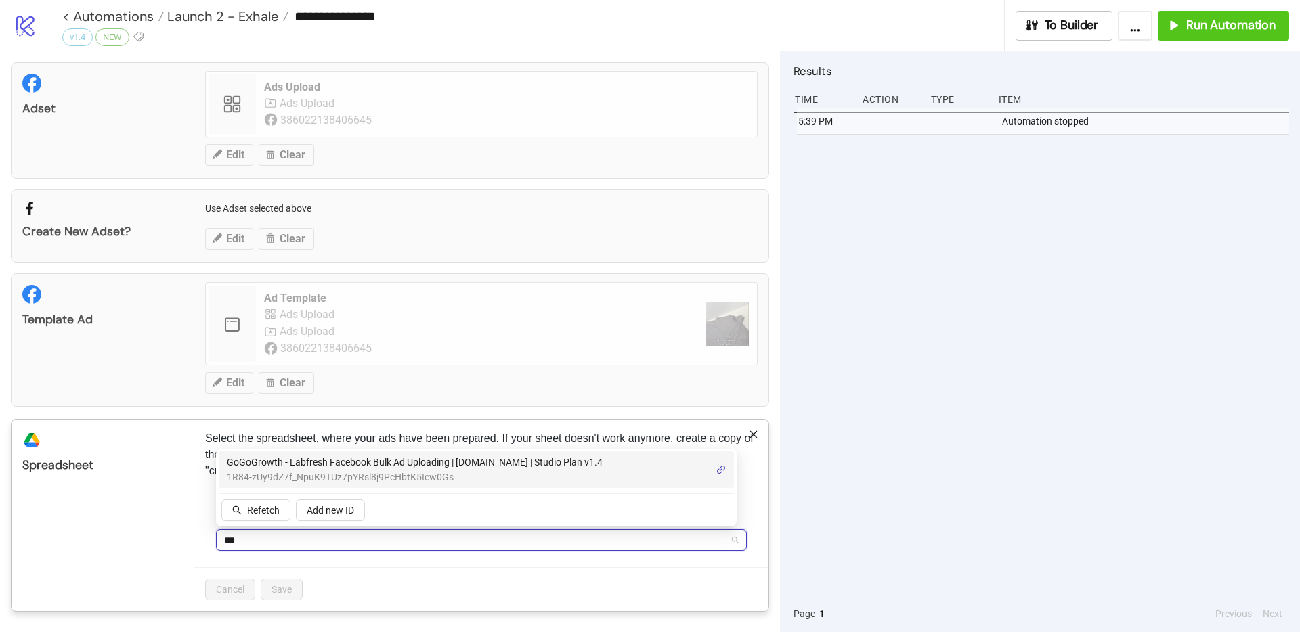
click at [343, 466] on span "GoGoGrowth - Labfresh Facebook Bulk Ad Uploading | [DOMAIN_NAME] | Studio Plan …" at bounding box center [415, 462] width 376 height 15
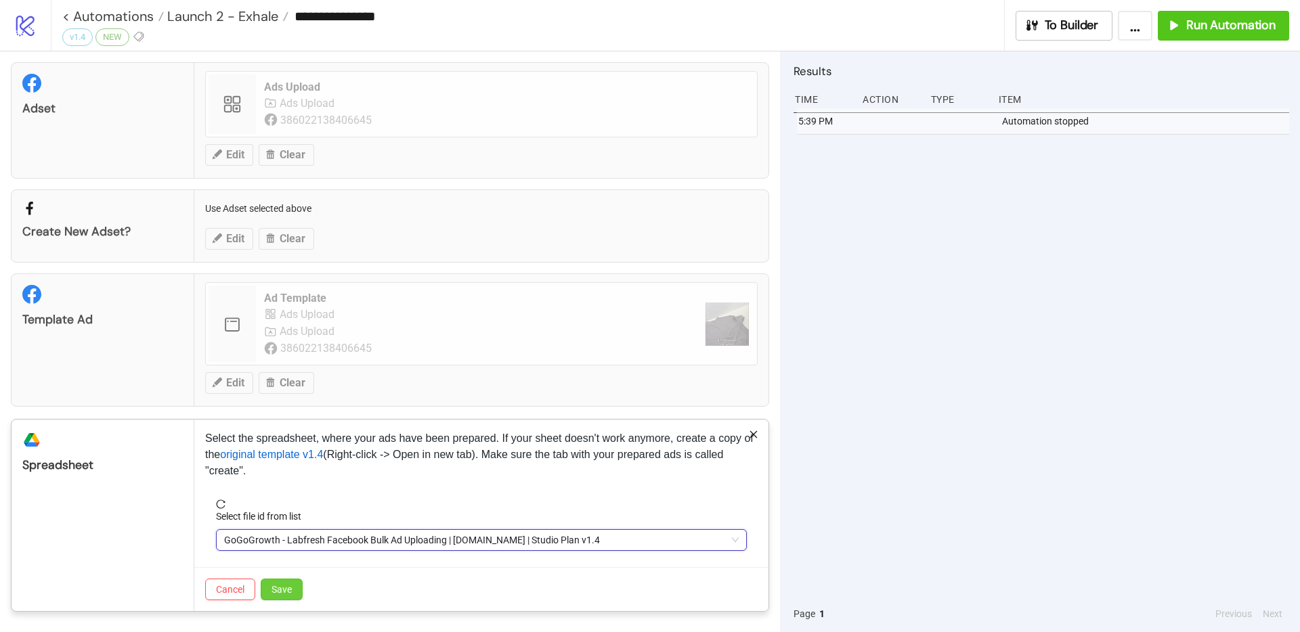
click at [286, 592] on span "Save" at bounding box center [281, 589] width 20 height 11
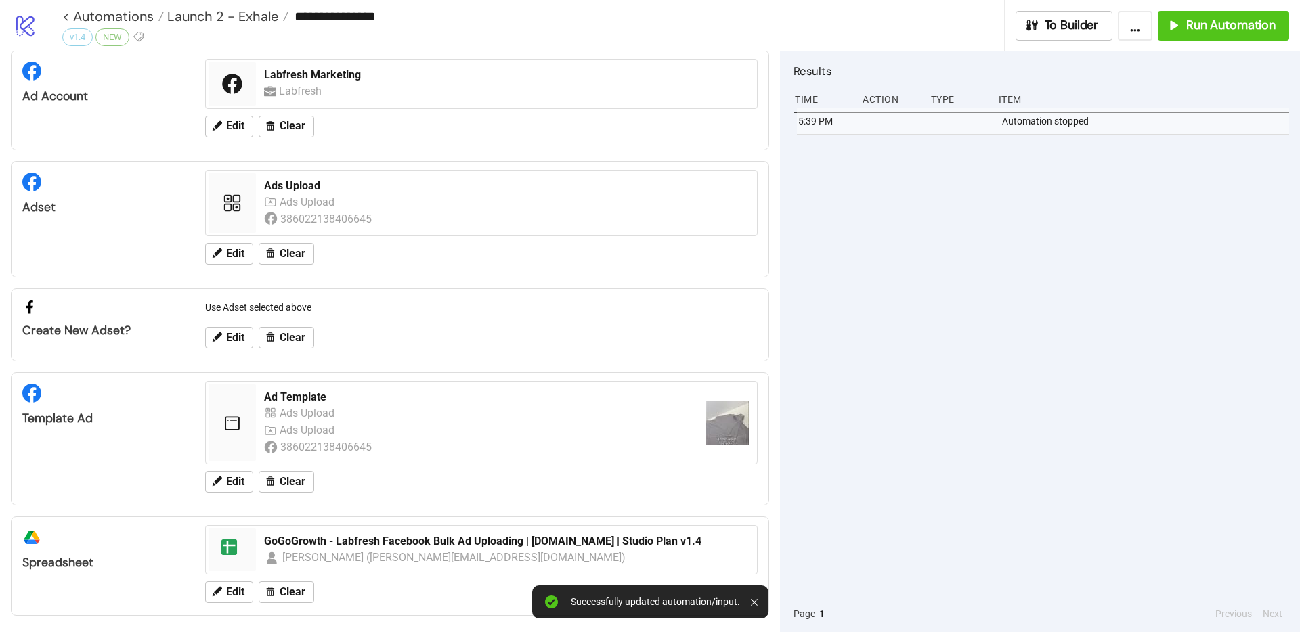
scroll to position [0, 0]
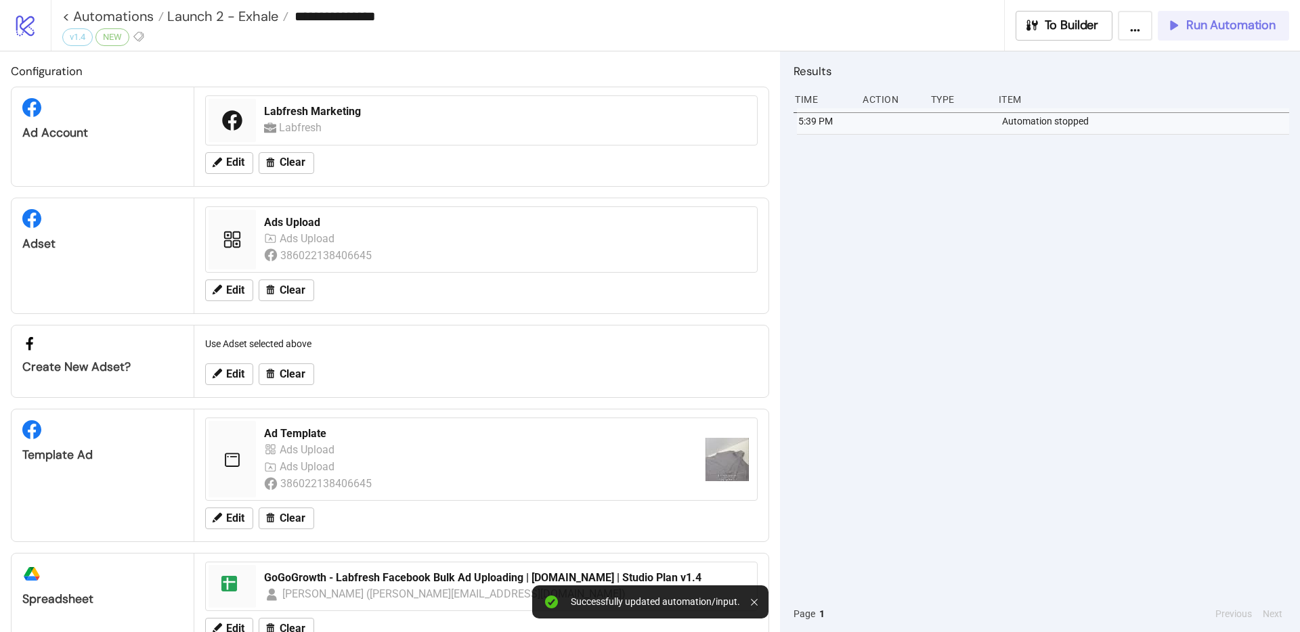
click at [1223, 21] on span "Run Automation" at bounding box center [1230, 26] width 89 height 16
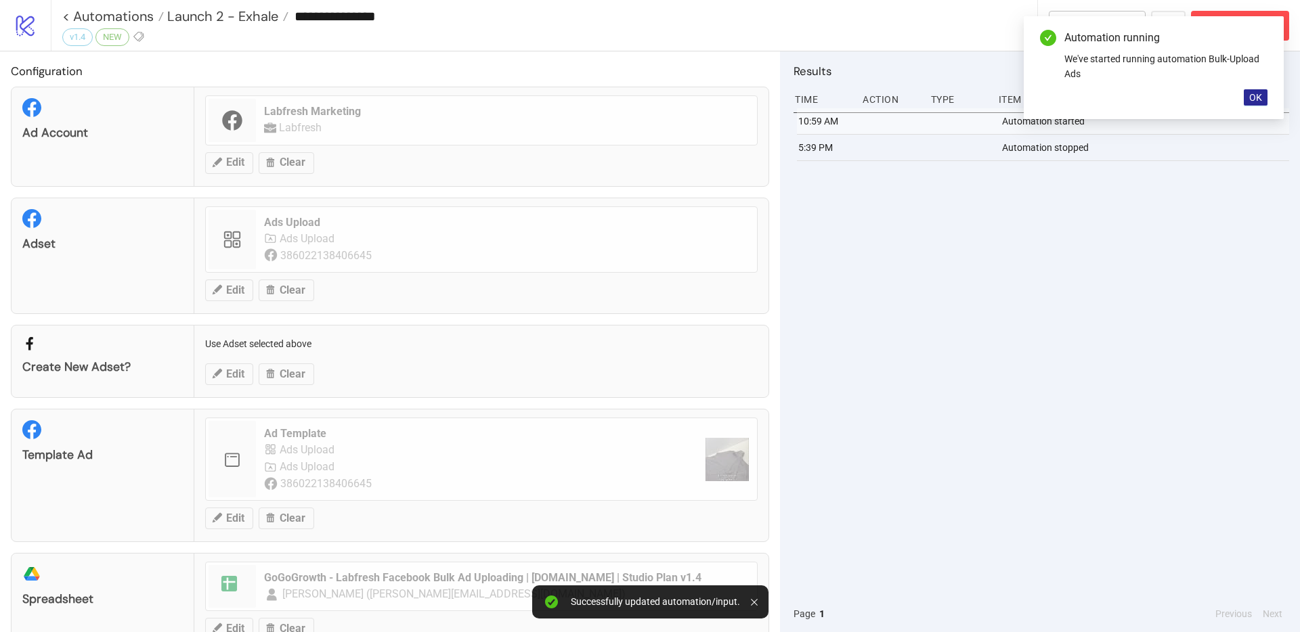
click at [1262, 97] on button "OK" at bounding box center [1255, 97] width 24 height 16
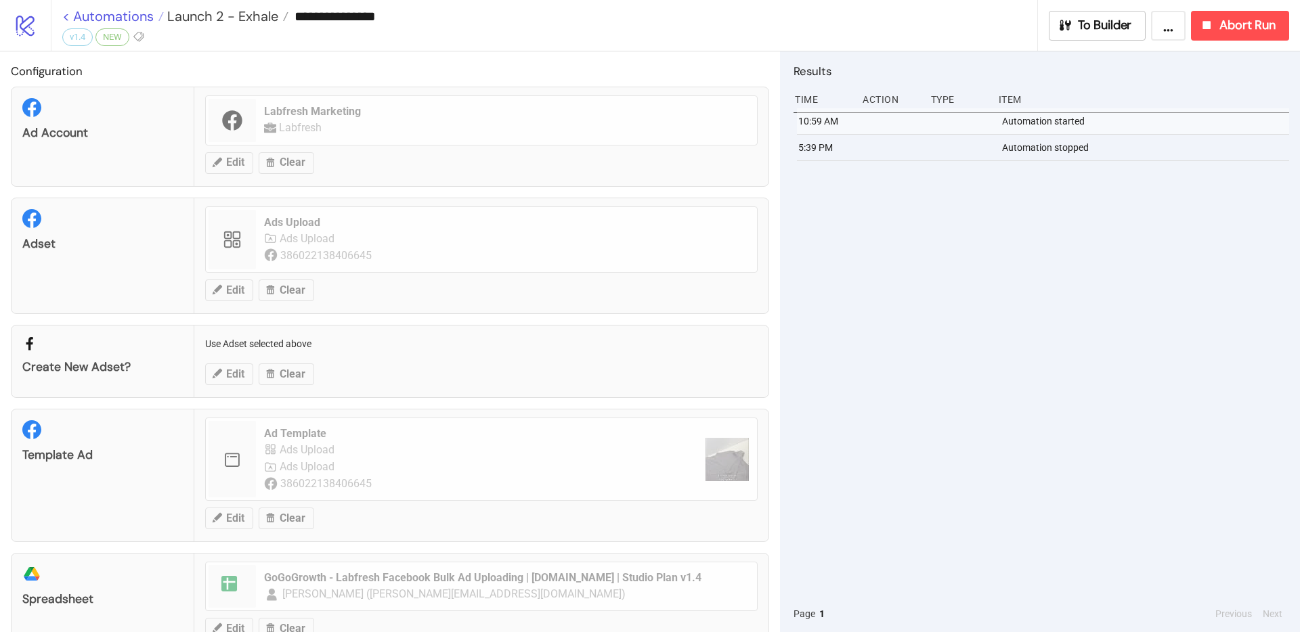
click at [129, 19] on link "< Automations" at bounding box center [113, 16] width 102 height 14
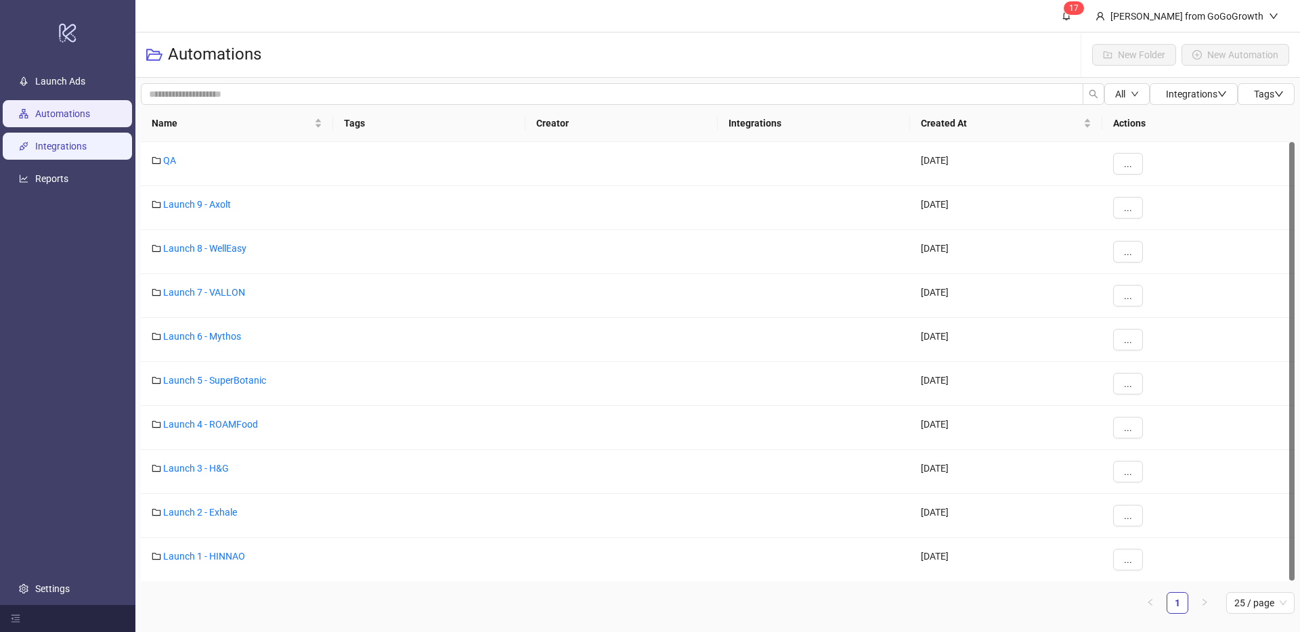
click at [85, 141] on link "Integrations" at bounding box center [60, 146] width 51 height 11
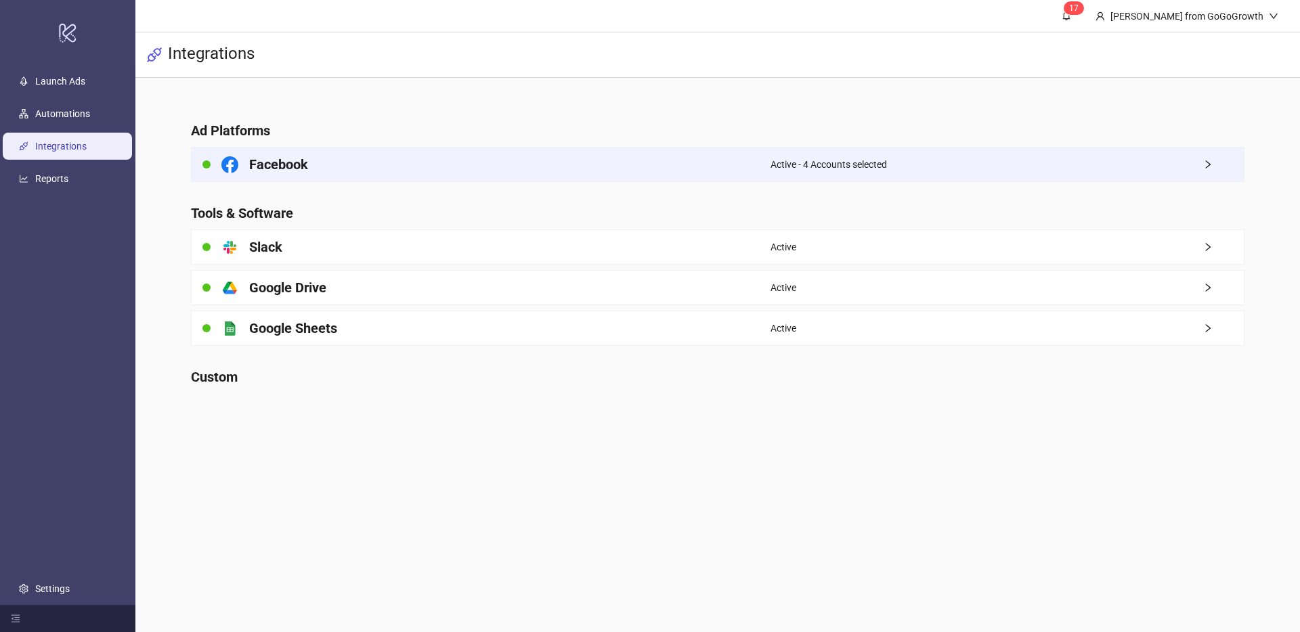
click at [458, 173] on div "Facebook" at bounding box center [481, 165] width 579 height 34
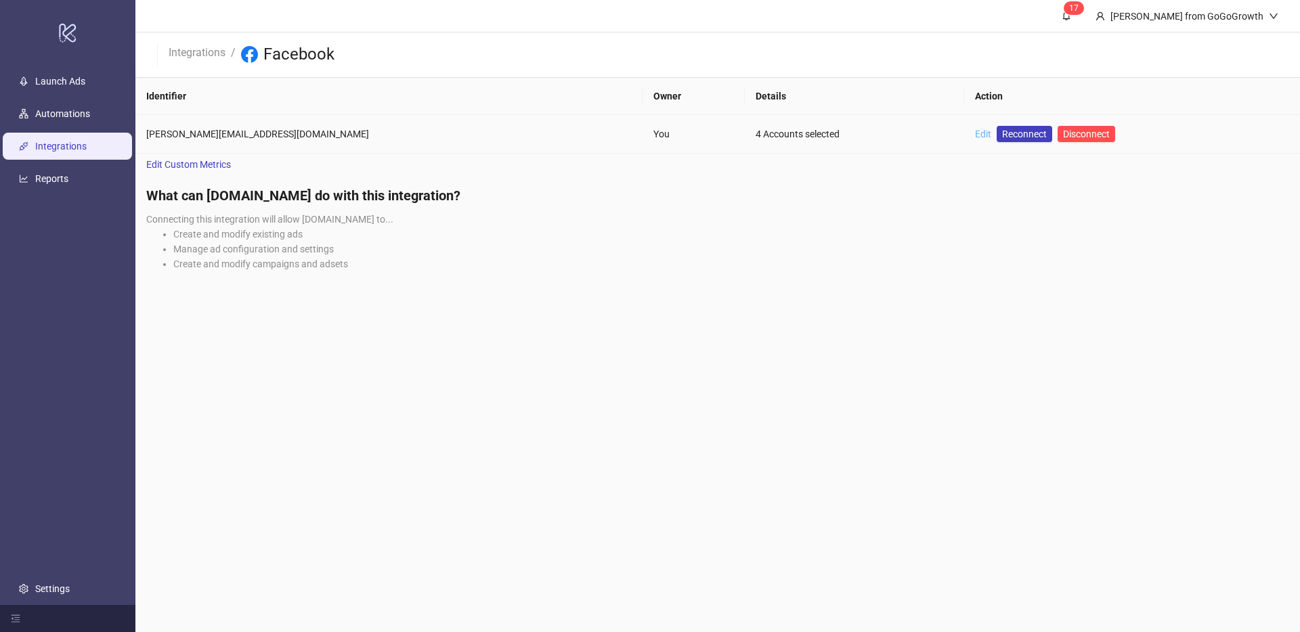
click at [975, 135] on link "Edit" at bounding box center [983, 134] width 16 height 11
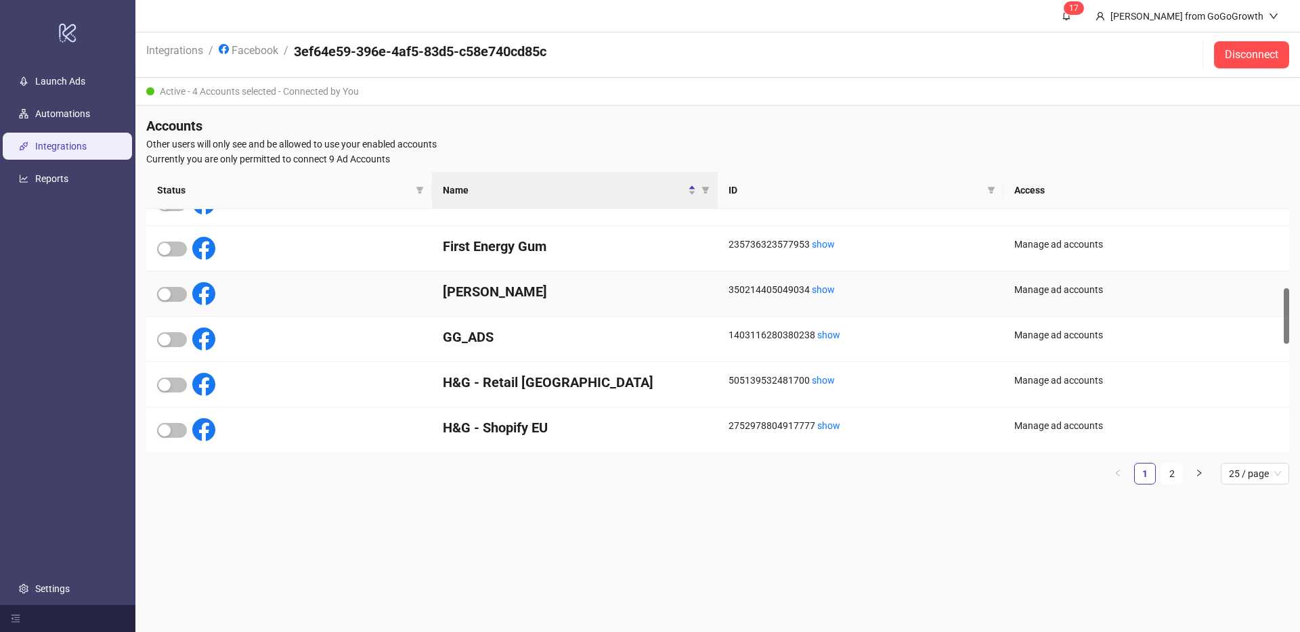
scroll to position [194, 0]
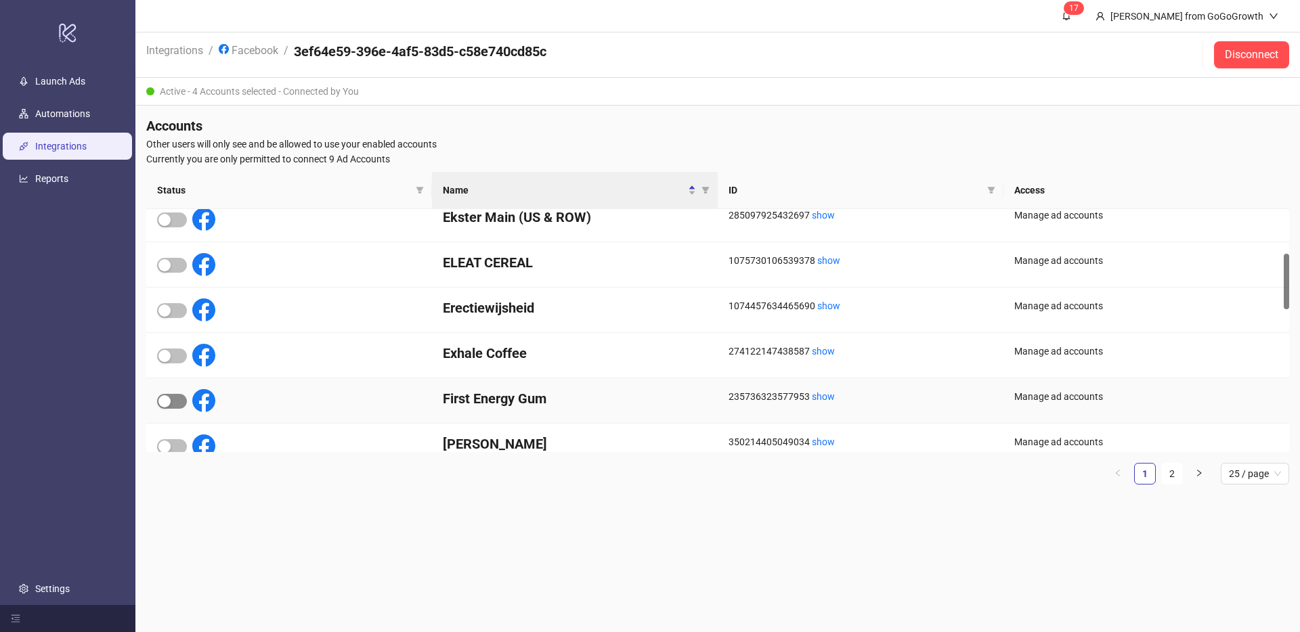
click at [173, 403] on span "button" at bounding box center [172, 401] width 30 height 15
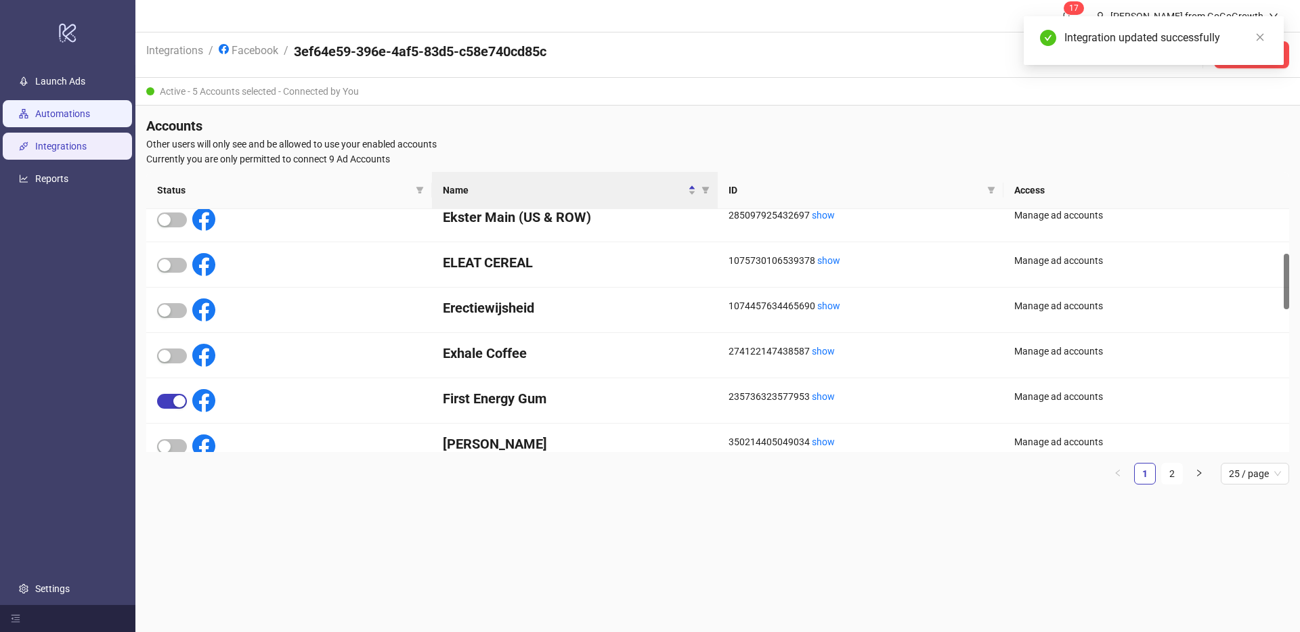
click at [60, 119] on link "Automations" at bounding box center [62, 113] width 55 height 11
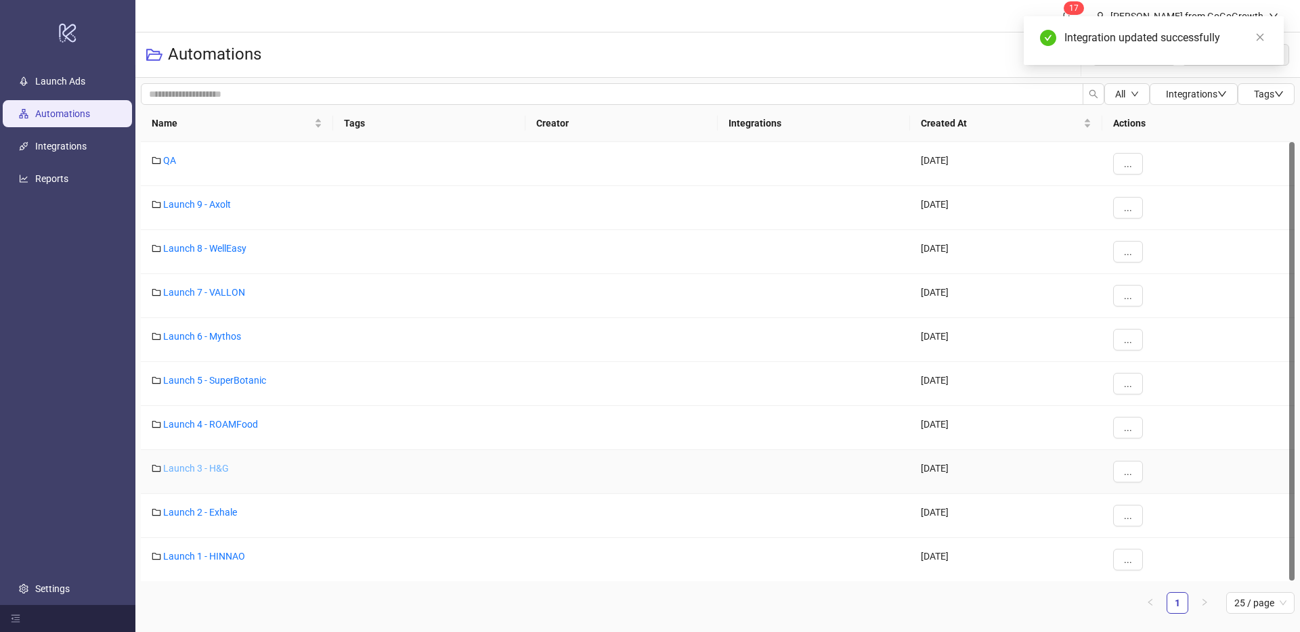
click at [197, 468] on link "Launch 3 - H&G" at bounding box center [196, 468] width 66 height 11
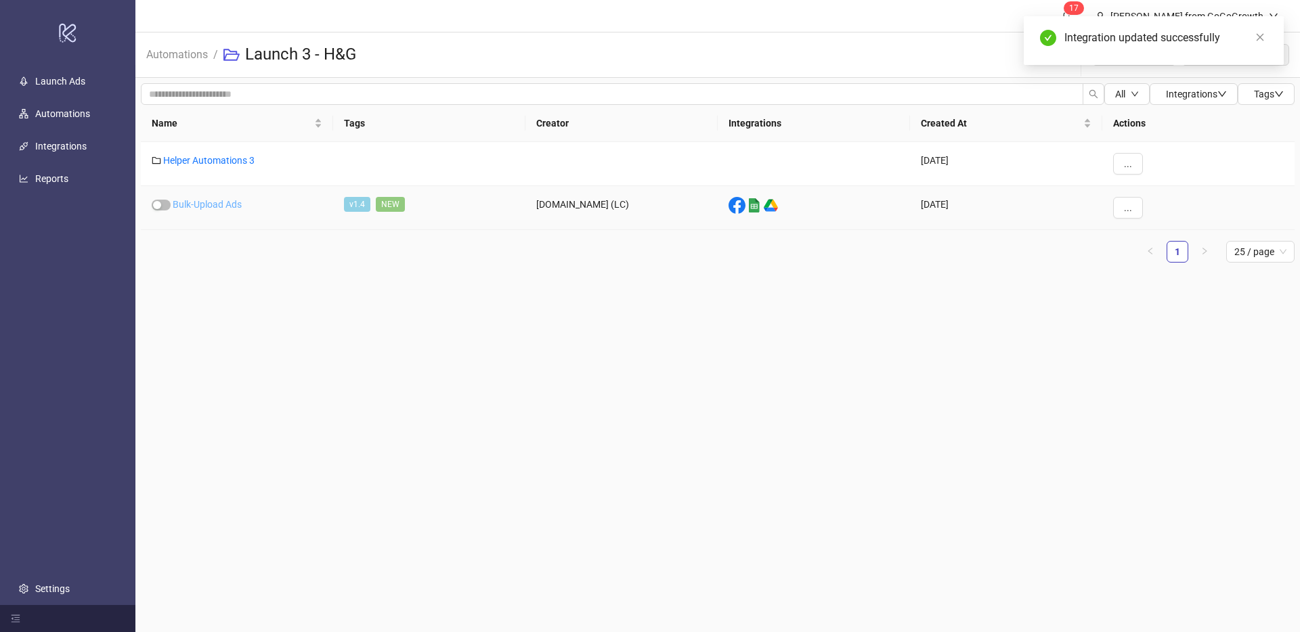
click at [190, 208] on link "Bulk-Upload Ads" at bounding box center [207, 204] width 69 height 11
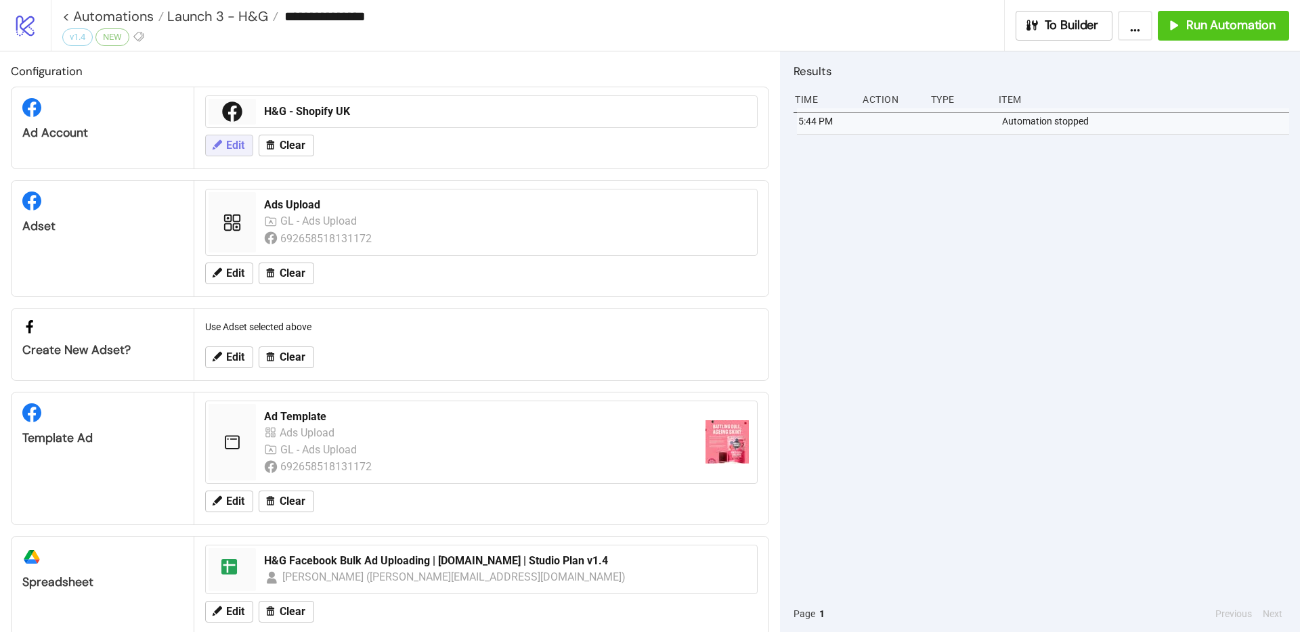
click at [238, 144] on span "Edit" at bounding box center [235, 145] width 18 height 12
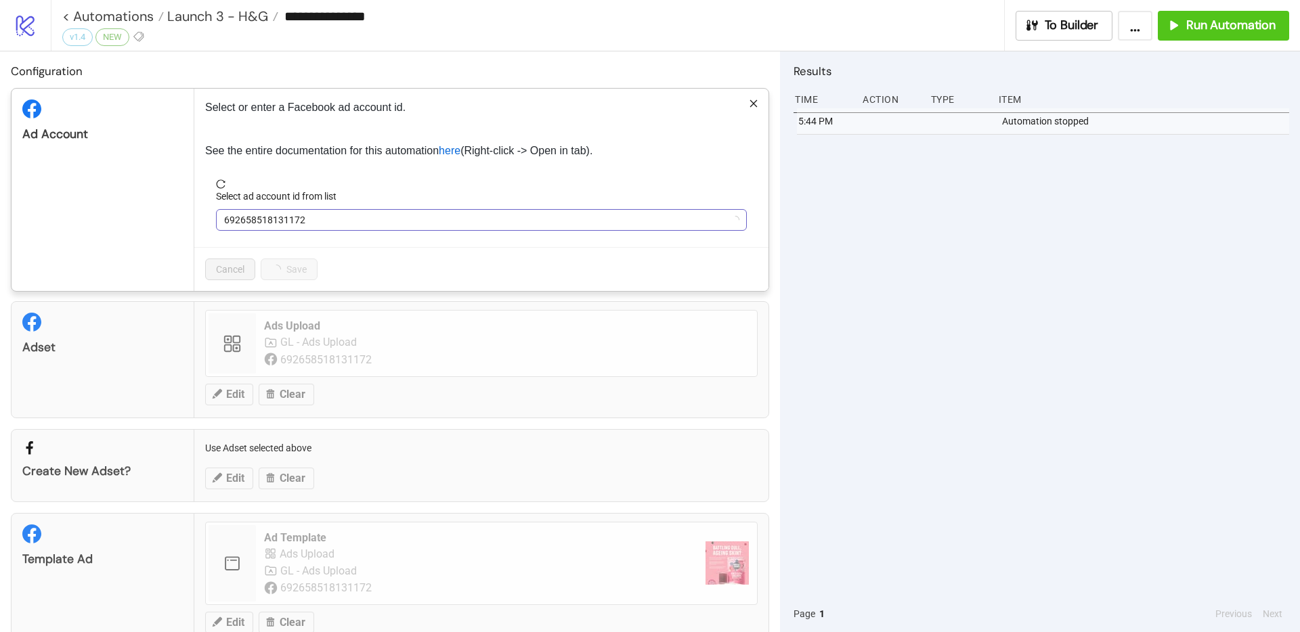
click at [321, 218] on span "692658518131172" at bounding box center [481, 220] width 514 height 20
click at [321, 218] on span "H&G - Shopify UK" at bounding box center [481, 220] width 514 height 20
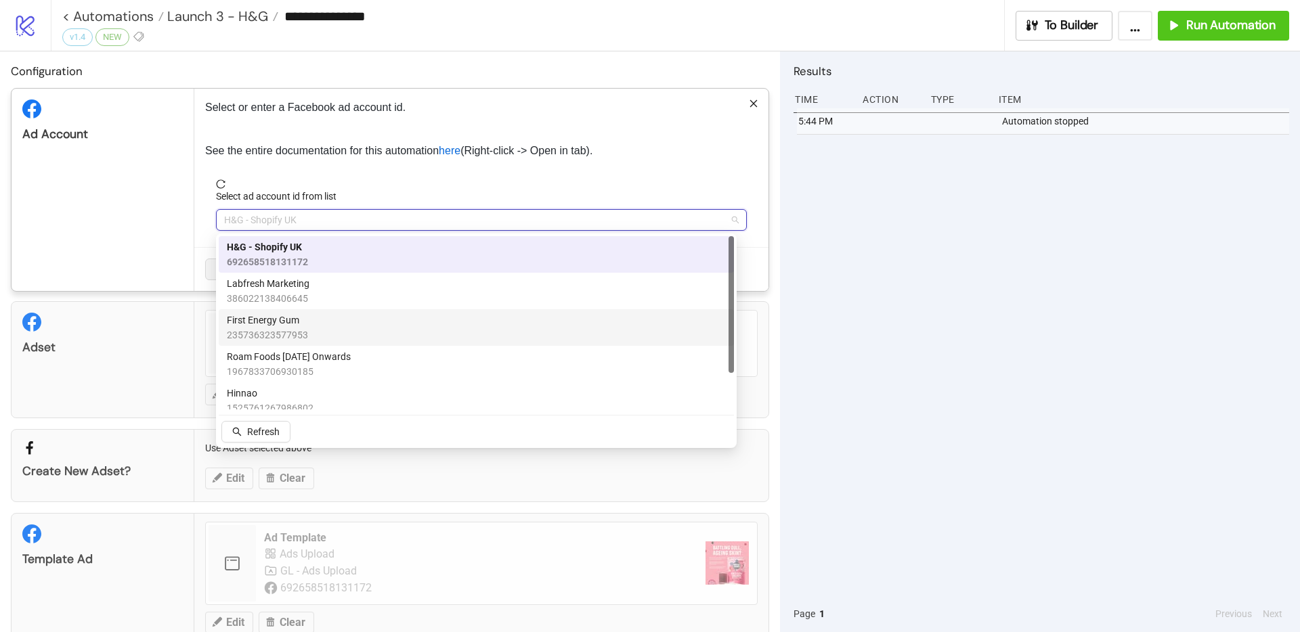
click at [285, 329] on span "235736323577953" at bounding box center [267, 335] width 81 height 15
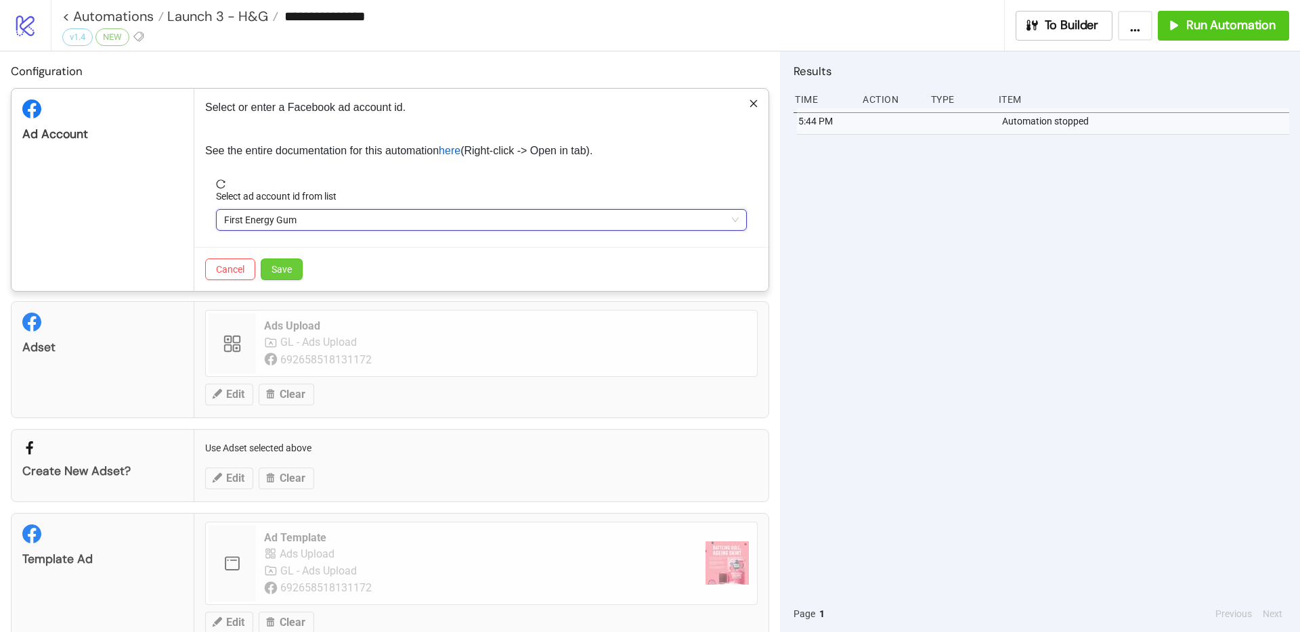
scroll to position [3, 0]
click at [288, 278] on button "Save" at bounding box center [282, 267] width 42 height 22
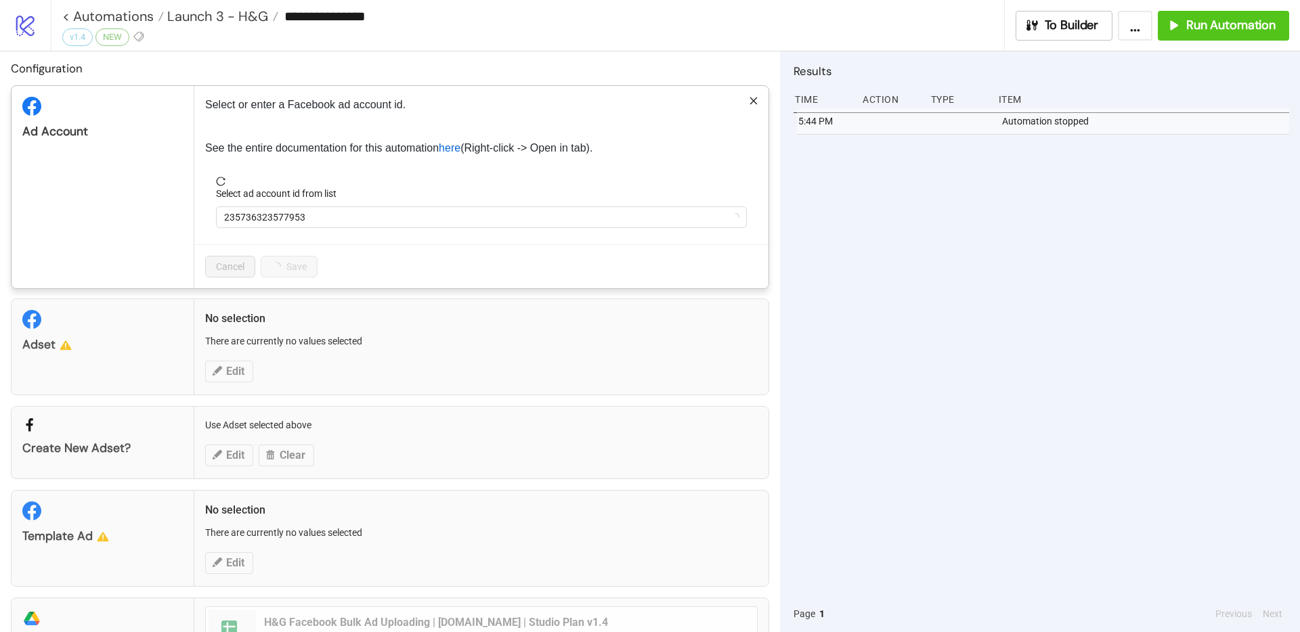
scroll to position [0, 0]
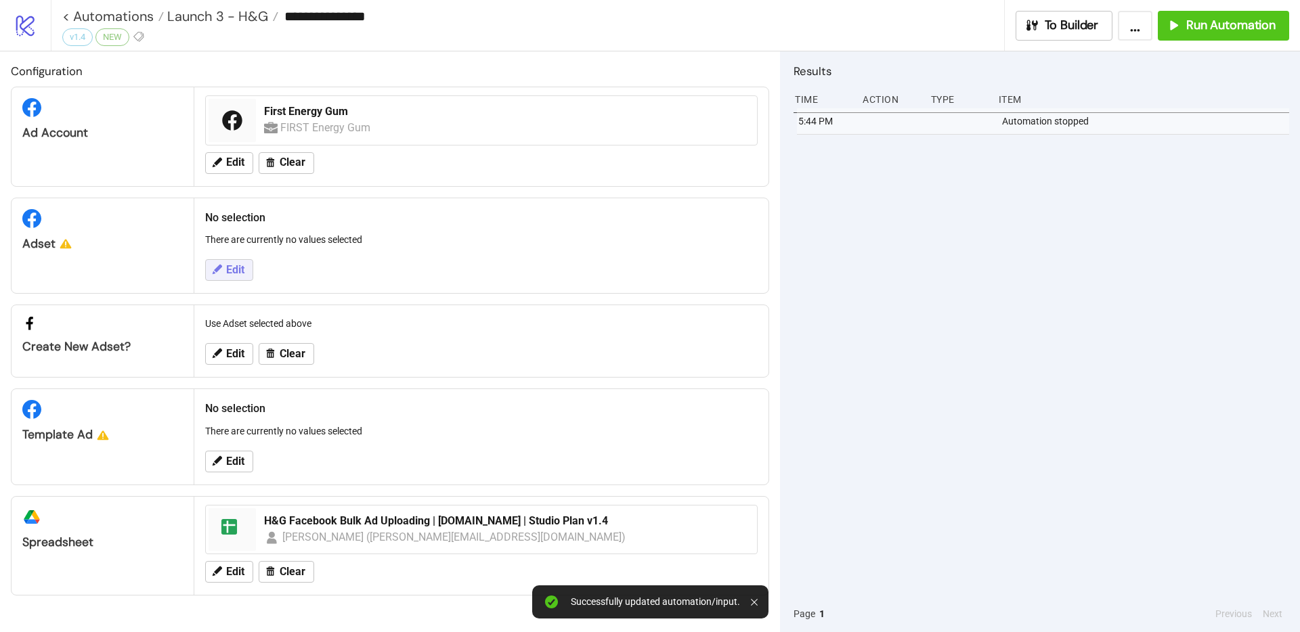
click at [238, 264] on span "Edit" at bounding box center [235, 270] width 18 height 12
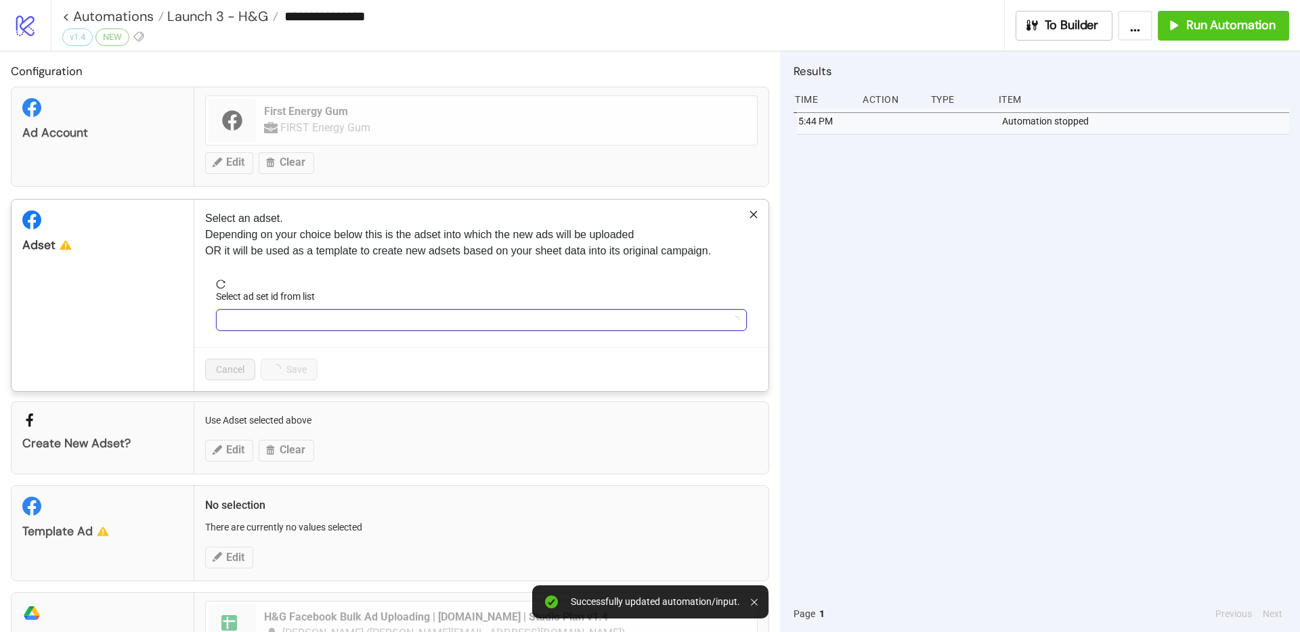
click at [255, 314] on input "Select ad set id from list" at bounding box center [475, 320] width 502 height 20
type input "******"
click at [253, 425] on span "Refetch" at bounding box center [263, 420] width 32 height 11
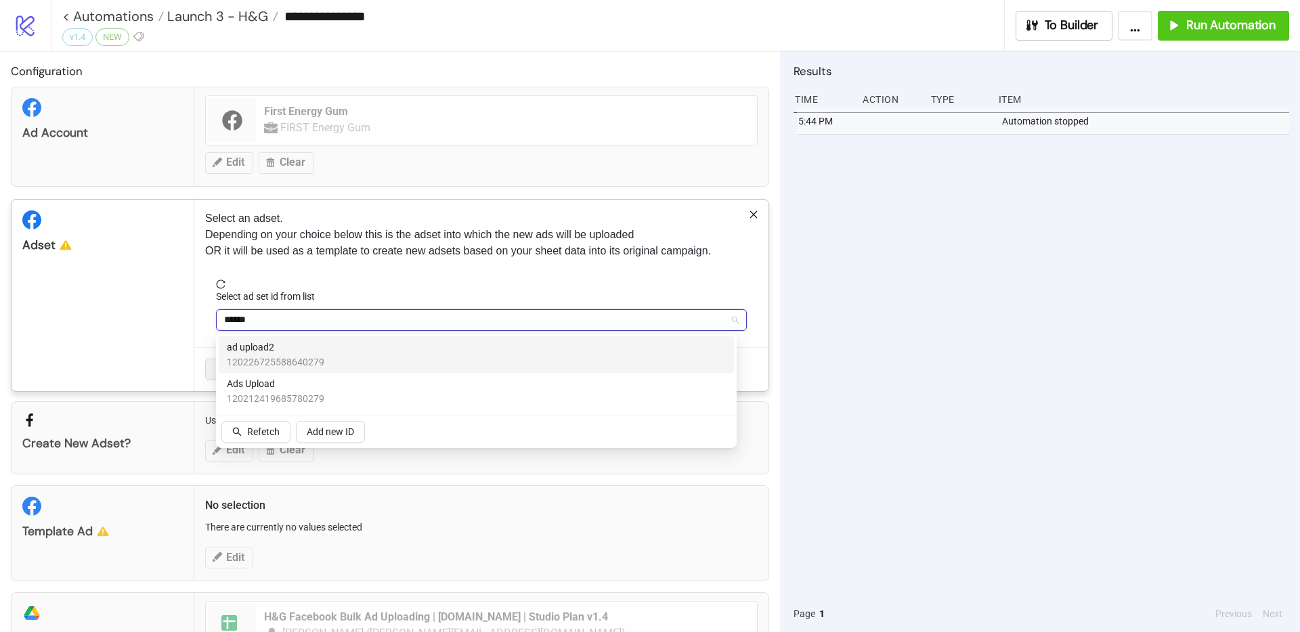
click at [271, 344] on span "ad upload2" at bounding box center [275, 347] width 97 height 15
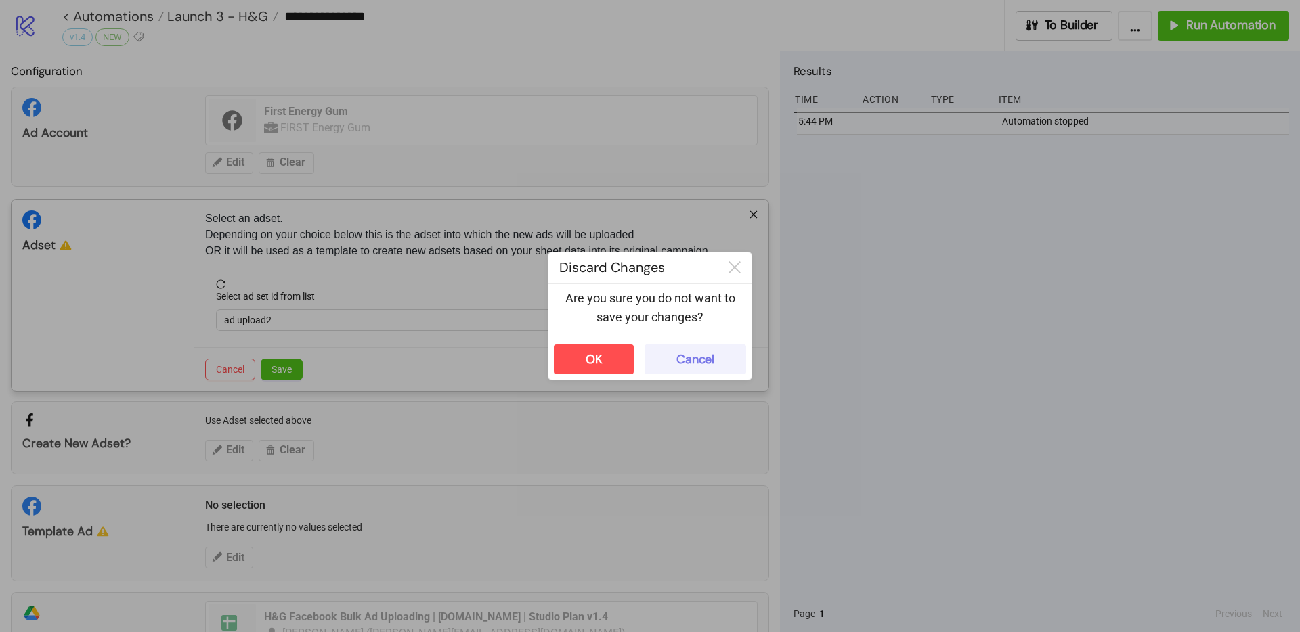
click at [703, 365] on div "Cancel" at bounding box center [695, 360] width 38 height 16
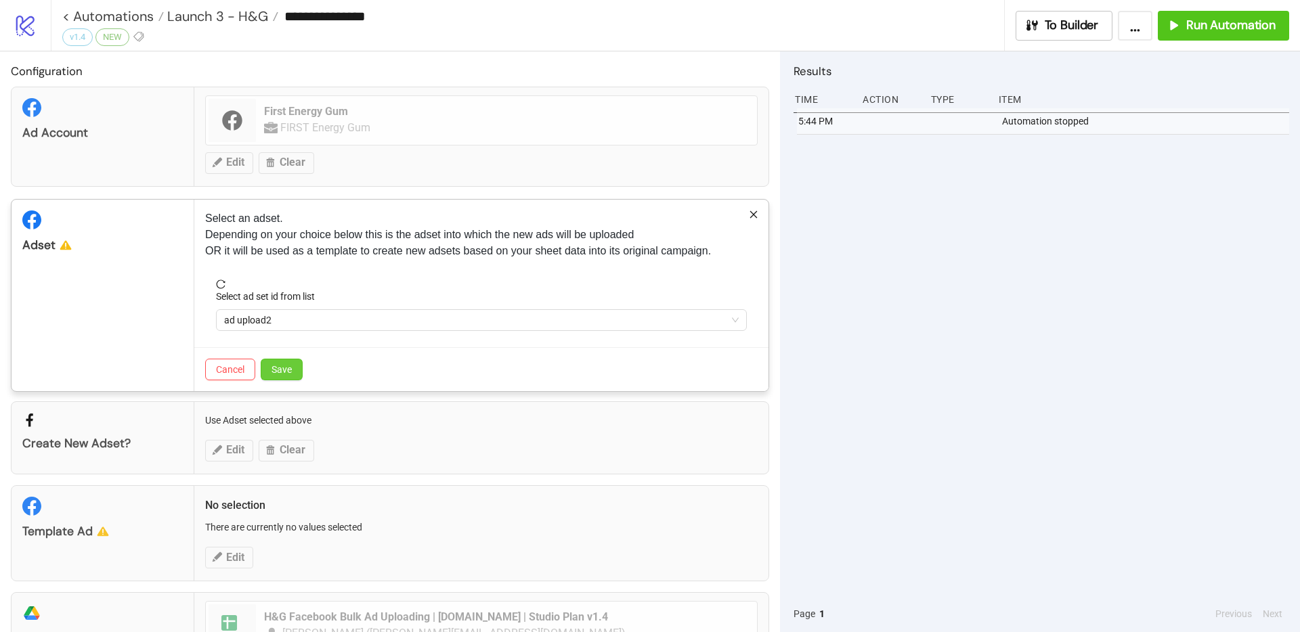
click at [272, 370] on span "Save" at bounding box center [281, 369] width 20 height 11
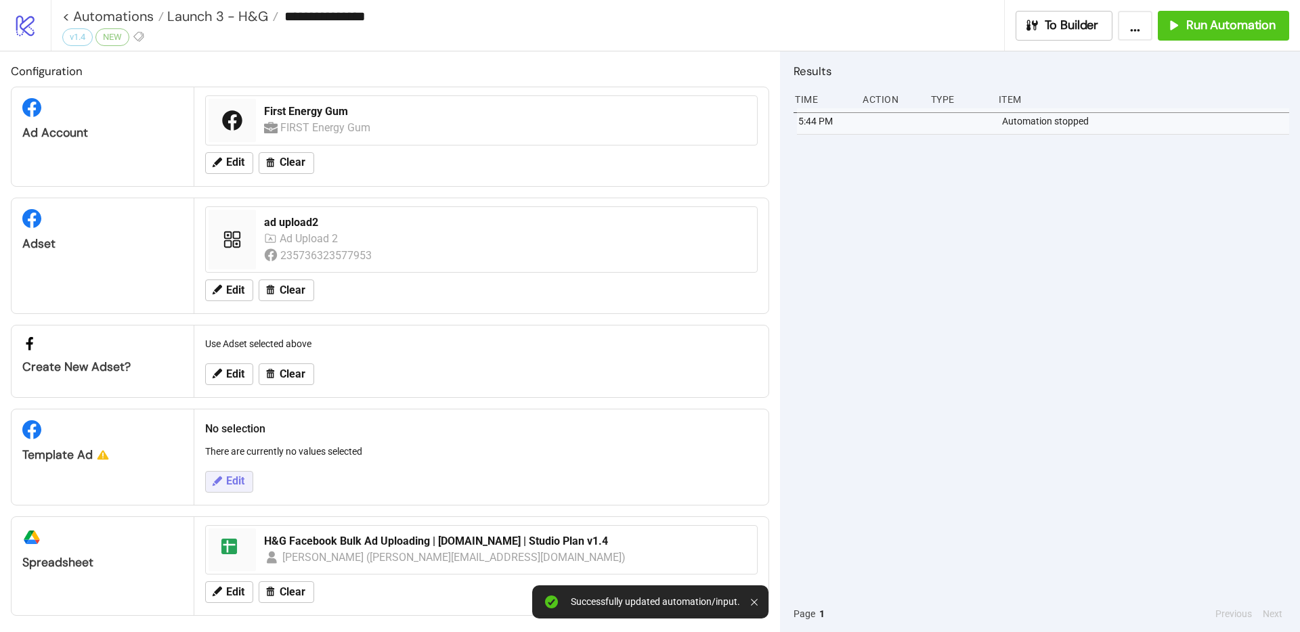
click at [229, 482] on span "Edit" at bounding box center [235, 481] width 18 height 12
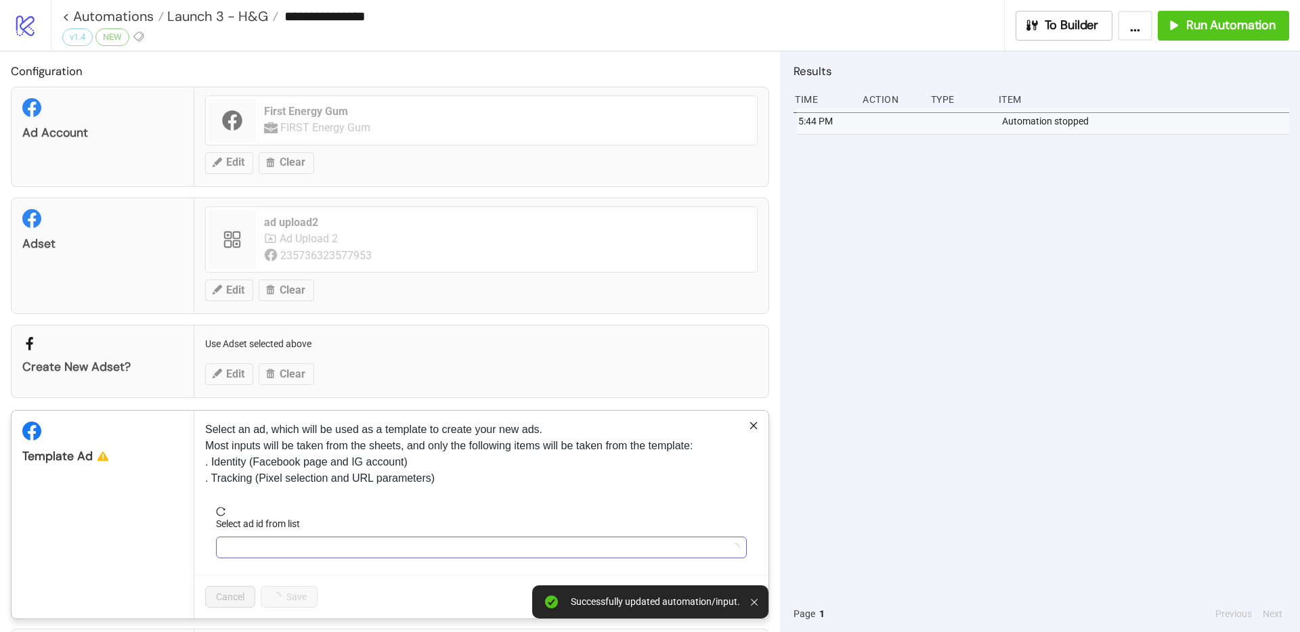
click at [255, 540] on input "Select ad id from list" at bounding box center [475, 547] width 502 height 20
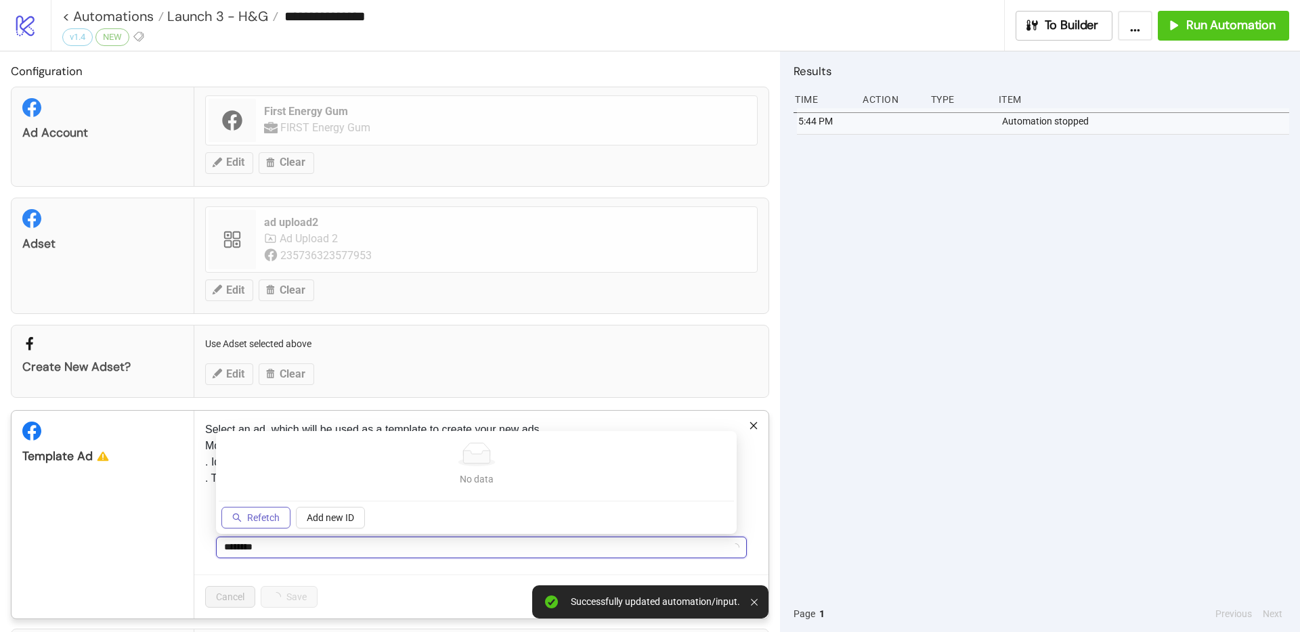
type input "********"
click at [253, 510] on button "Refetch" at bounding box center [255, 518] width 69 height 22
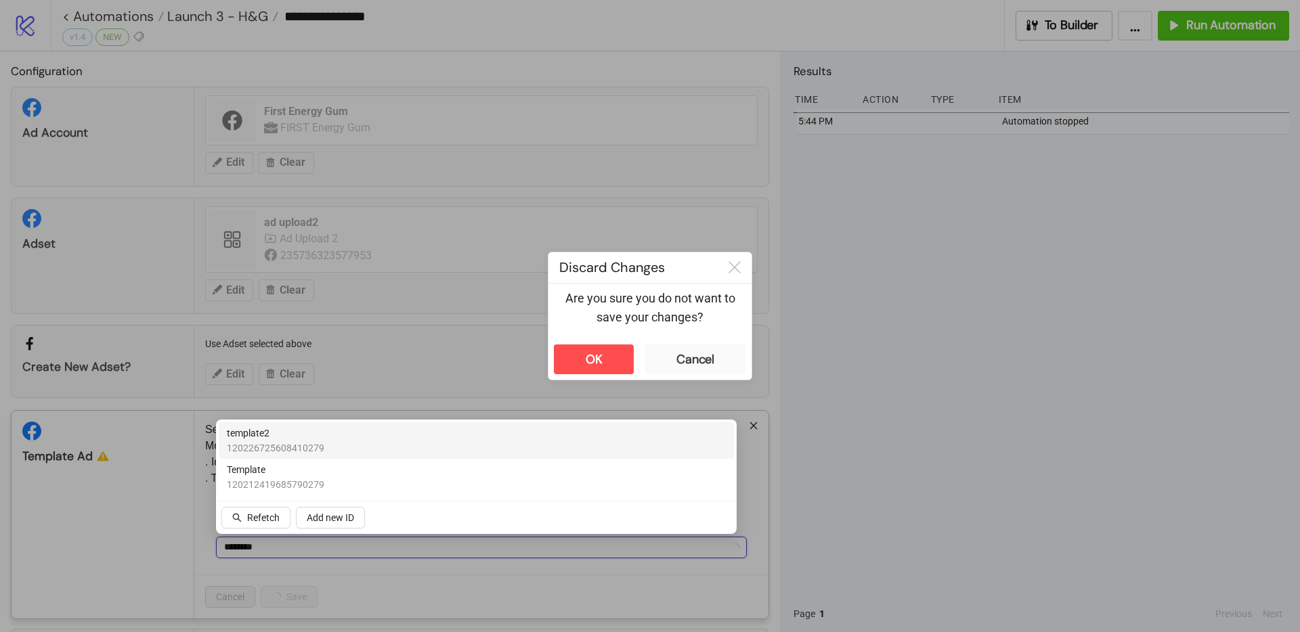
click at [270, 437] on span "template2" at bounding box center [275, 433] width 97 height 15
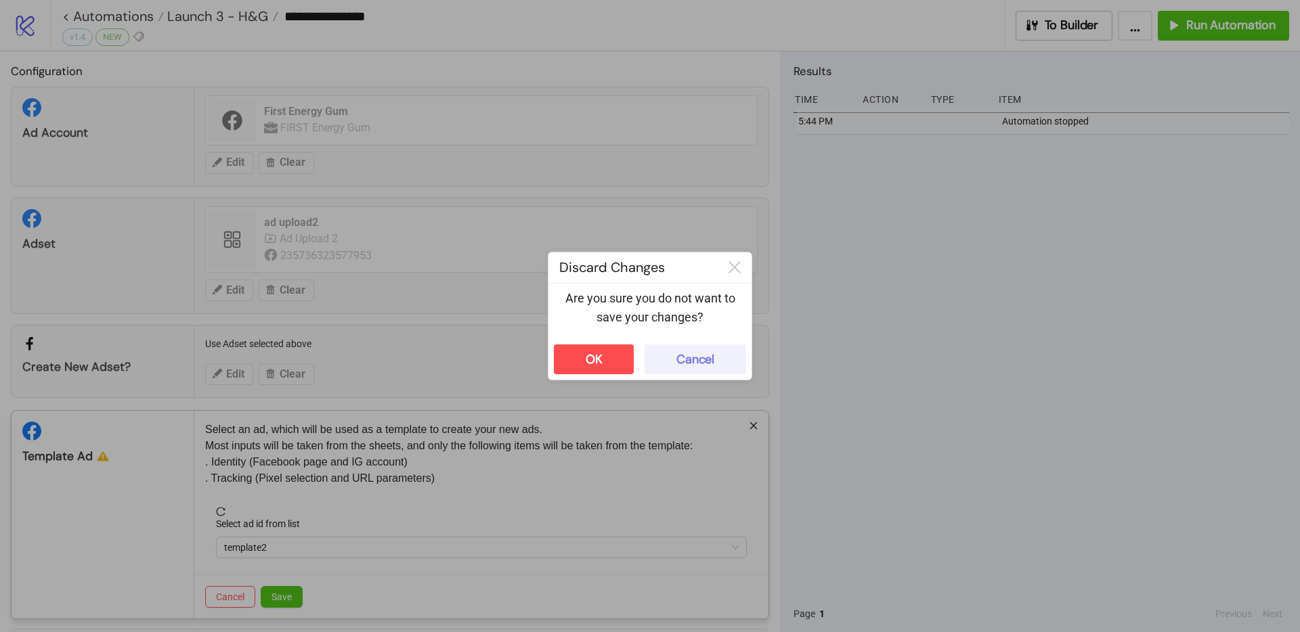
click at [670, 358] on button "Cancel" at bounding box center [695, 360] width 102 height 30
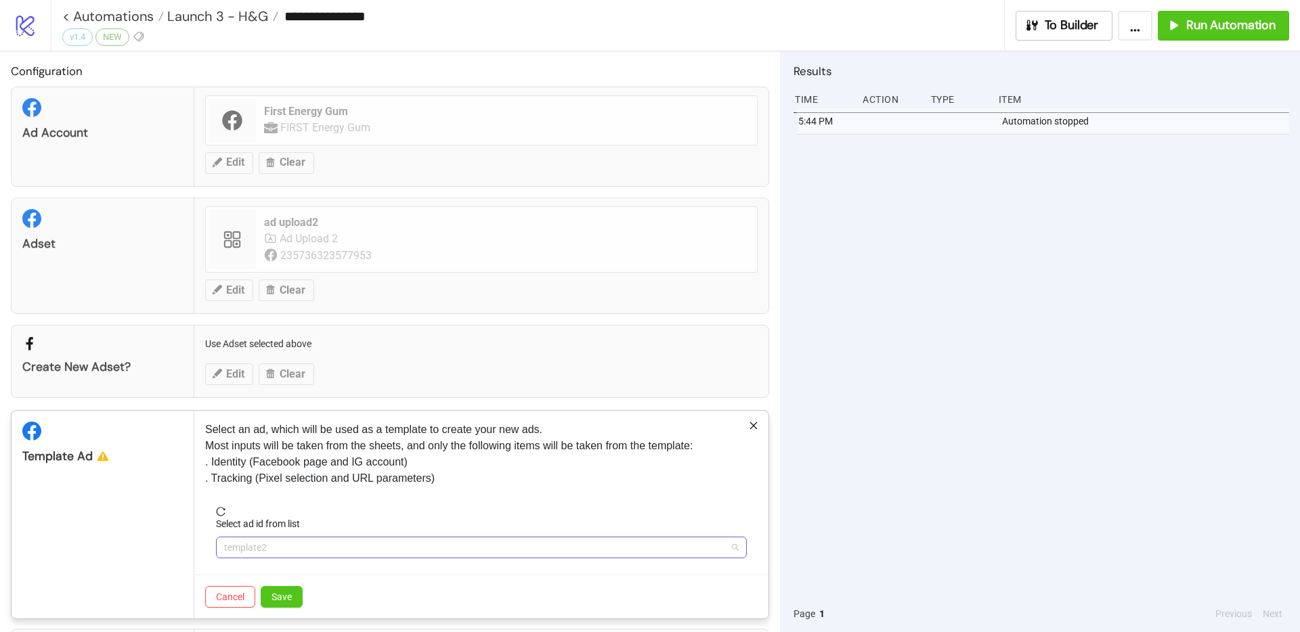
click at [278, 544] on span "template2" at bounding box center [481, 547] width 514 height 20
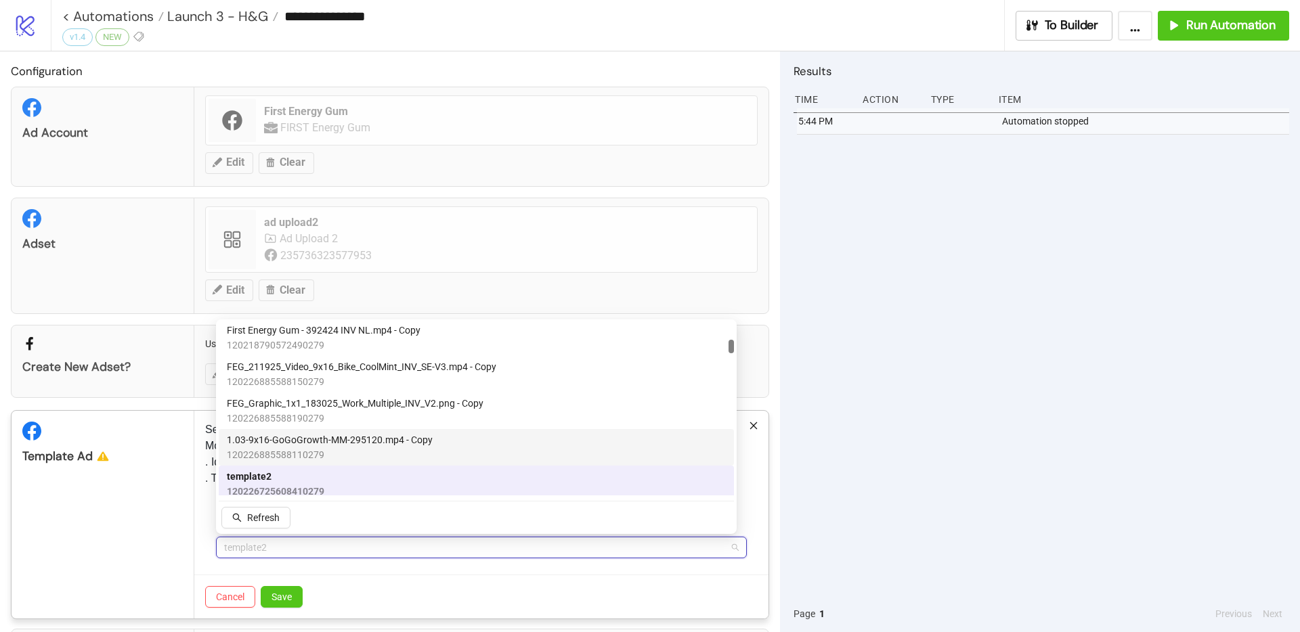
scroll to position [500, 0]
click at [273, 461] on span "120226885588110279" at bounding box center [330, 454] width 206 height 15
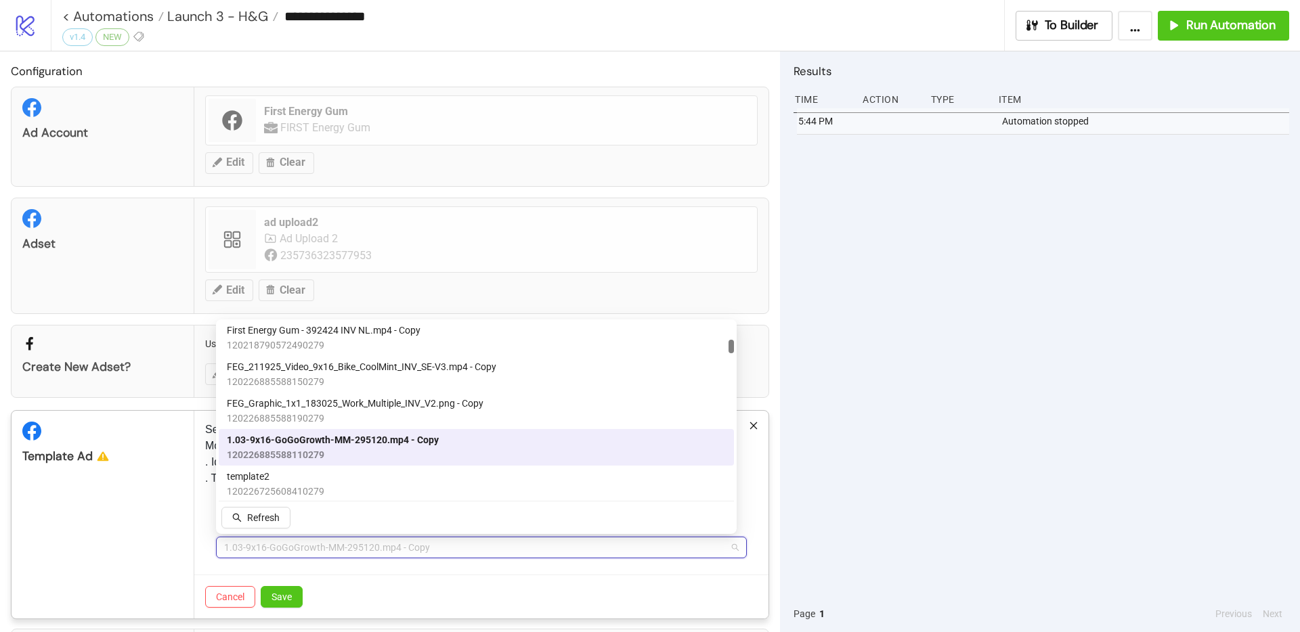
click at [271, 541] on span "1.03-9x16-GoGoGrowth-MM-295120.mp4 - Copy" at bounding box center [481, 547] width 514 height 20
click at [271, 487] on span "120226725608410279" at bounding box center [275, 491] width 97 height 15
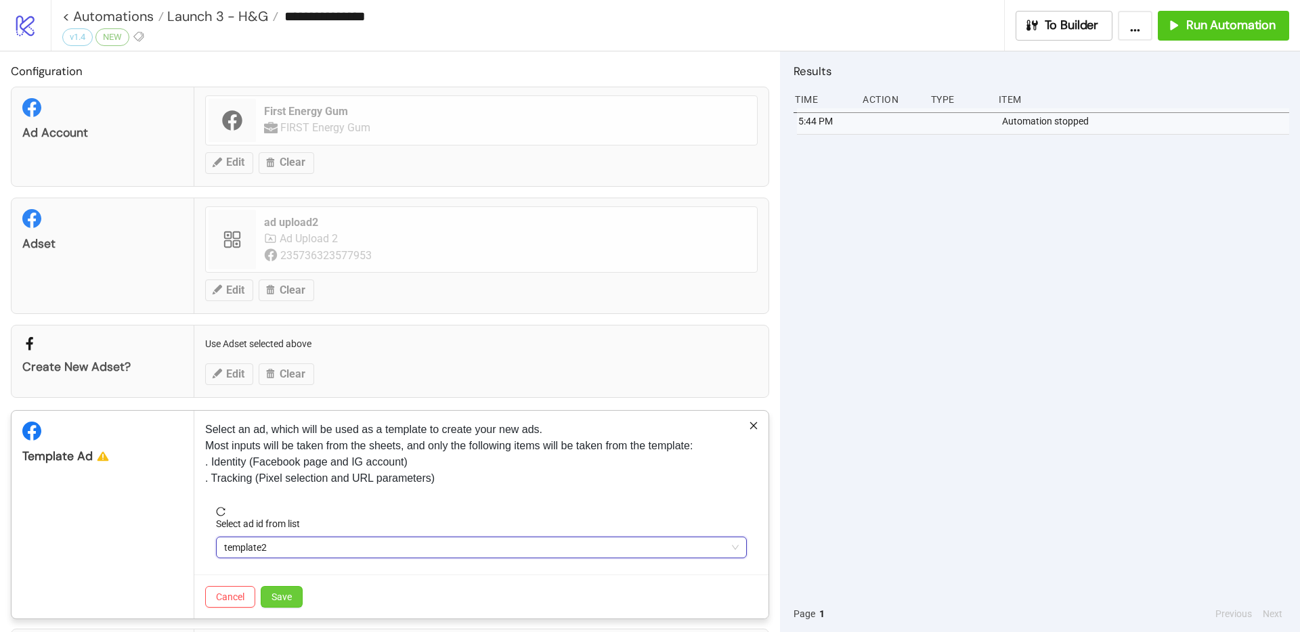
click at [290, 592] on span "Save" at bounding box center [281, 597] width 20 height 11
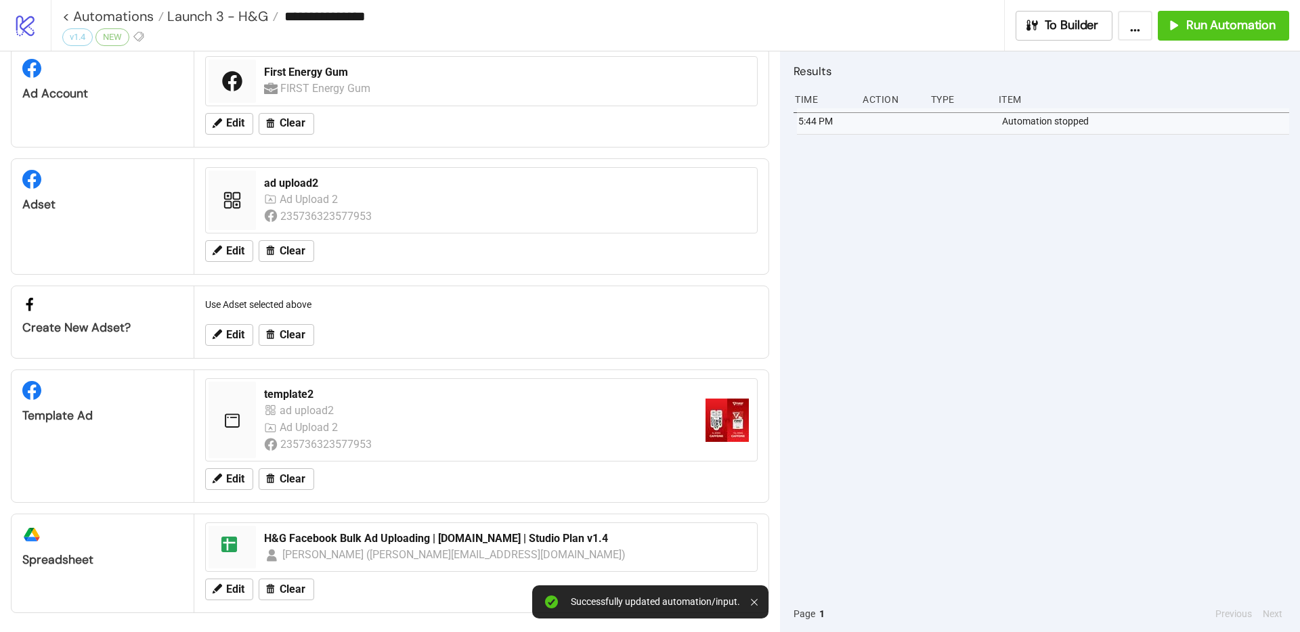
scroll to position [42, 0]
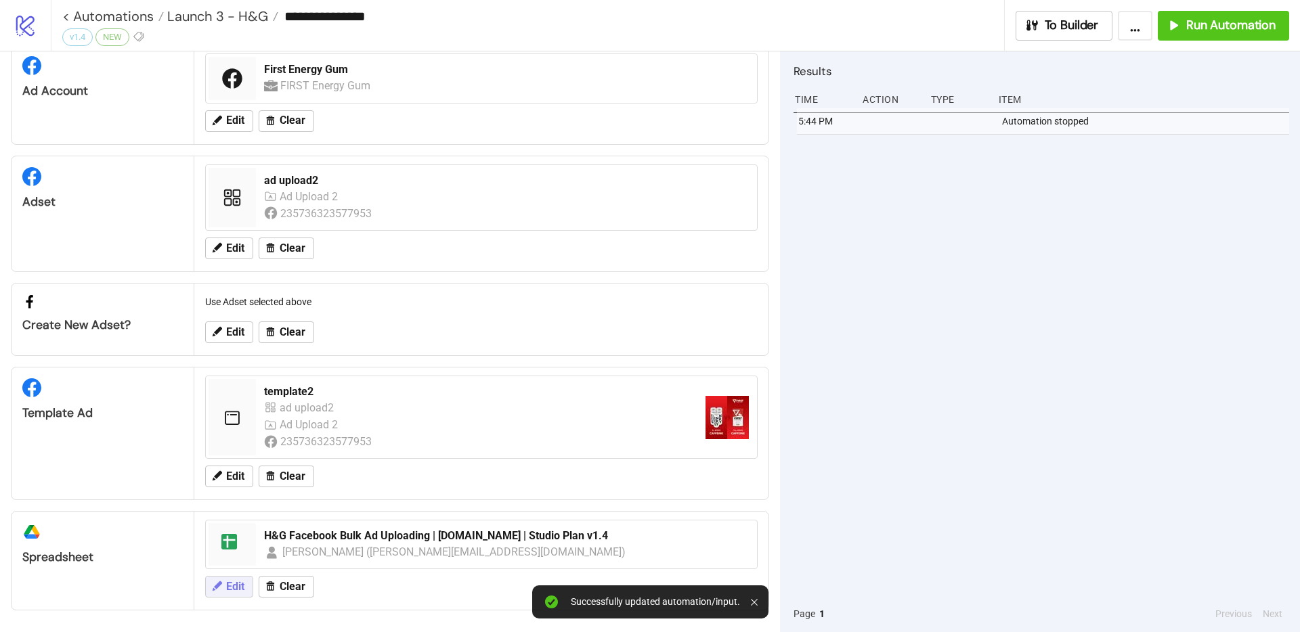
click at [240, 583] on span "Edit" at bounding box center [235, 587] width 18 height 12
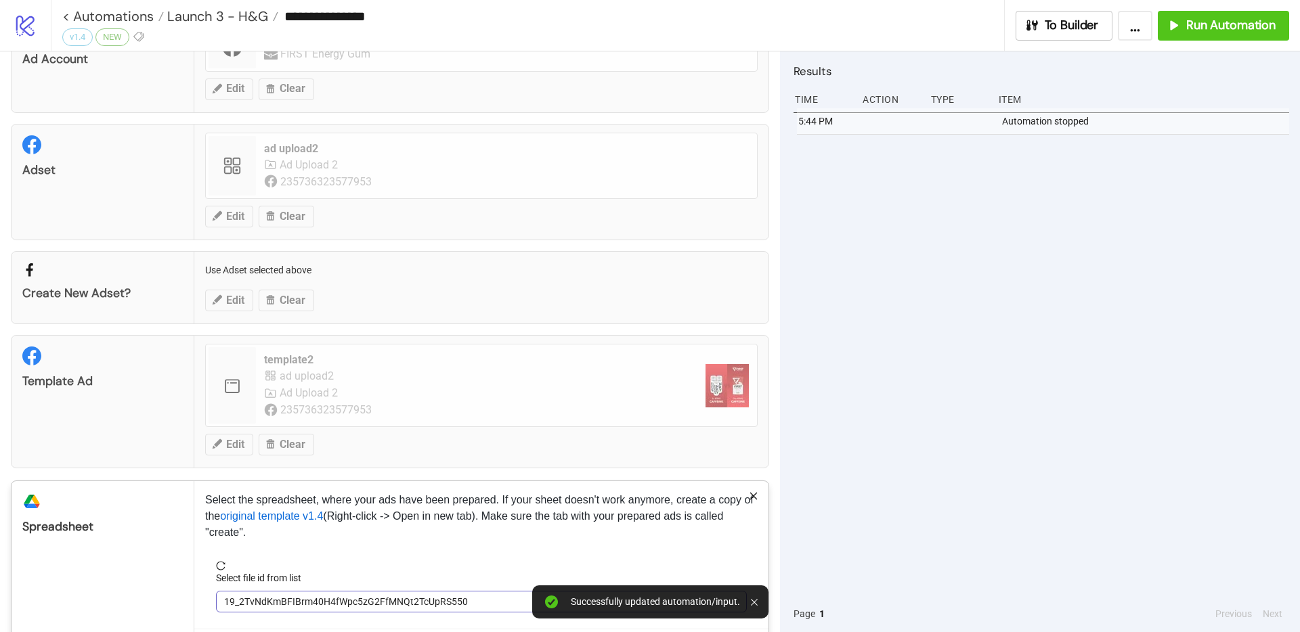
scroll to position [135, 0]
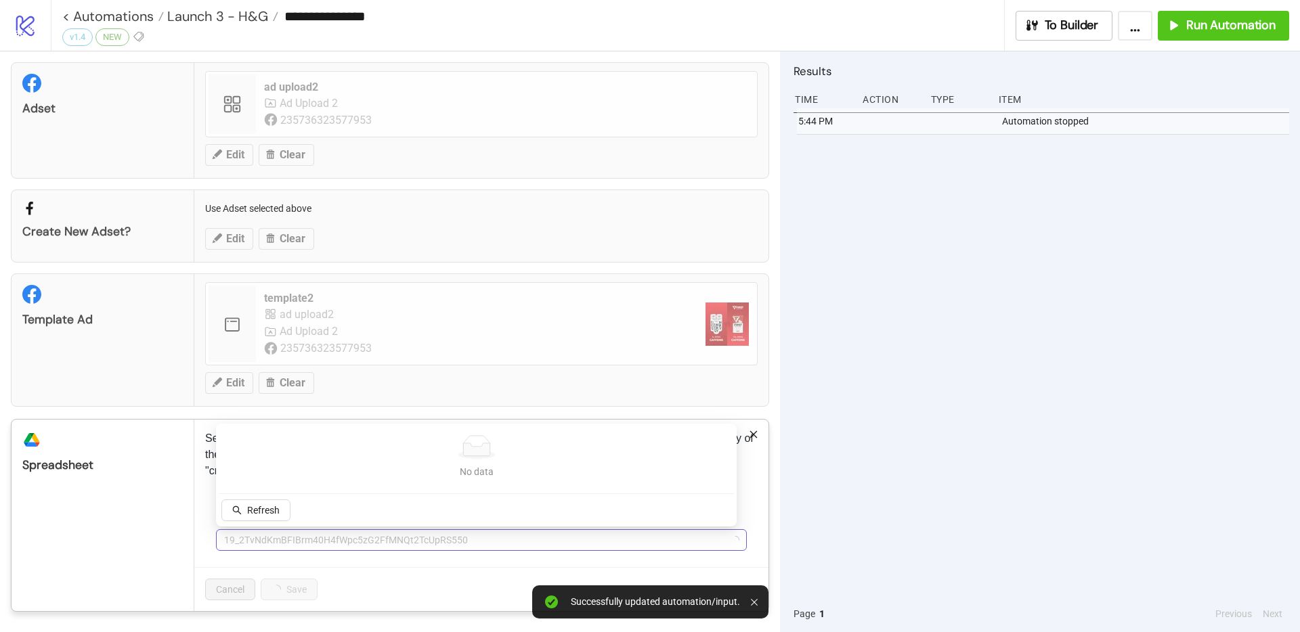
click at [303, 539] on span "19_2TvNdKmBFIBrm40H4fWpc5zG2FfMNQt2TcUpRS550" at bounding box center [481, 540] width 514 height 20
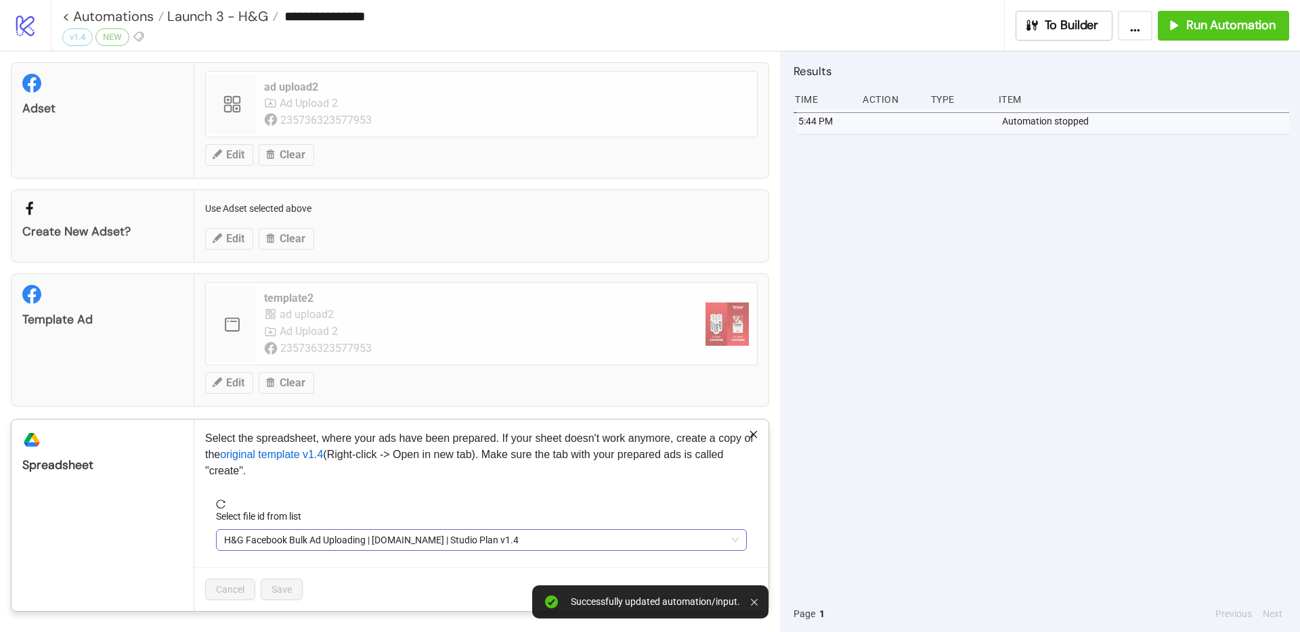
click at [325, 546] on span "H&G Facebook Bulk Ad Uploading | [DOMAIN_NAME] | Studio Plan v1.4" at bounding box center [481, 540] width 514 height 20
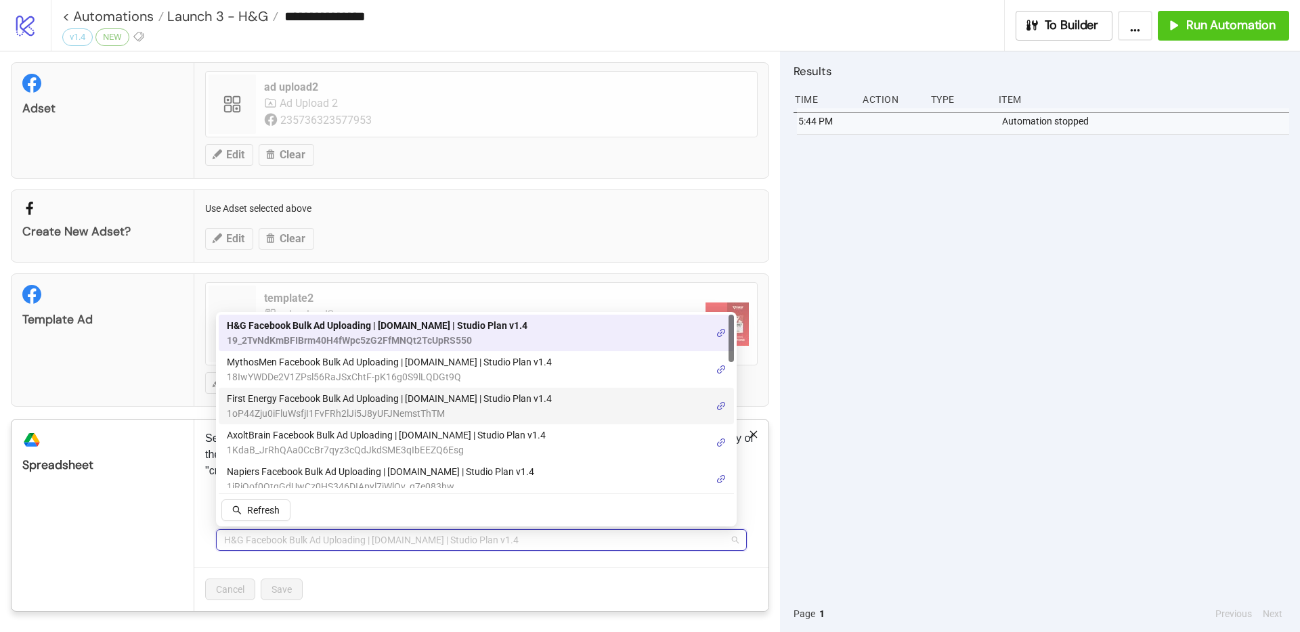
click at [357, 399] on span "First Energy Facebook Bulk Ad Uploading | [DOMAIN_NAME] | Studio Plan v1.4" at bounding box center [389, 398] width 325 height 15
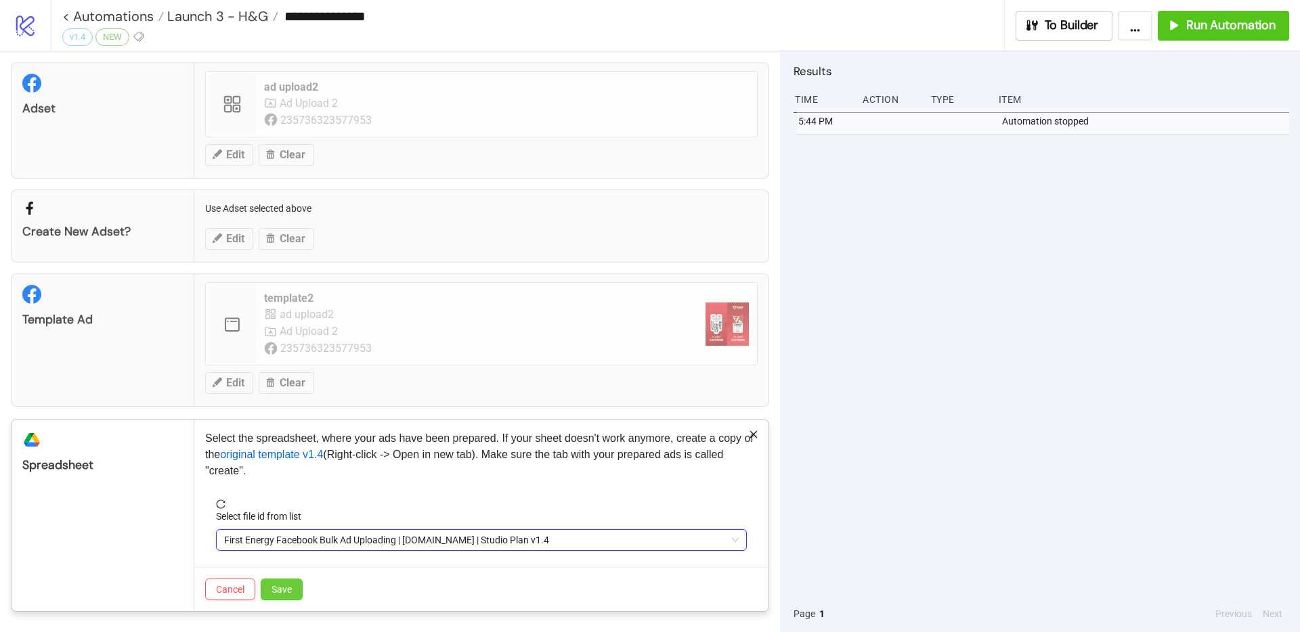
click at [287, 588] on span "Save" at bounding box center [281, 589] width 20 height 11
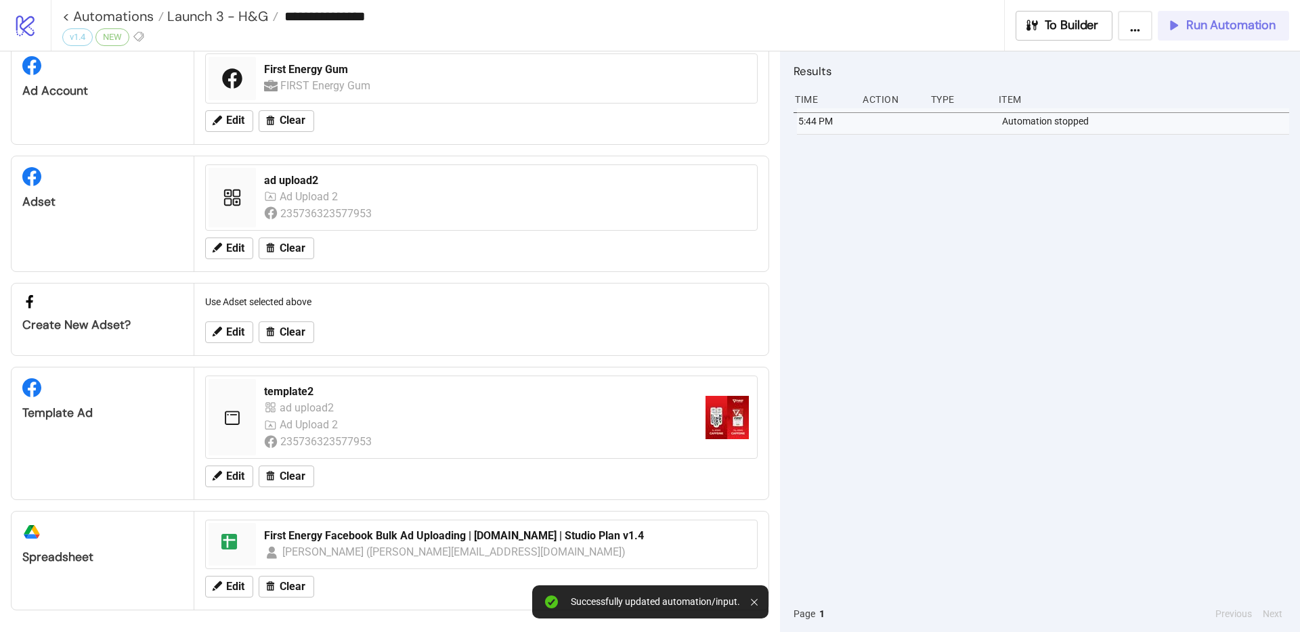
click at [1182, 22] on div "Run Automation" at bounding box center [1221, 26] width 110 height 16
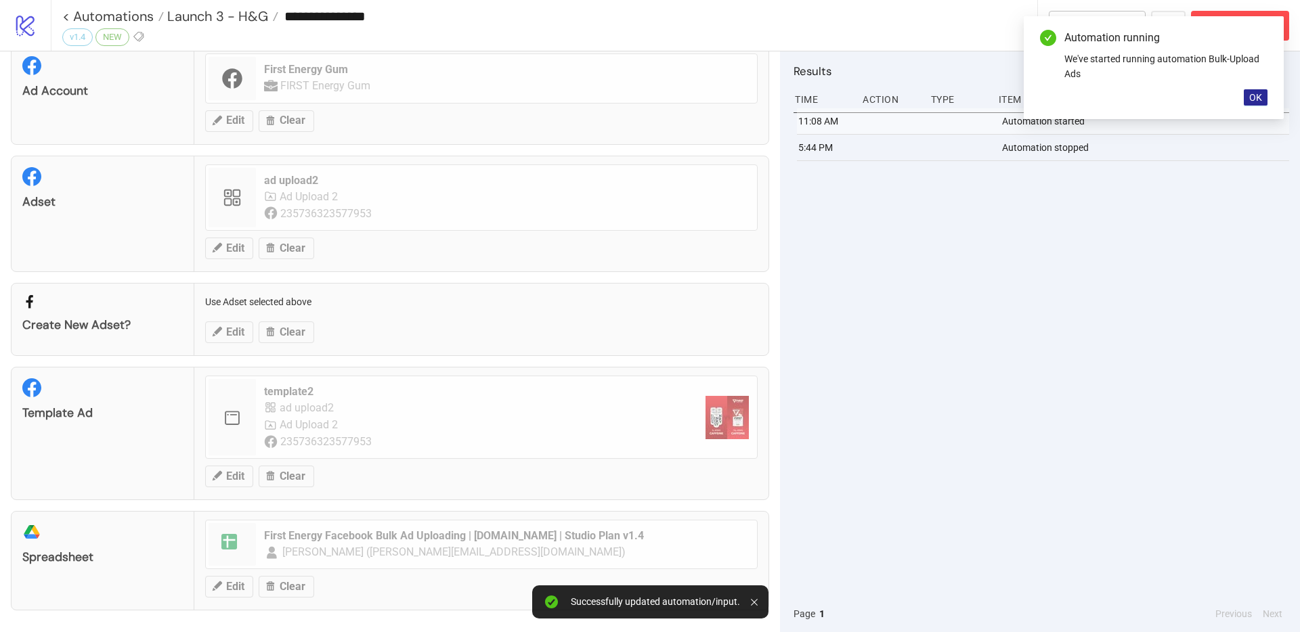
click at [1253, 96] on span "OK" at bounding box center [1255, 97] width 13 height 11
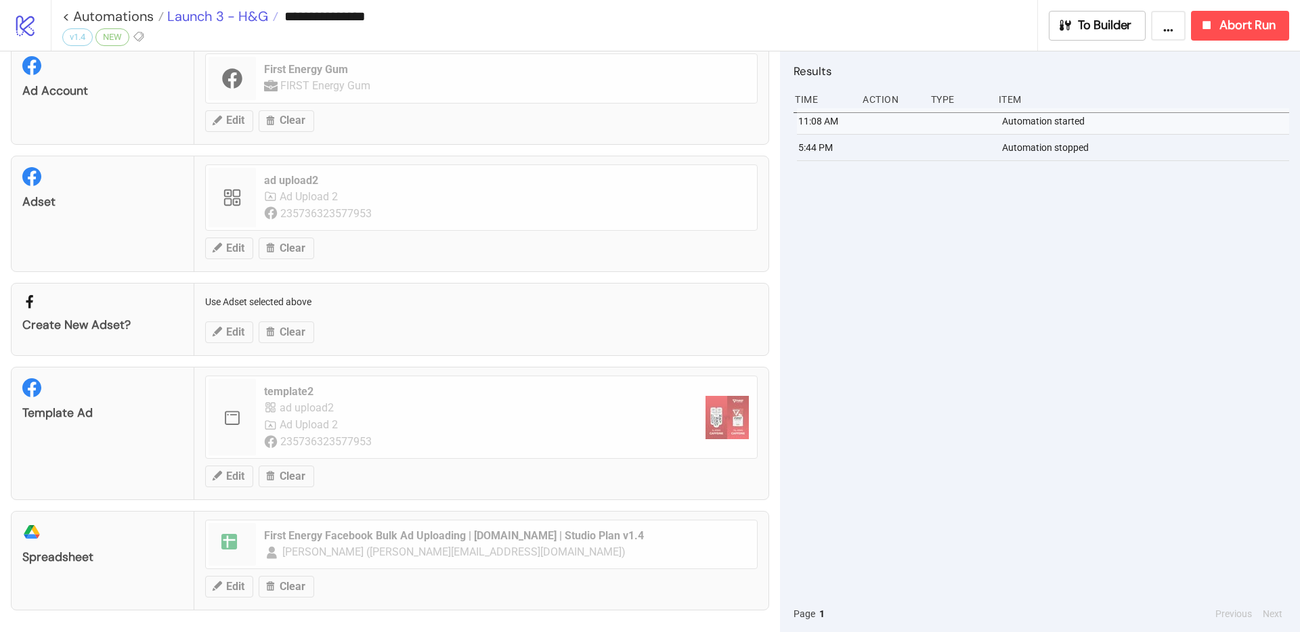
click at [198, 14] on span "Launch 3 - H&G" at bounding box center [216, 16] width 104 height 18
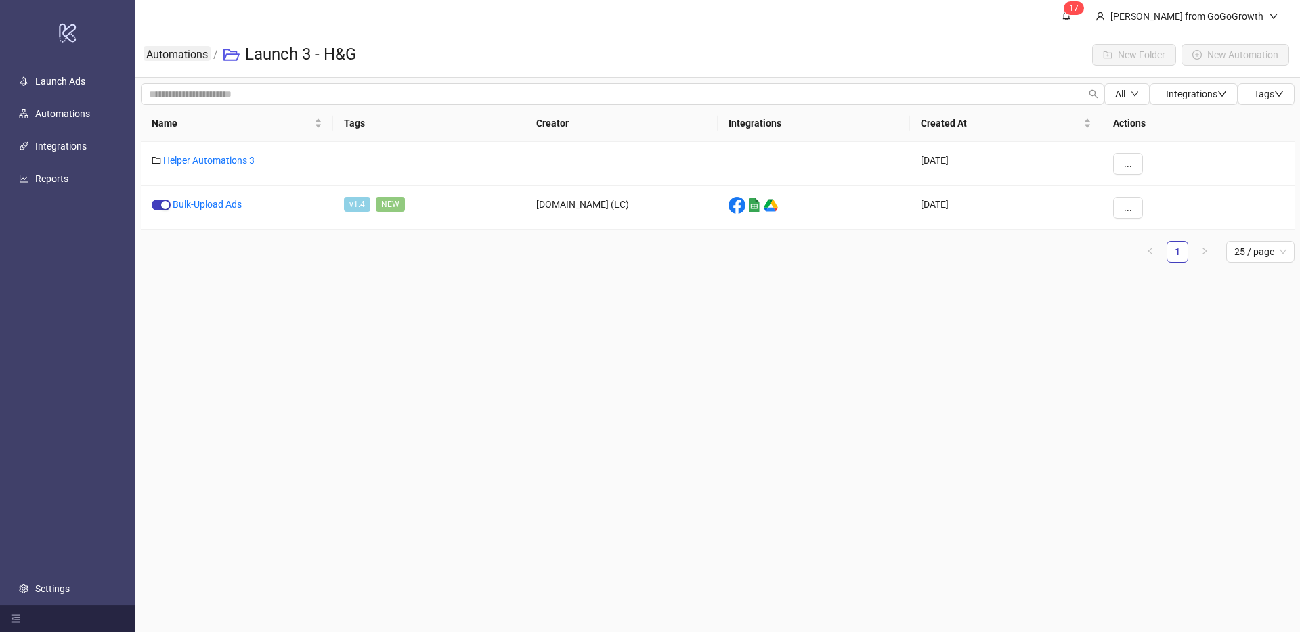
click at [198, 49] on link "Automations" at bounding box center [177, 53] width 67 height 15
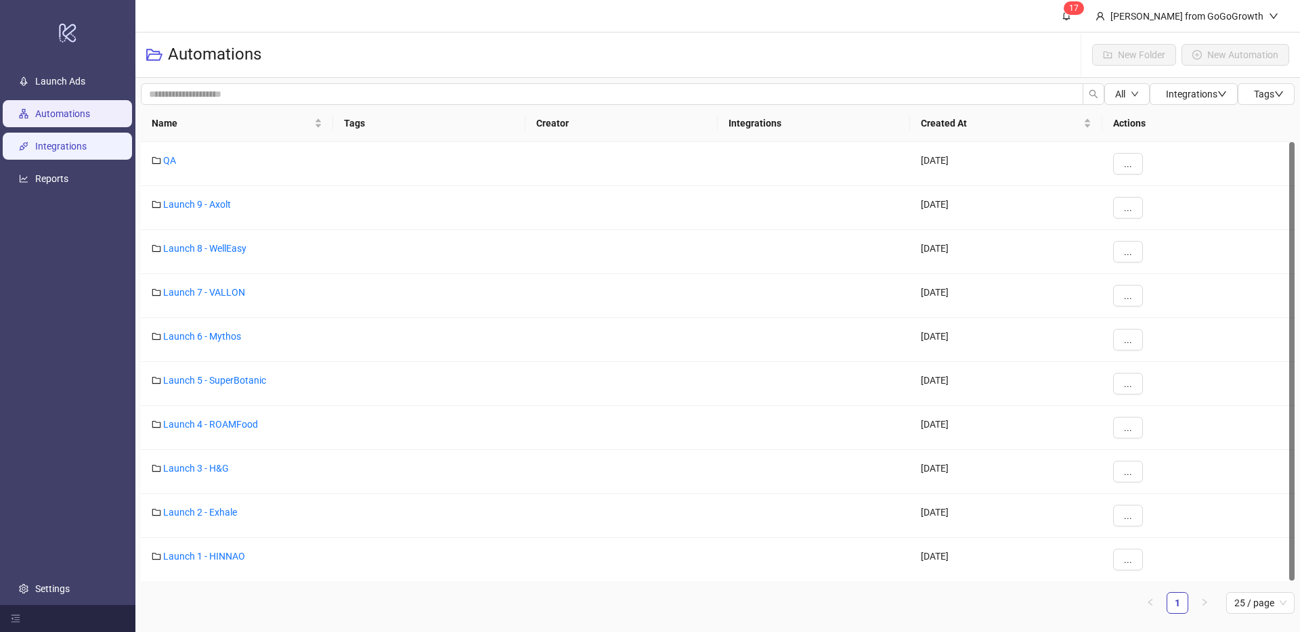
click at [85, 152] on link "Integrations" at bounding box center [60, 146] width 51 height 11
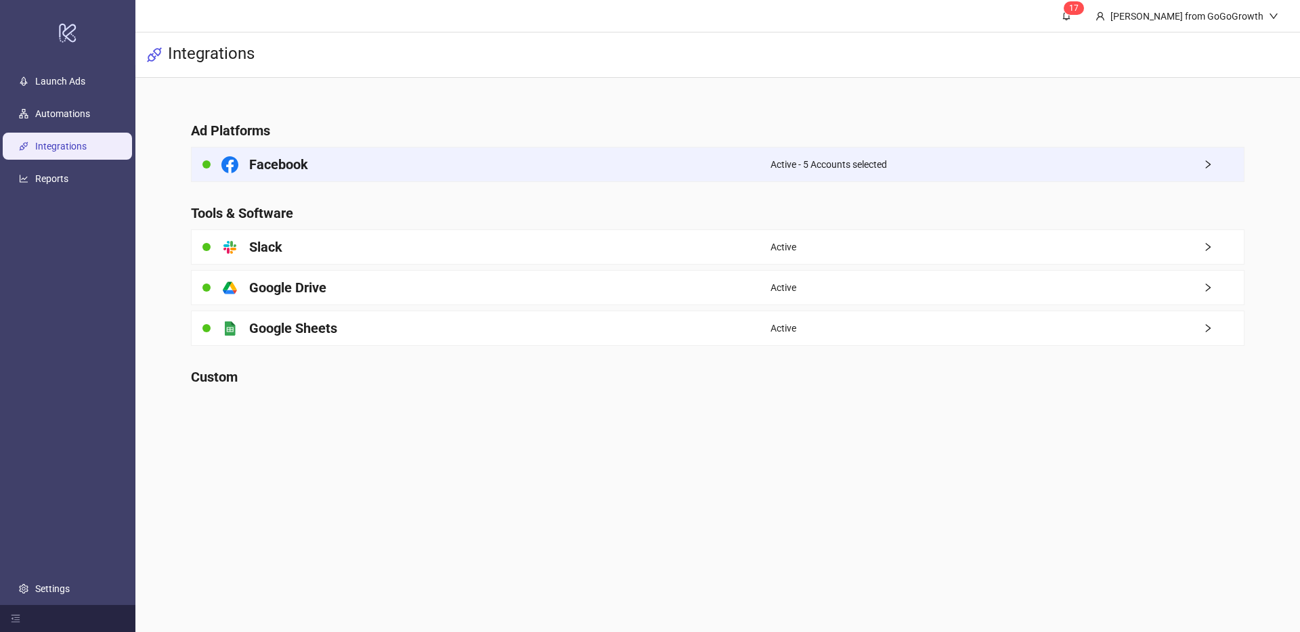
click at [385, 156] on div "Facebook" at bounding box center [481, 165] width 579 height 34
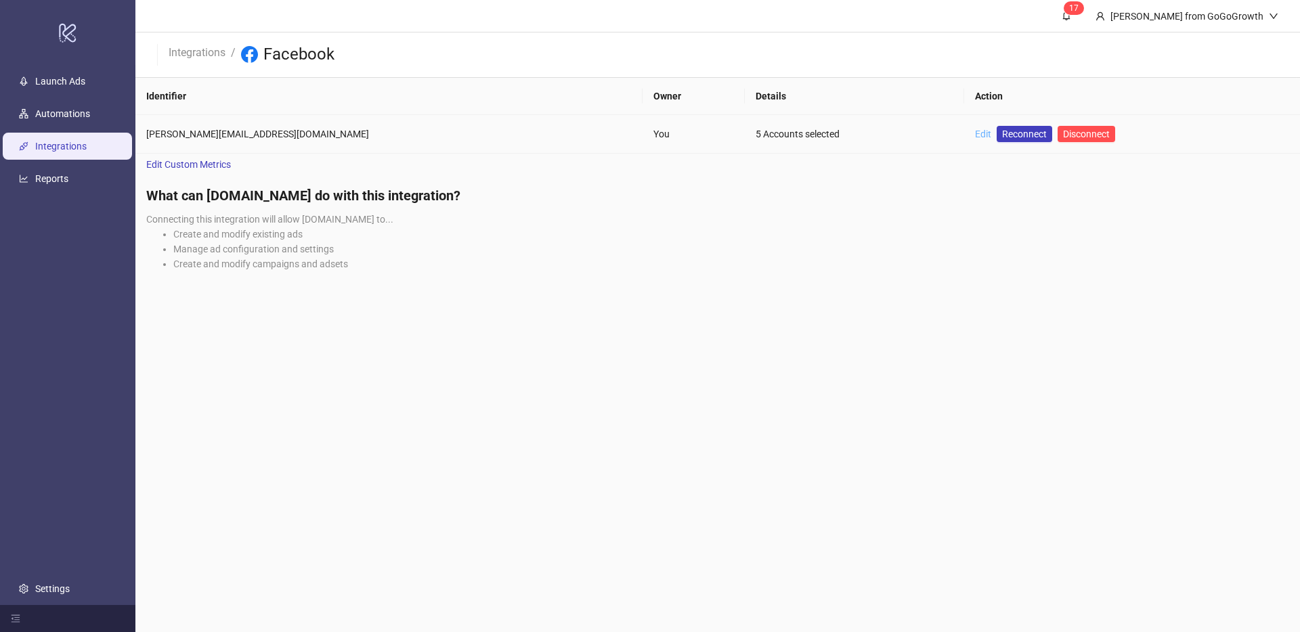
click at [975, 134] on link "Edit" at bounding box center [983, 134] width 16 height 11
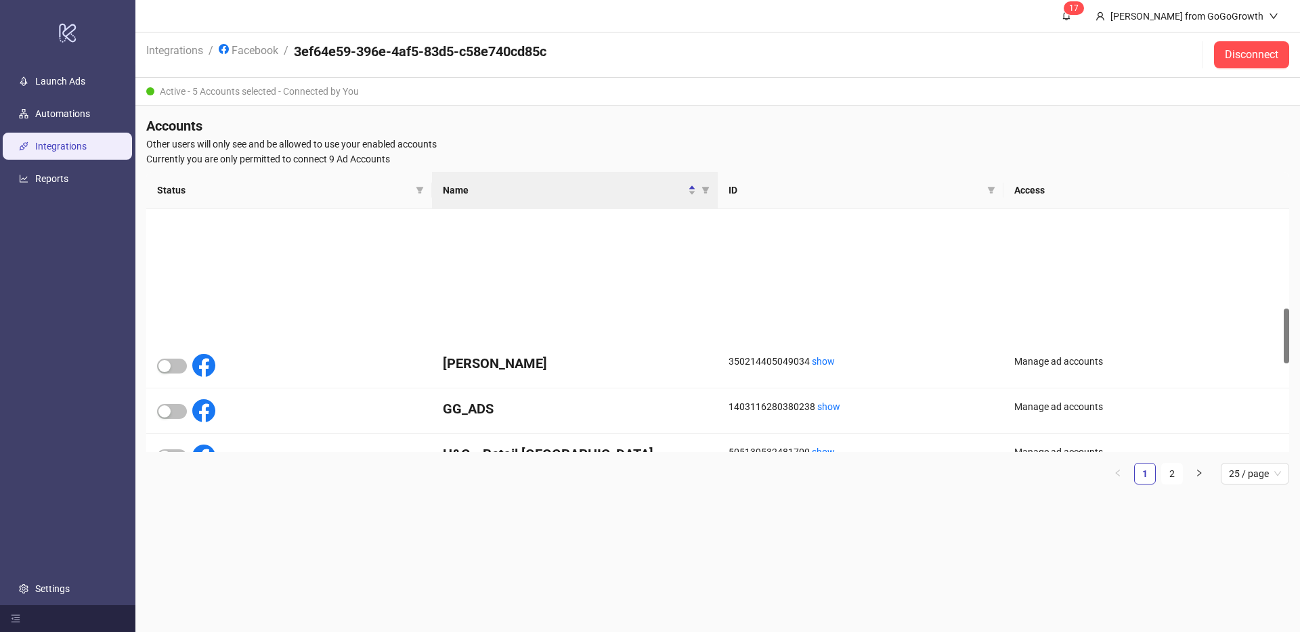
scroll to position [891, 0]
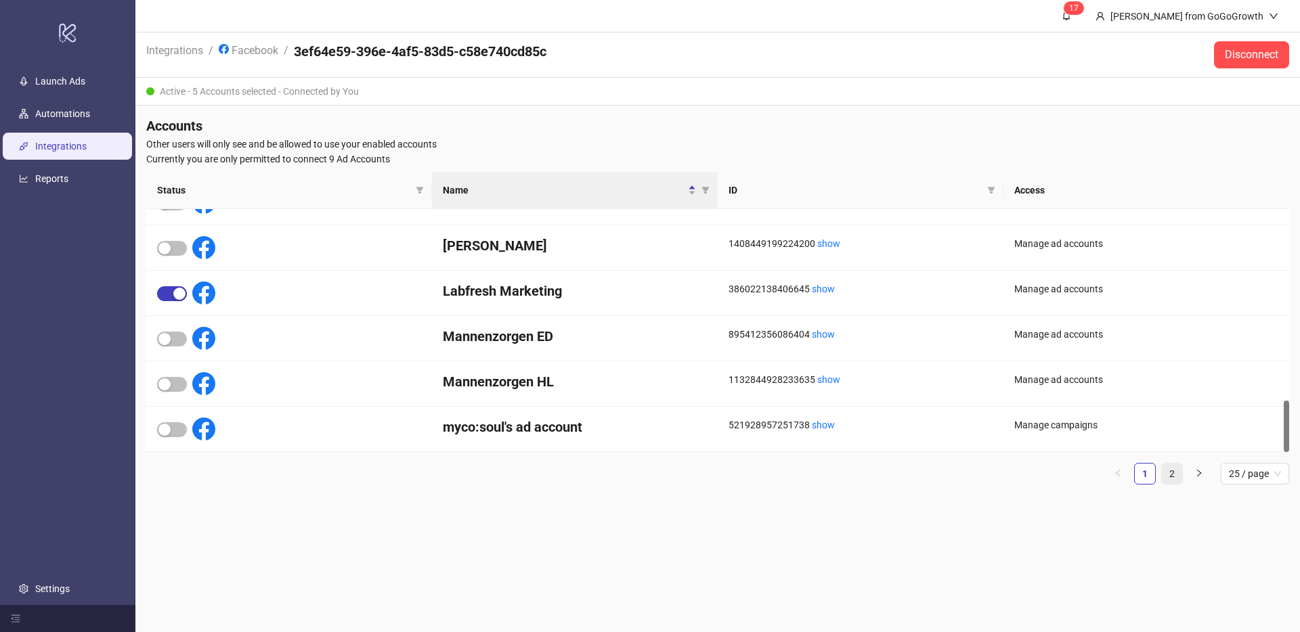
click at [1172, 470] on link "2" at bounding box center [1172, 474] width 20 height 20
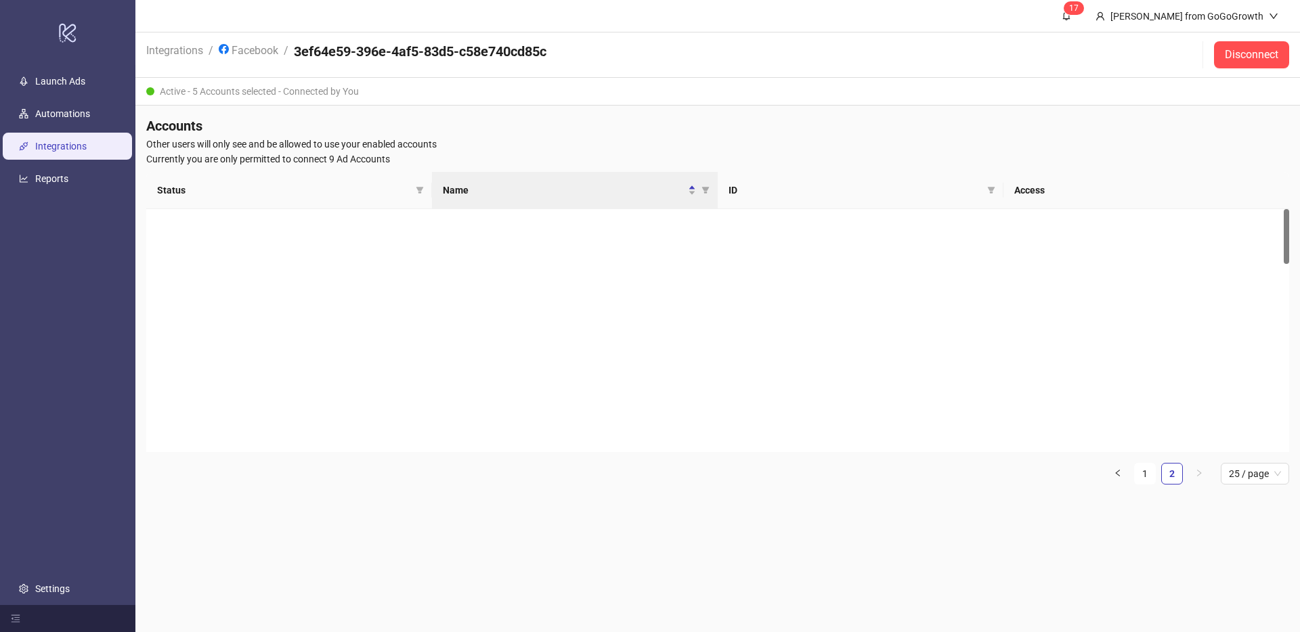
scroll to position [0, 0]
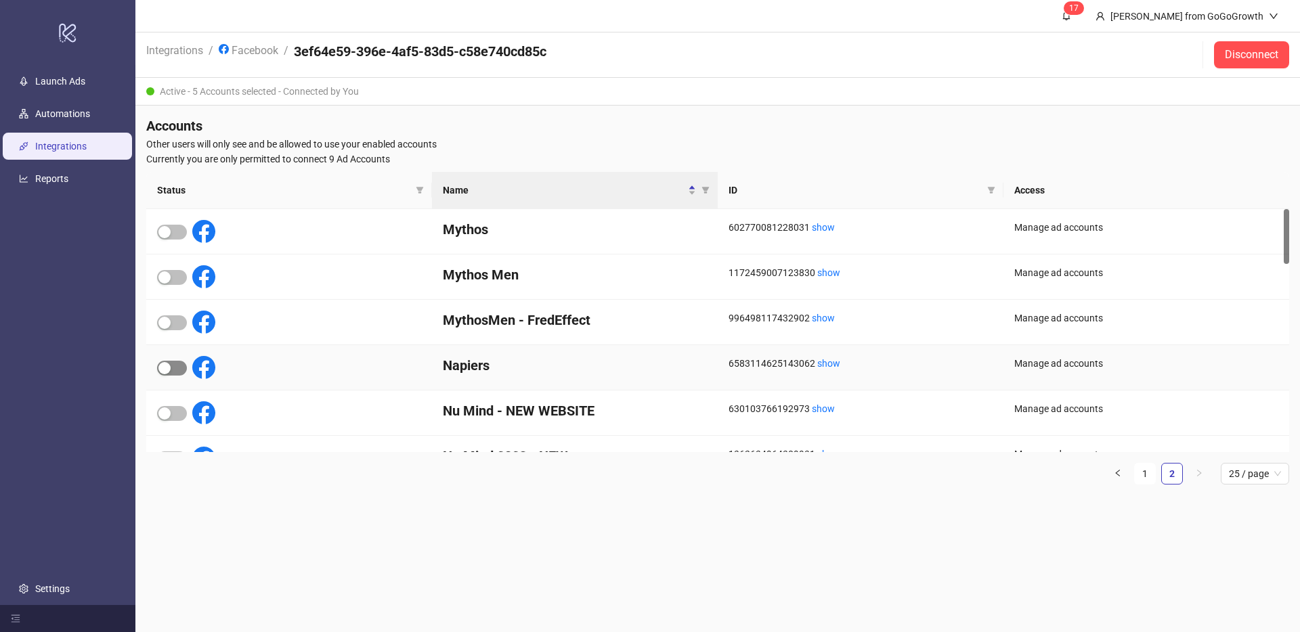
click at [166, 368] on div "button" at bounding box center [164, 368] width 12 height 12
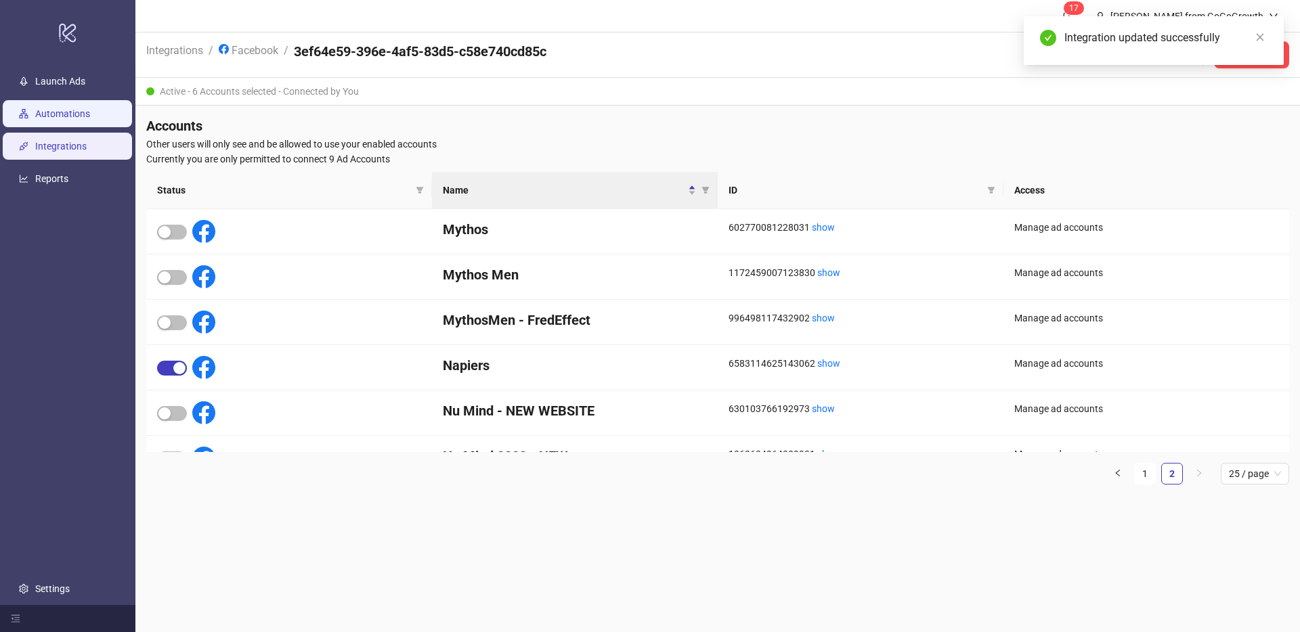
click at [54, 108] on link "Automations" at bounding box center [62, 113] width 55 height 11
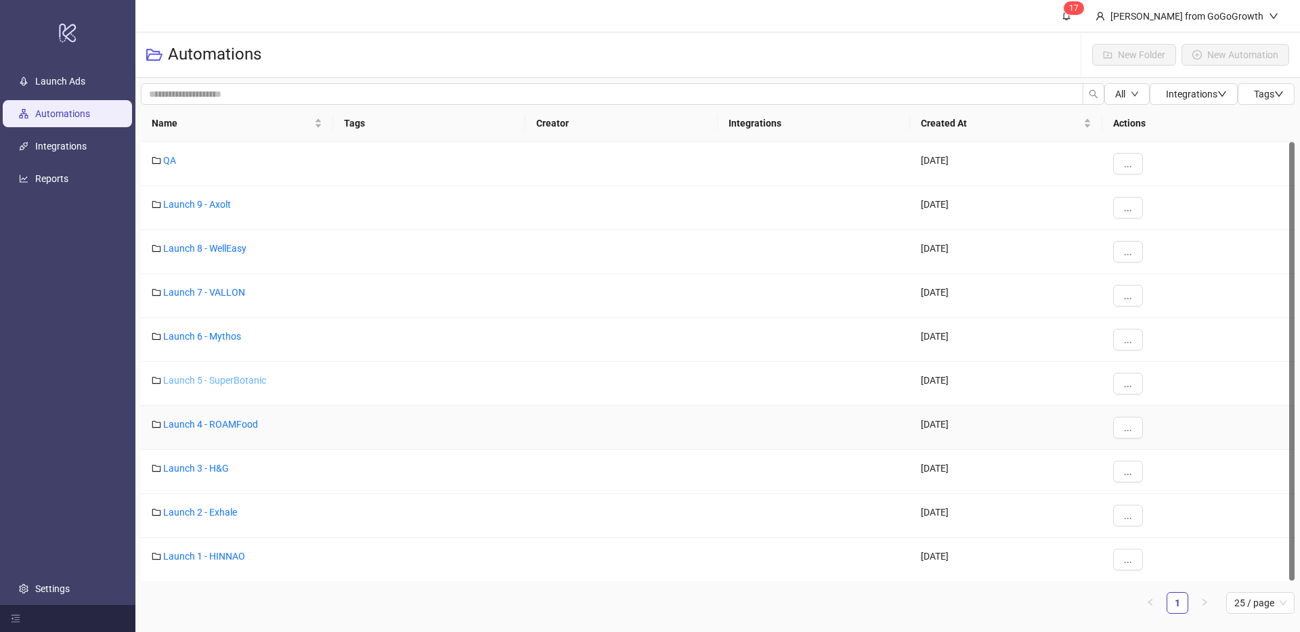
scroll to position [1, 0]
click at [214, 382] on link "Launch 5 - SuperBotanic" at bounding box center [214, 379] width 103 height 11
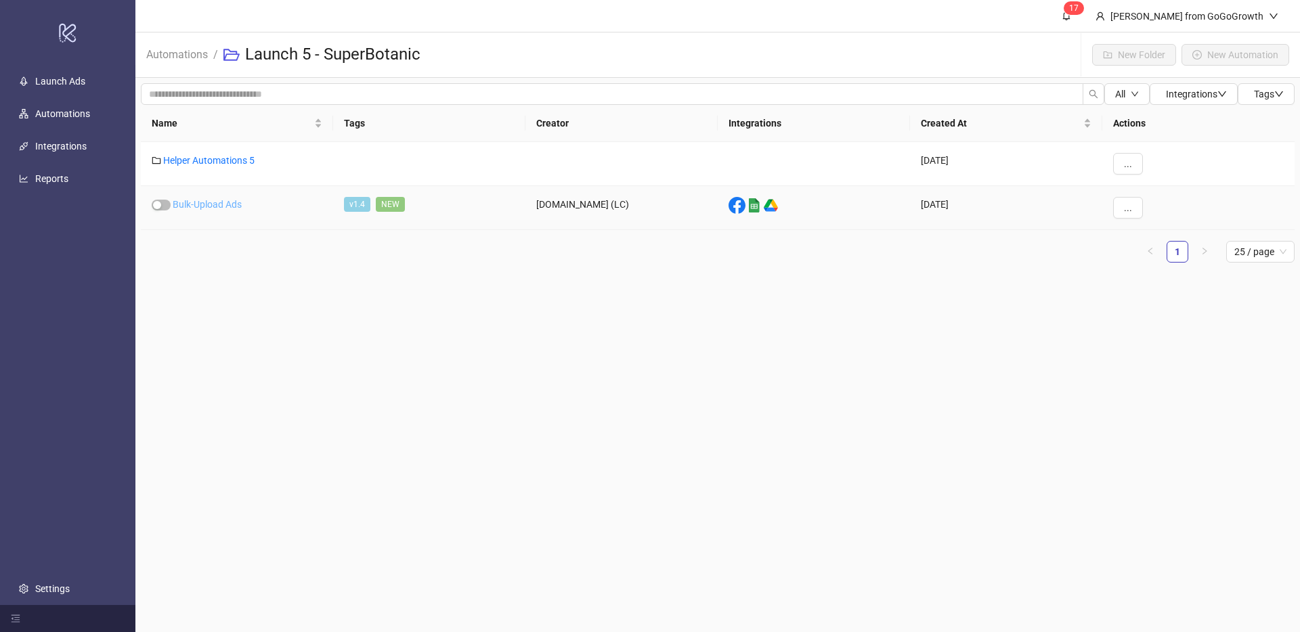
click at [224, 203] on link "Bulk-Upload Ads" at bounding box center [207, 204] width 69 height 11
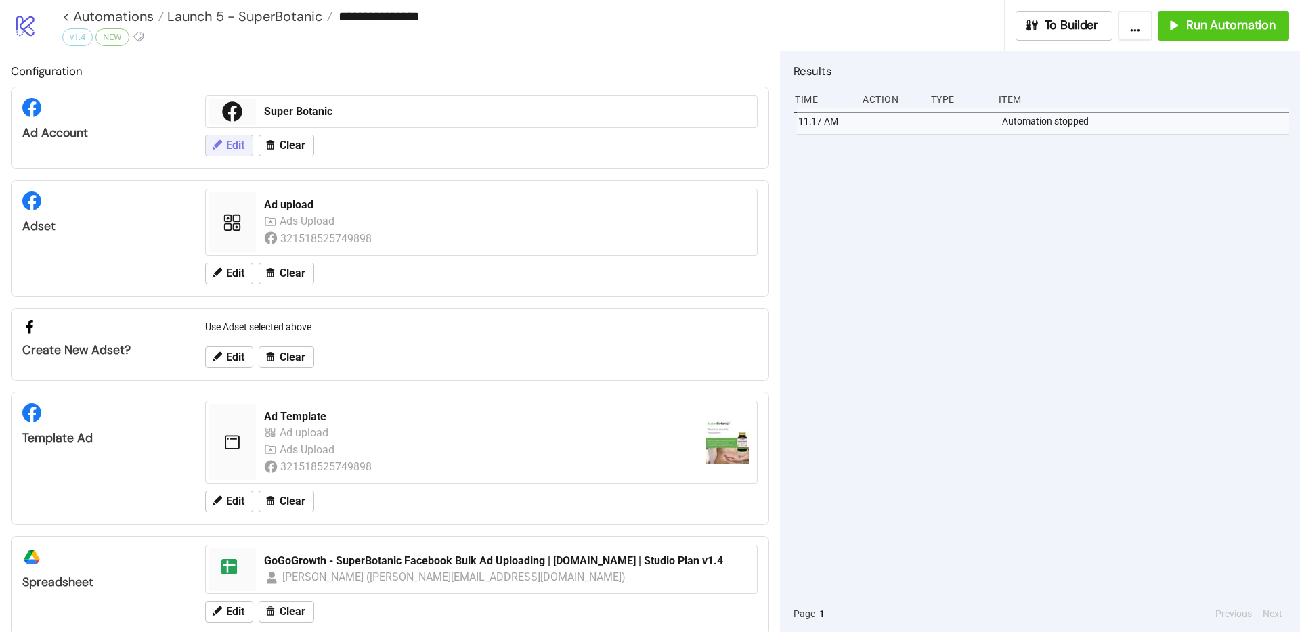
click at [230, 152] on span "Edit" at bounding box center [235, 145] width 18 height 12
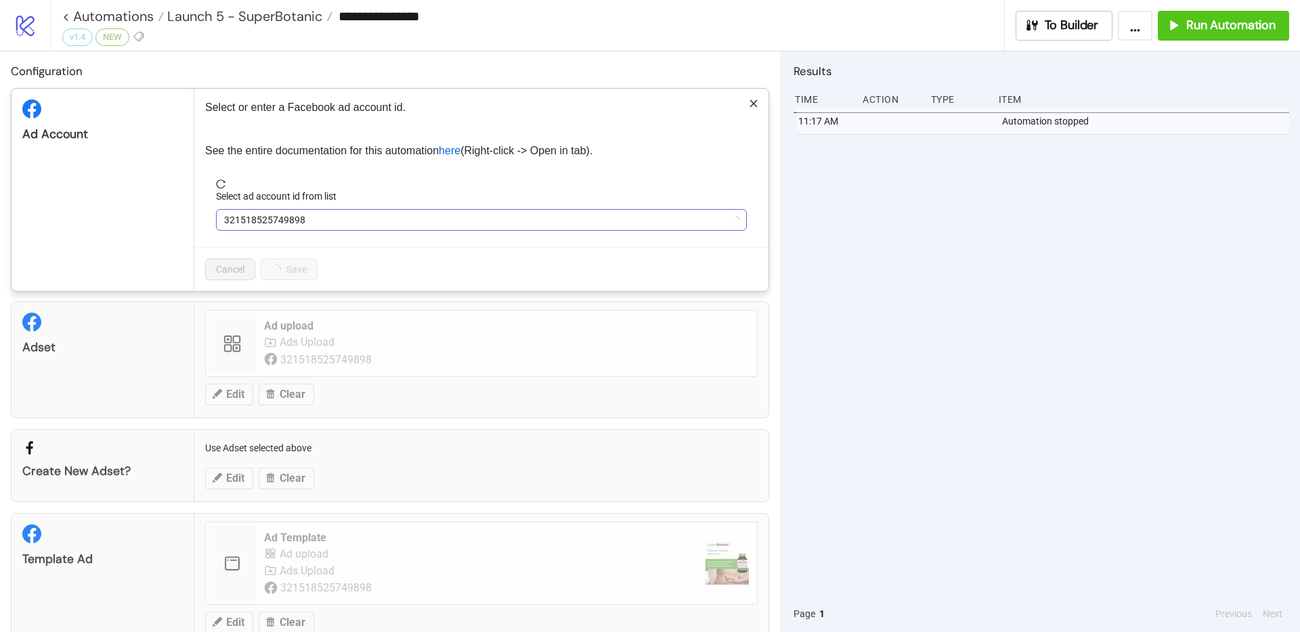
click at [300, 221] on span "321518525749898" at bounding box center [481, 220] width 514 height 20
click at [299, 222] on span "Super Botanic" at bounding box center [481, 220] width 514 height 20
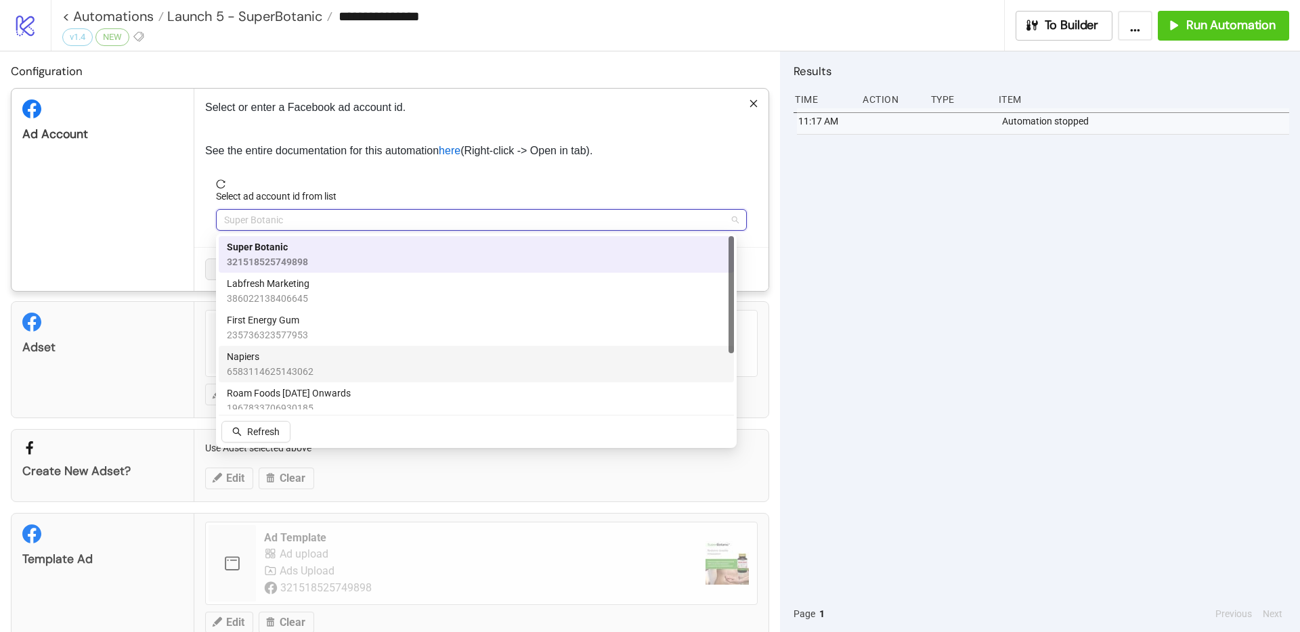
click at [289, 371] on span "6583114625143062" at bounding box center [270, 371] width 87 height 15
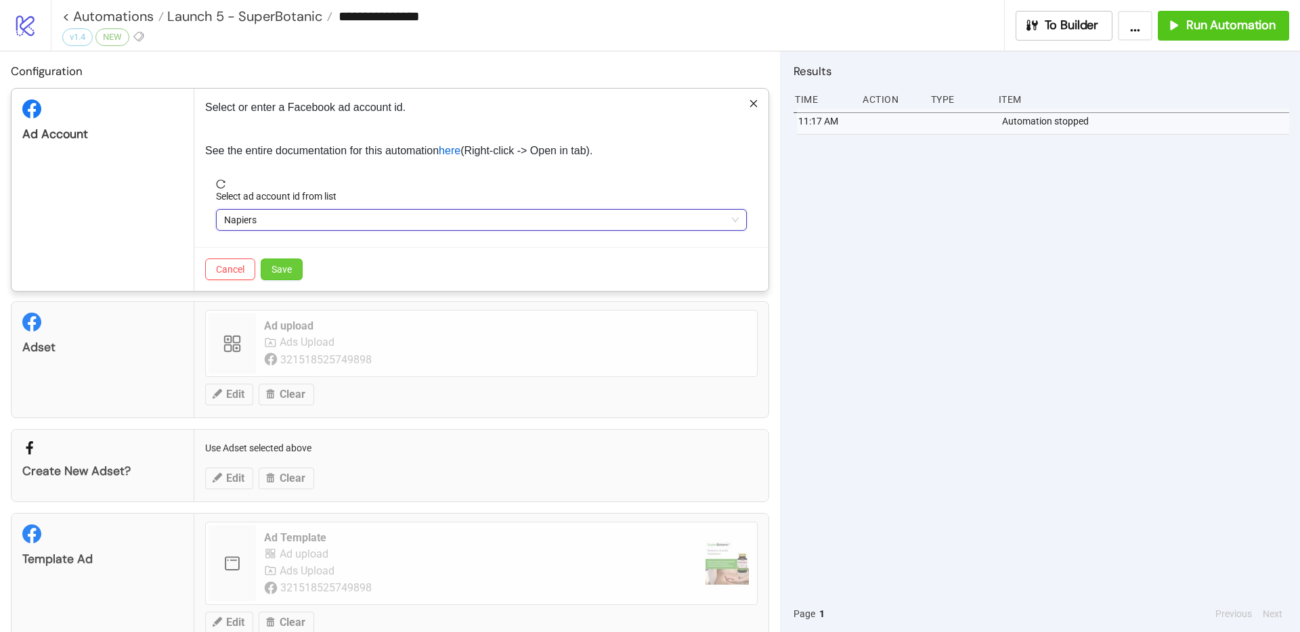
click at [293, 267] on button "Save" at bounding box center [282, 270] width 42 height 22
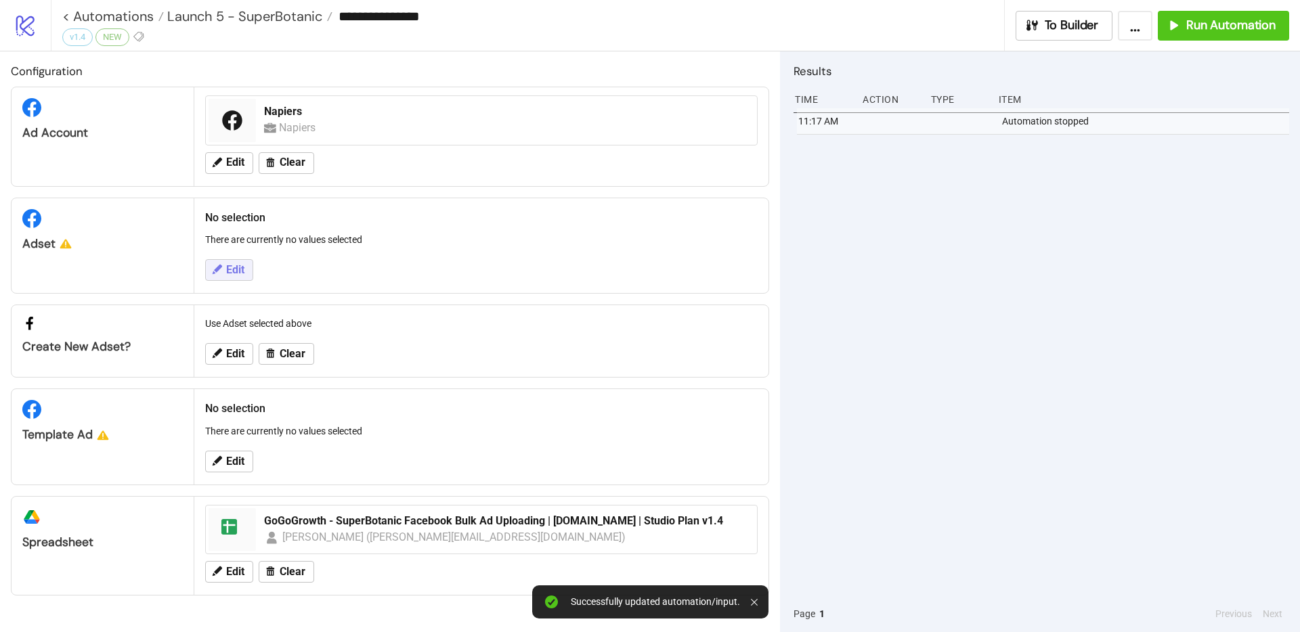
click at [228, 276] on span "Edit" at bounding box center [235, 270] width 18 height 12
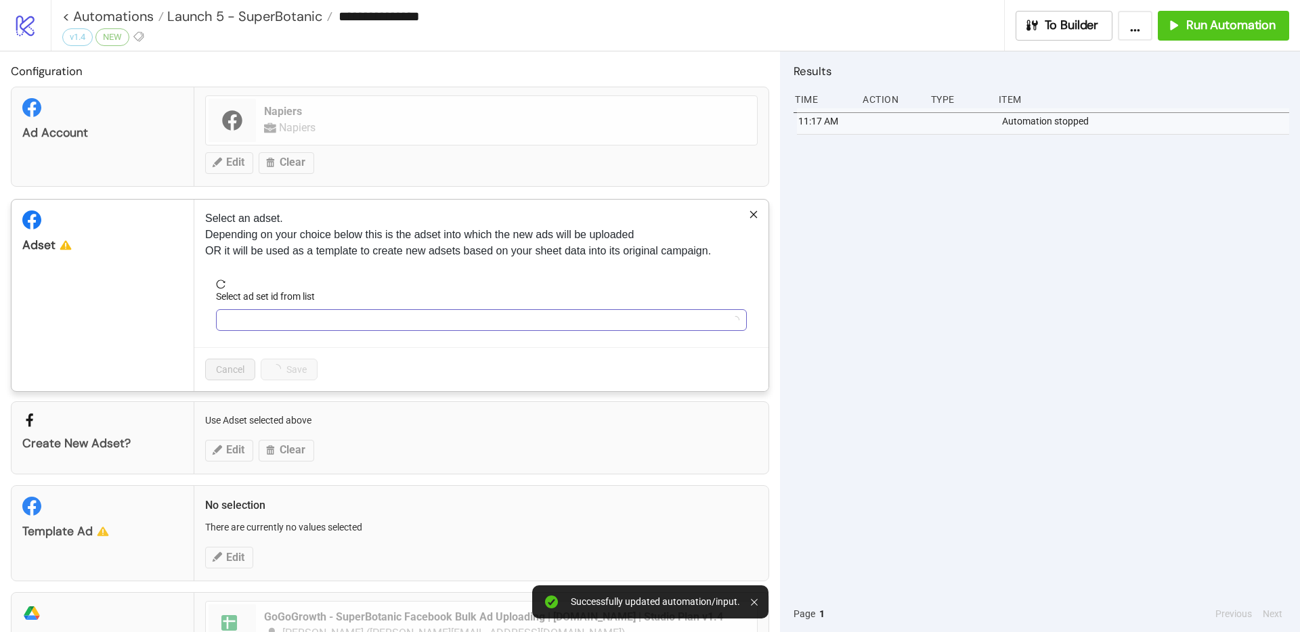
click at [326, 319] on input "Select ad set id from list" at bounding box center [475, 320] width 502 height 20
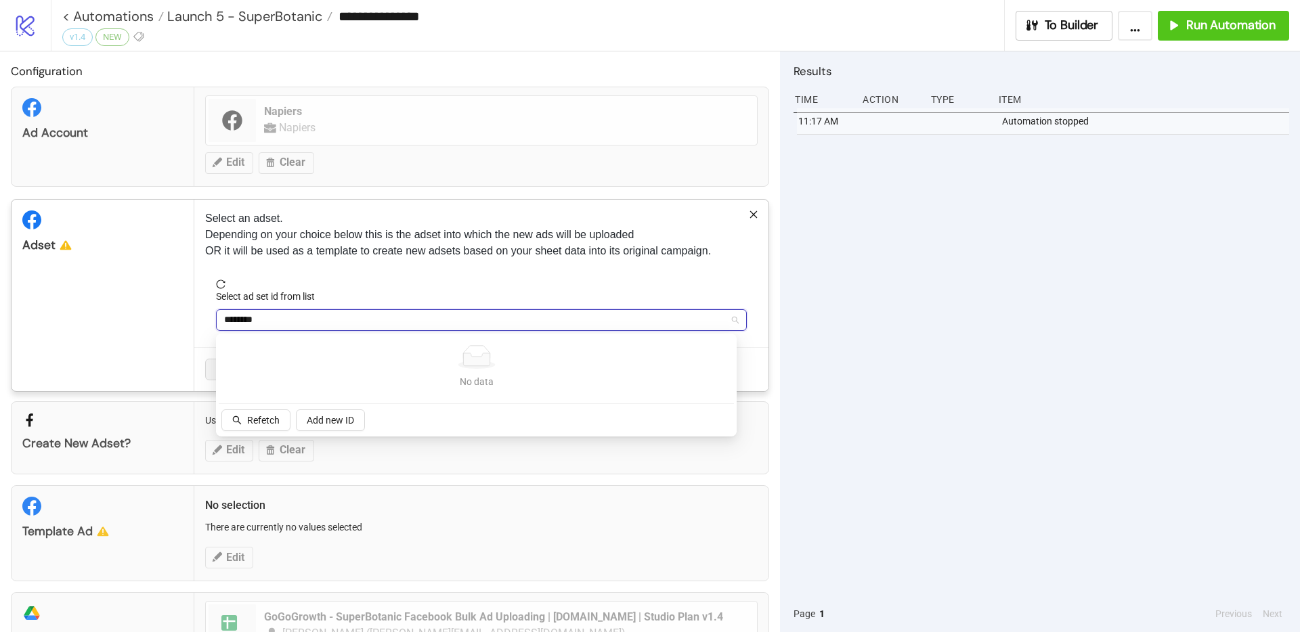
type input "*"
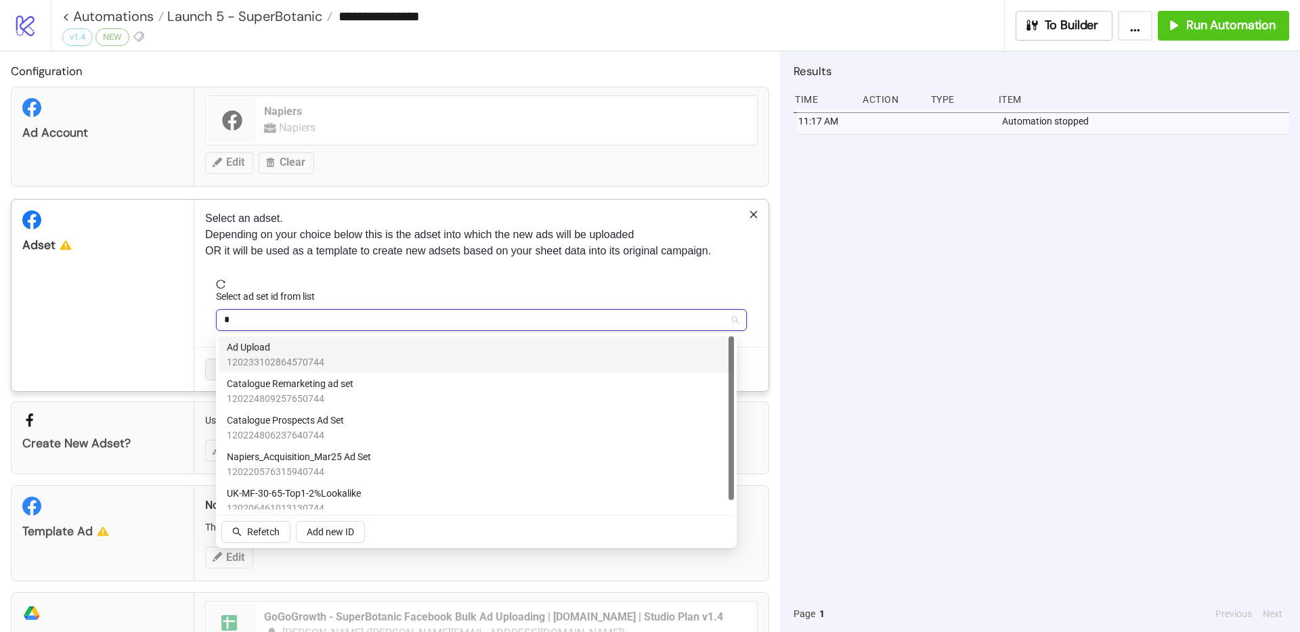
click at [320, 347] on span "Ad Upload" at bounding box center [275, 347] width 97 height 15
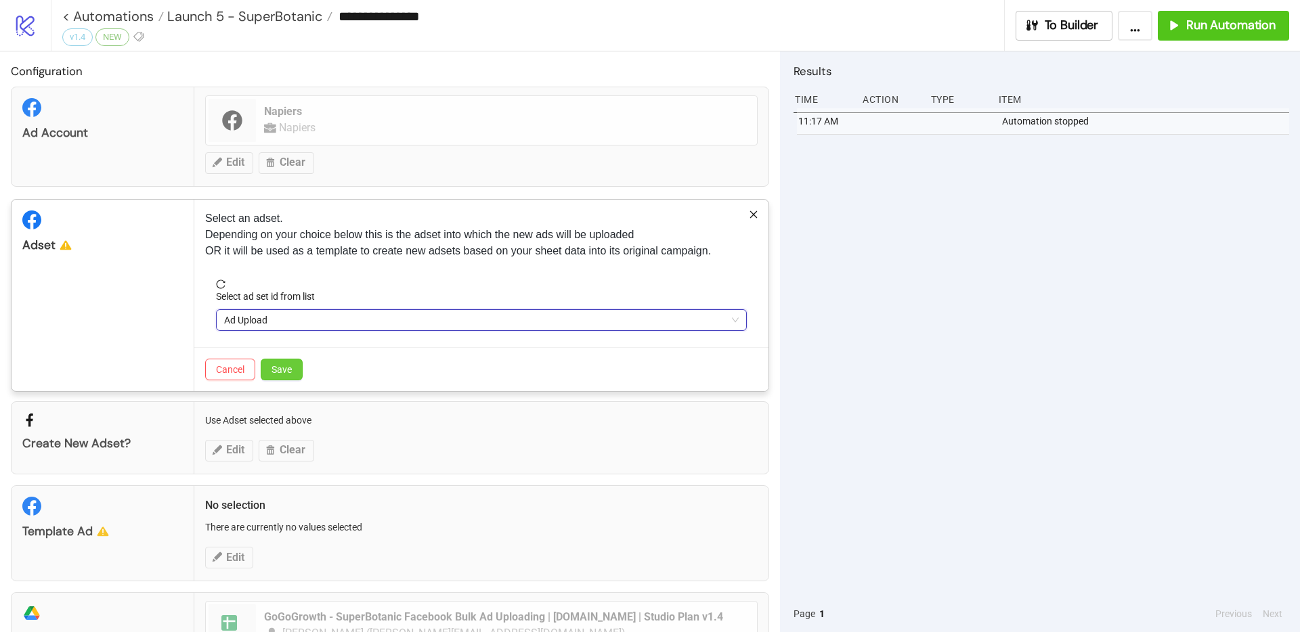
click at [285, 367] on span "Save" at bounding box center [281, 369] width 20 height 11
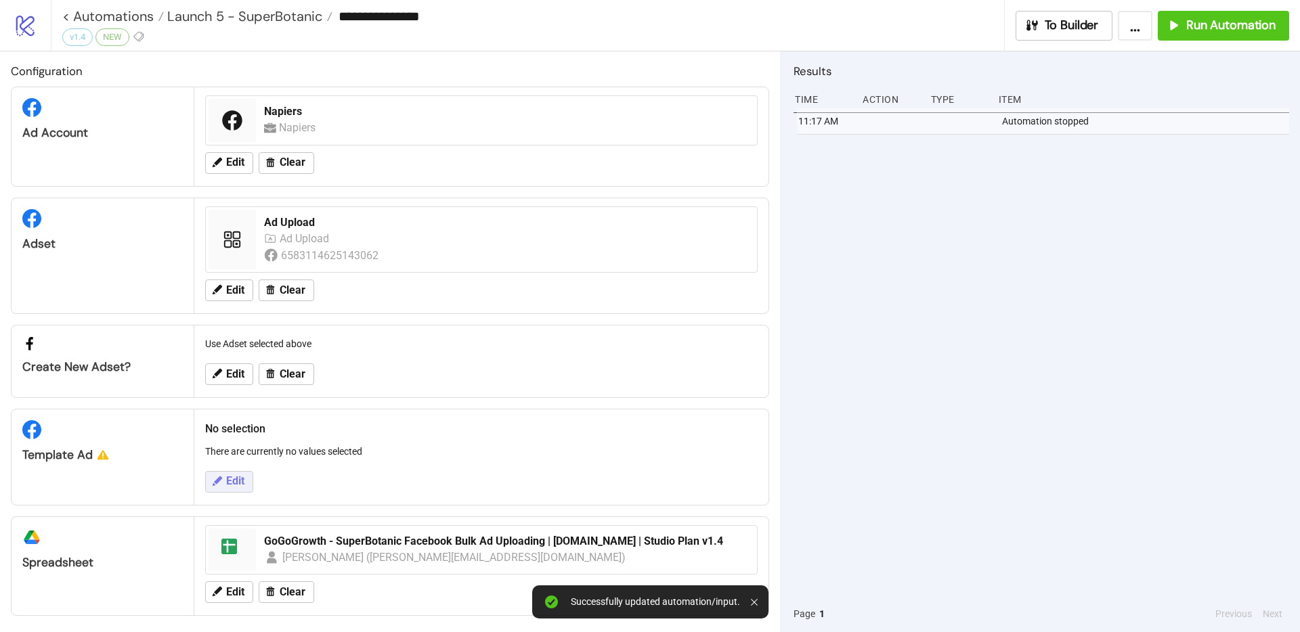
click at [232, 475] on span "Edit" at bounding box center [235, 481] width 18 height 12
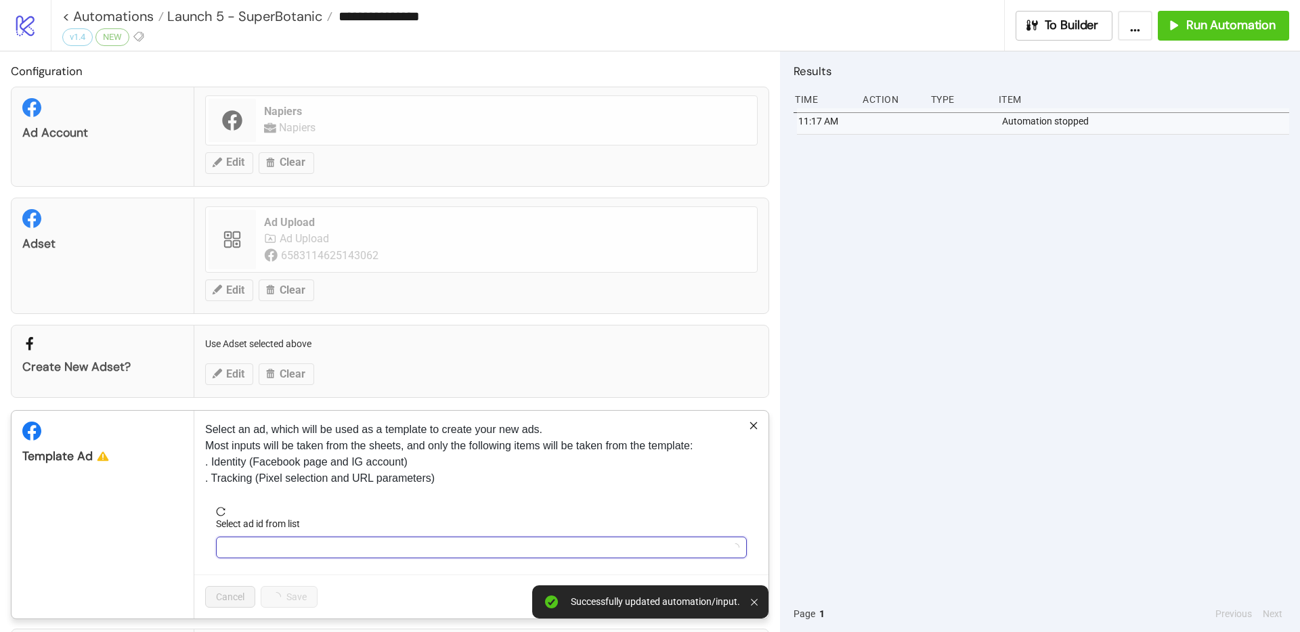
click at [275, 552] on input "Select ad id from list" at bounding box center [475, 547] width 502 height 20
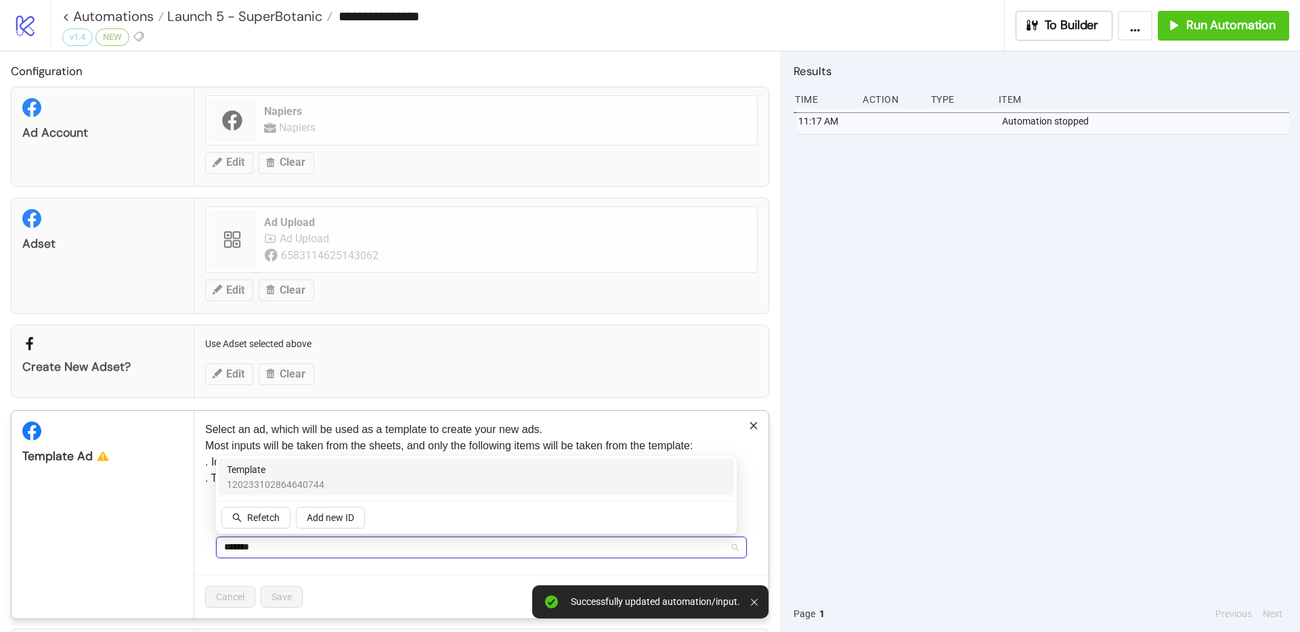
type input "********"
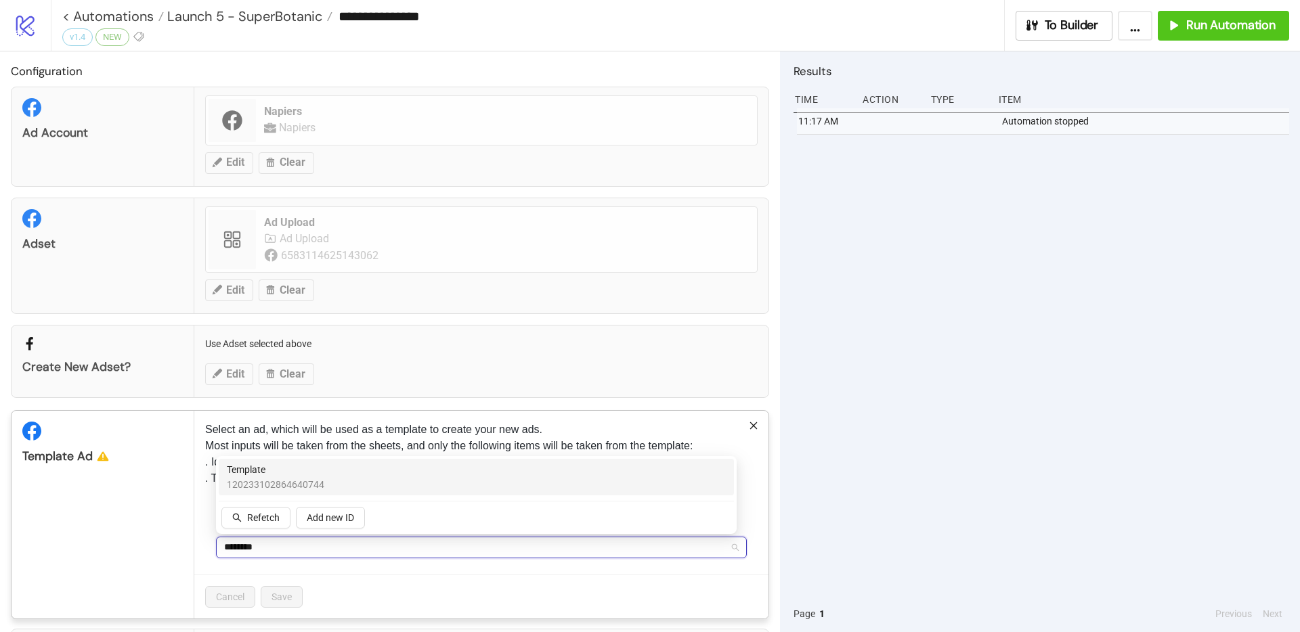
click at [304, 469] on span "Template" at bounding box center [275, 469] width 97 height 15
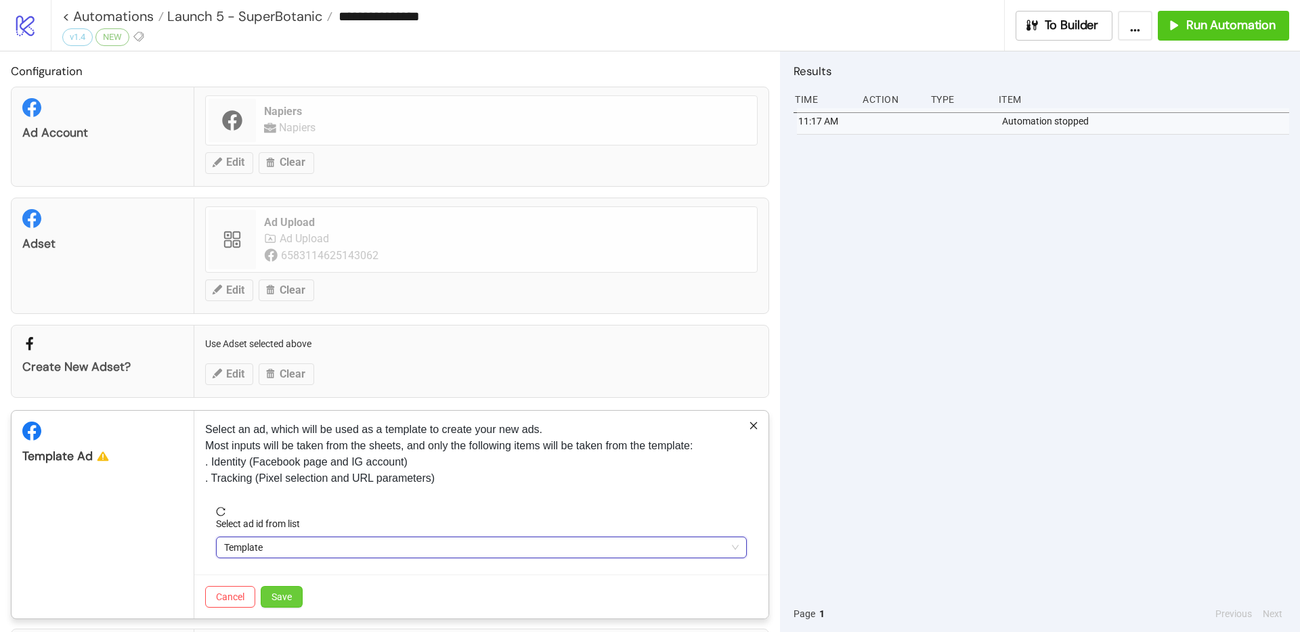
click at [280, 590] on button "Save" at bounding box center [282, 597] width 42 height 22
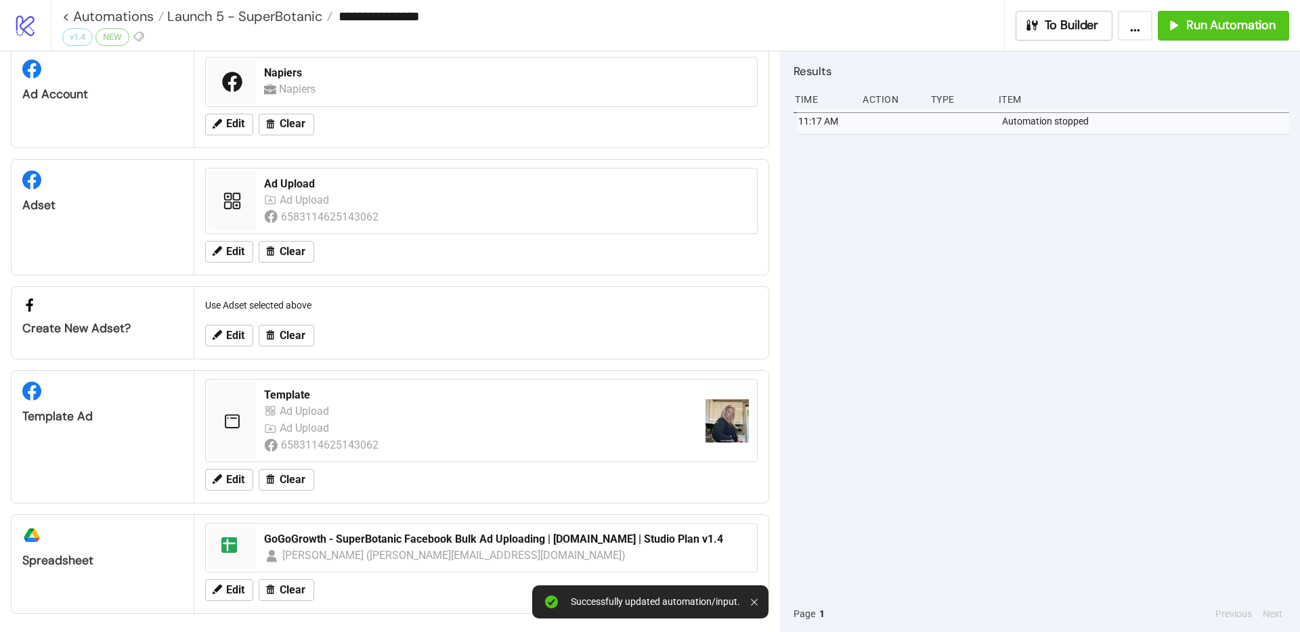
scroll to position [42, 0]
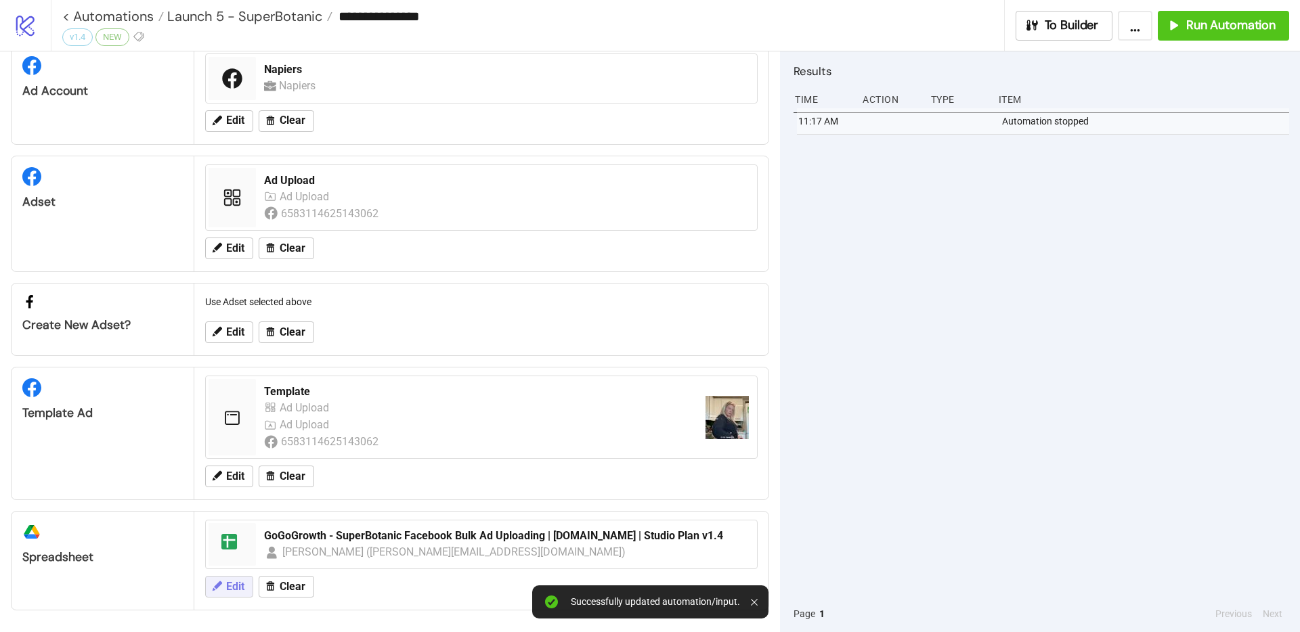
click at [227, 582] on span "Edit" at bounding box center [235, 587] width 18 height 12
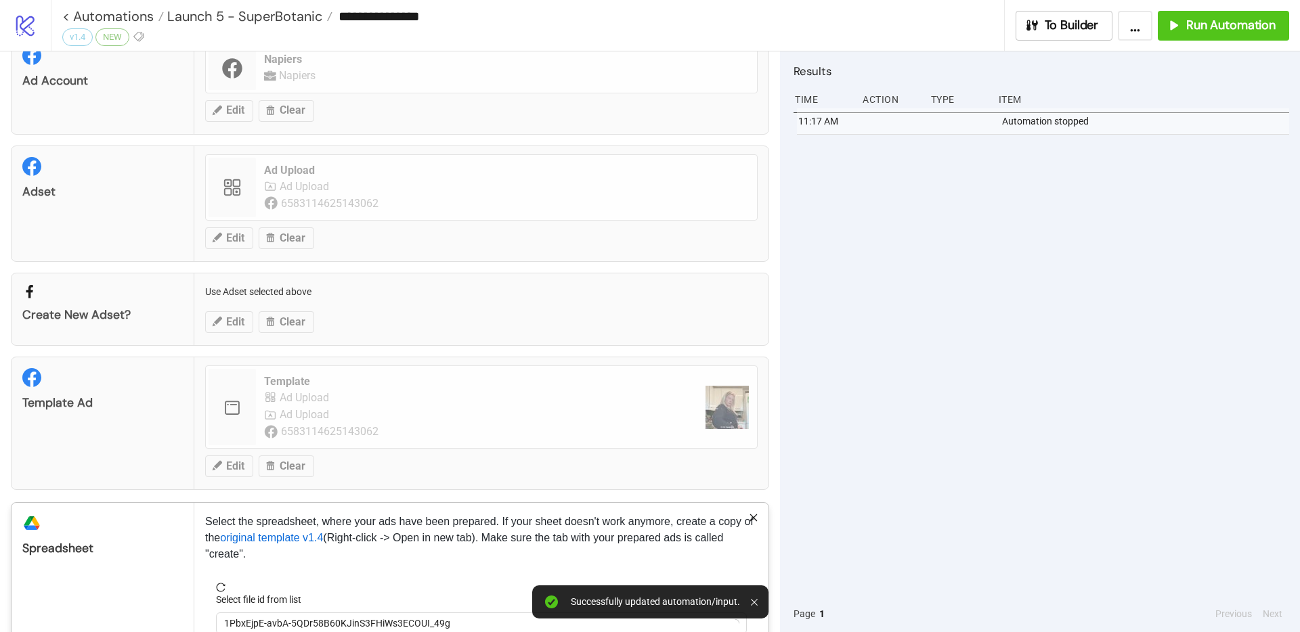
scroll to position [135, 0]
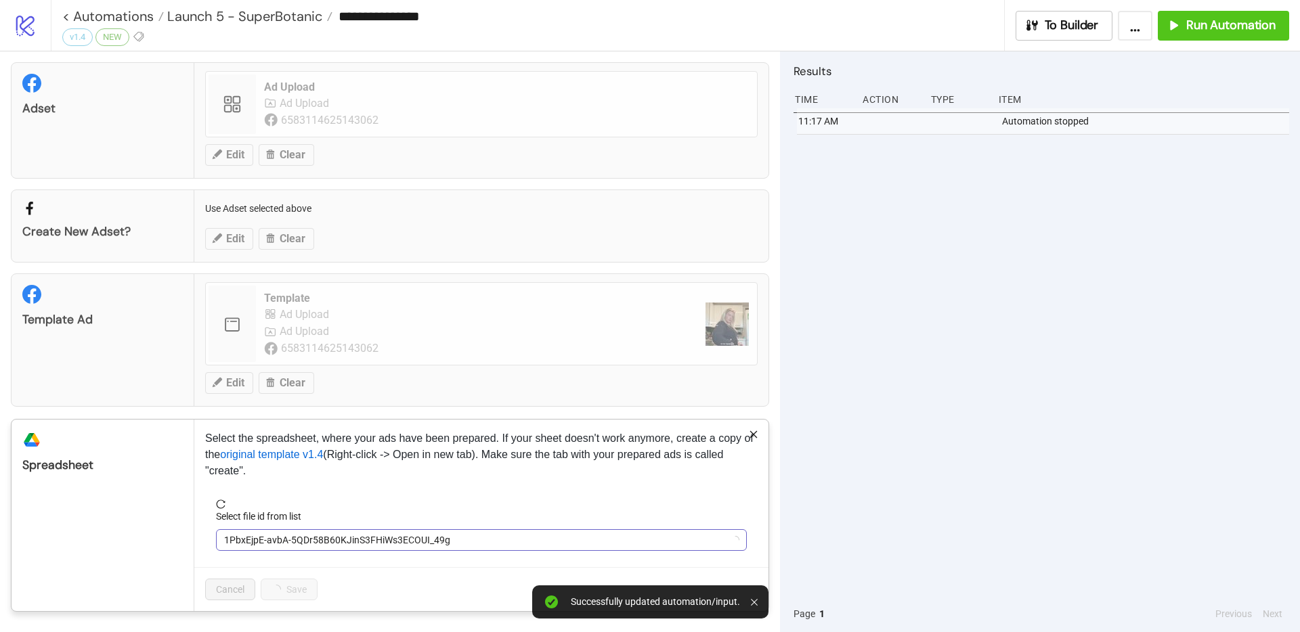
click at [336, 535] on span "1PbxEjpE-avbA-5QDr58B60KJinS3FHiWs3ECOUI_49g" at bounding box center [481, 540] width 514 height 20
click at [317, 540] on span "GoGoGrowth - SuperBotanic Facebook Bulk Ad Uploading | [DOMAIN_NAME] | Studio P…" at bounding box center [481, 540] width 514 height 20
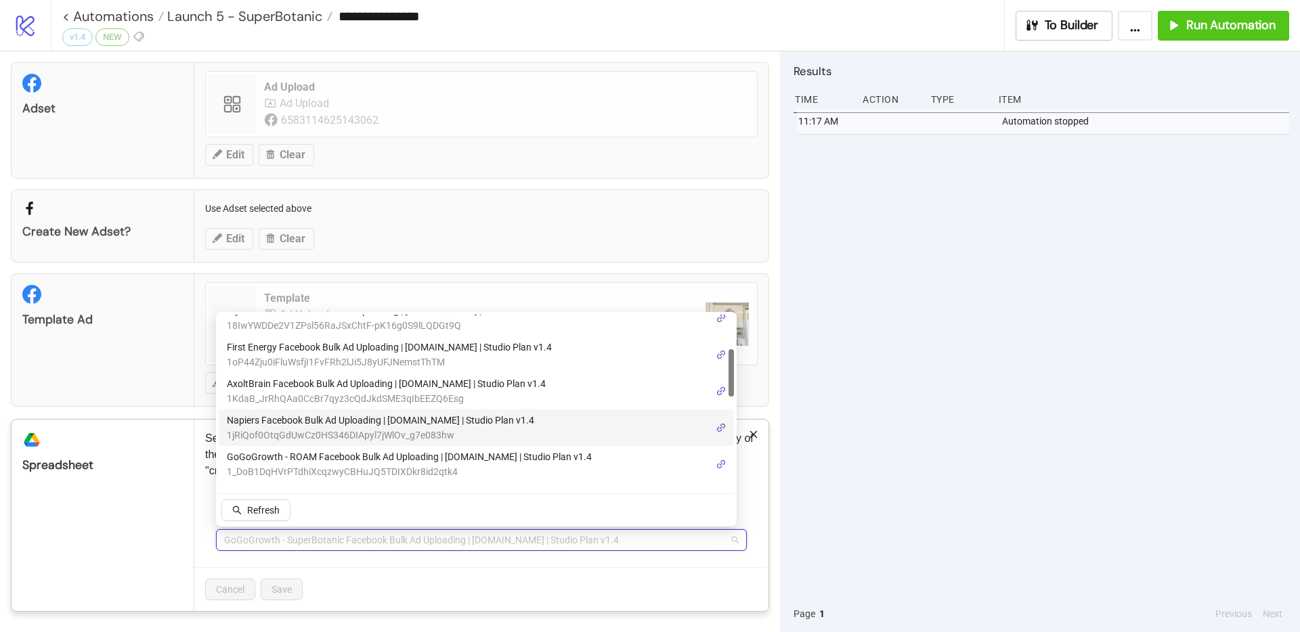
scroll to position [127, 0]
click at [331, 429] on span "1jRiQof0OtqGdUwCz0HS346DIApyl7jWlOv_g7e083hw" at bounding box center [380, 432] width 307 height 15
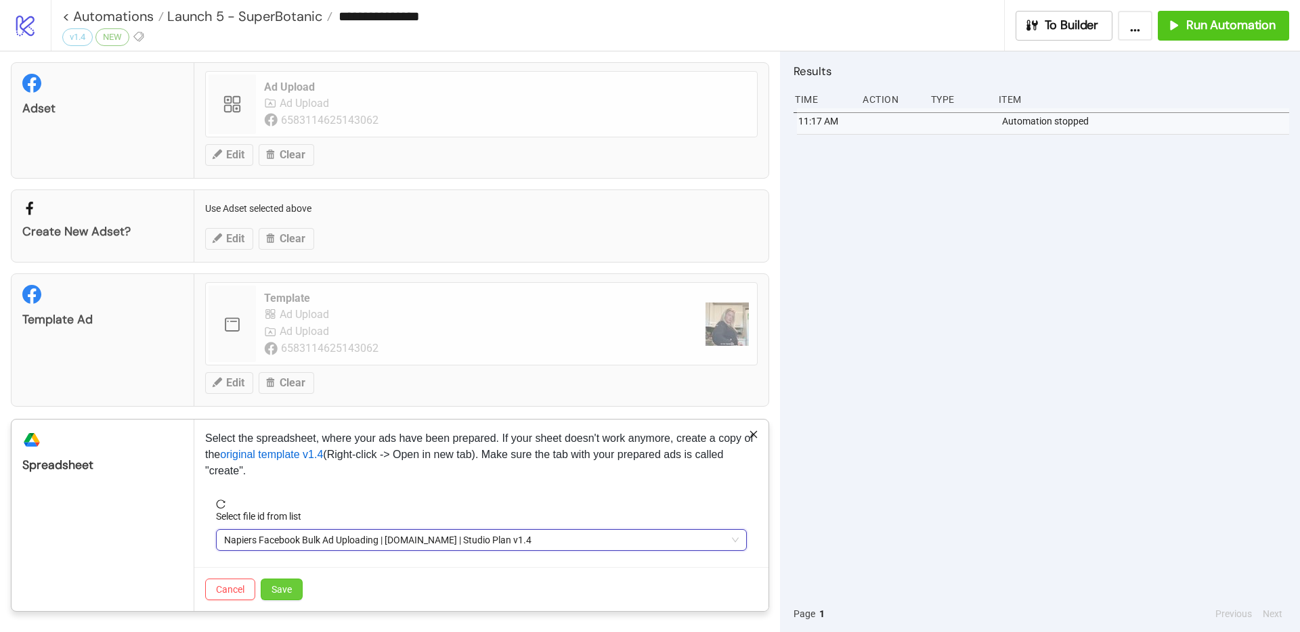
click at [278, 591] on span "Save" at bounding box center [281, 589] width 20 height 11
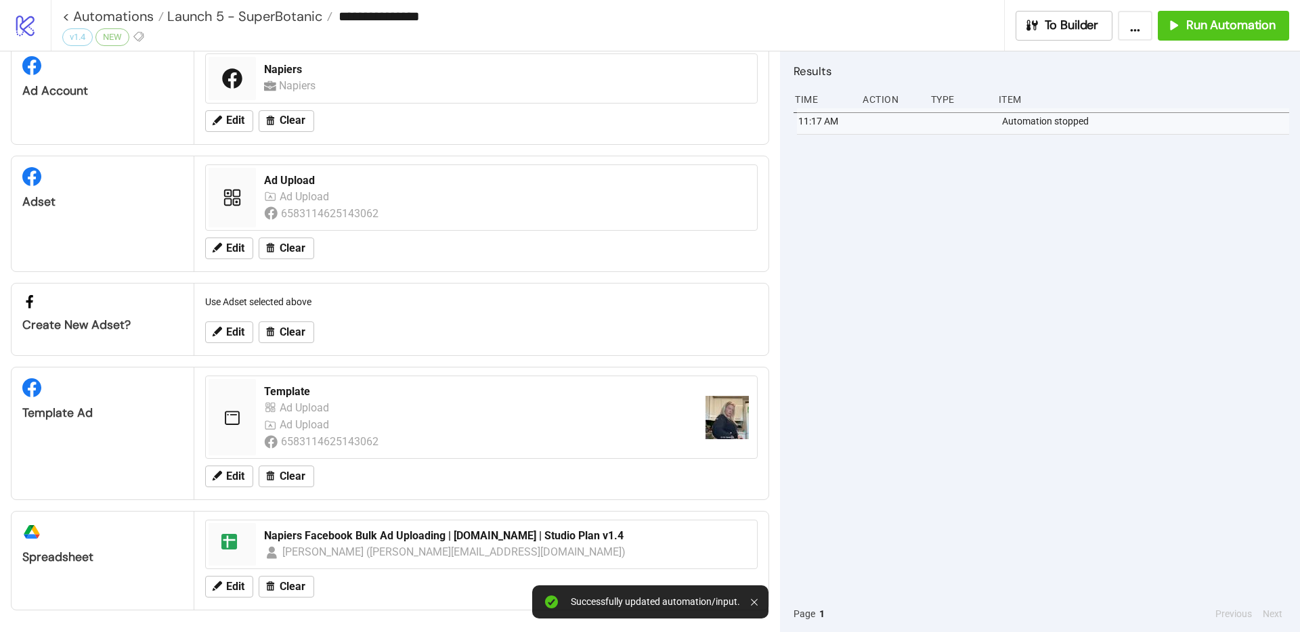
scroll to position [0, 0]
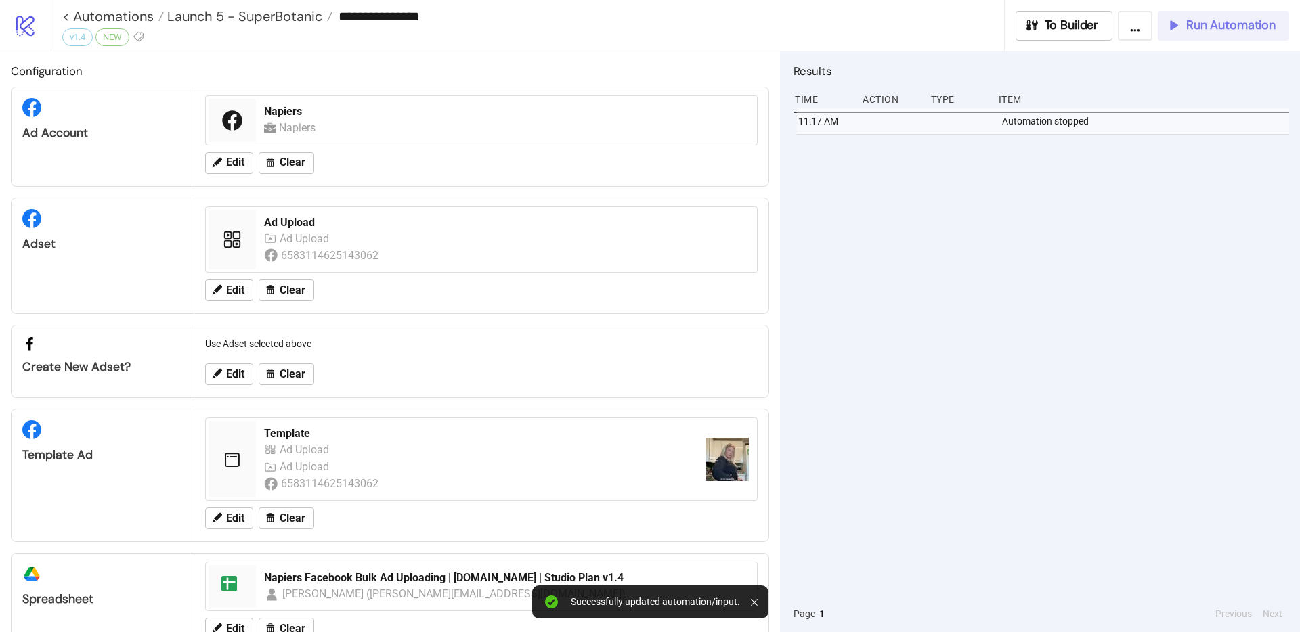
click at [1204, 23] on span "Run Automation" at bounding box center [1230, 26] width 89 height 16
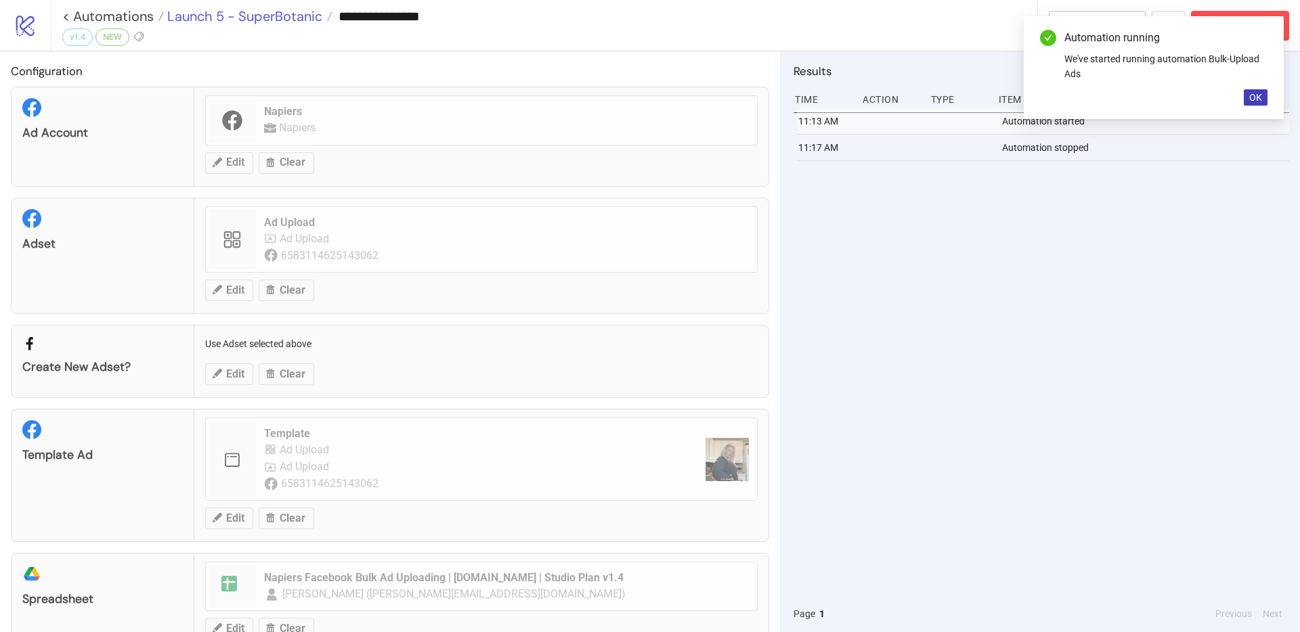
click at [281, 16] on span "Launch 5 - SuperBotanic" at bounding box center [243, 16] width 158 height 18
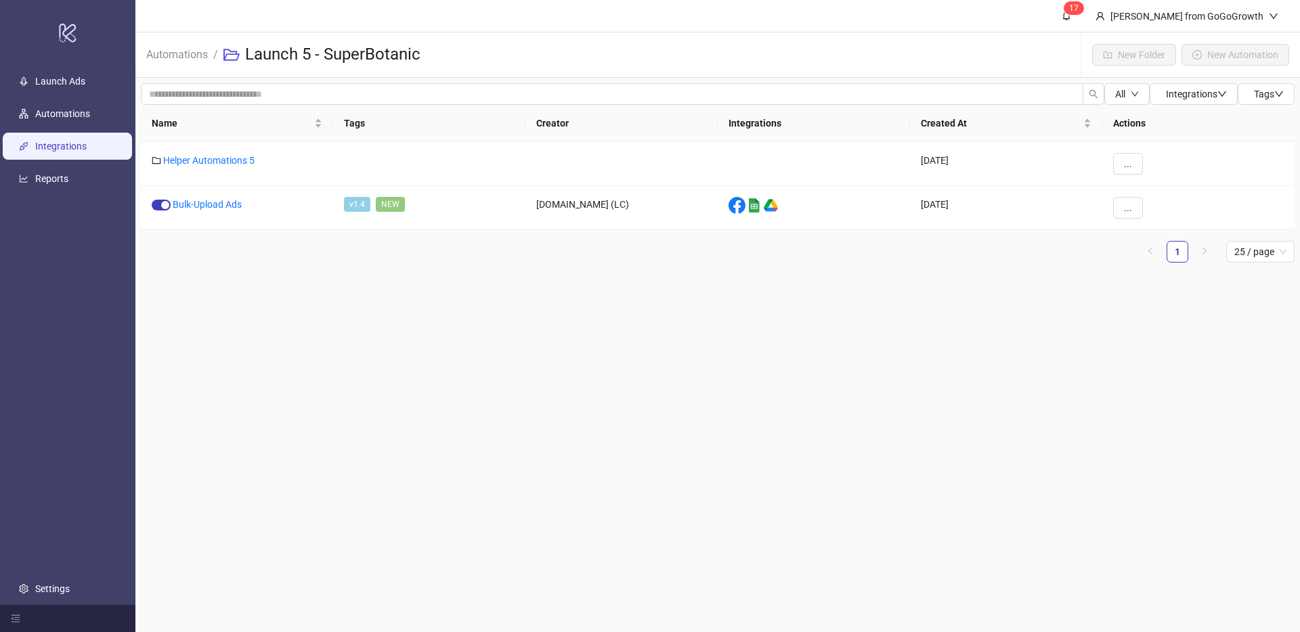
click at [64, 145] on link "Integrations" at bounding box center [60, 146] width 51 height 11
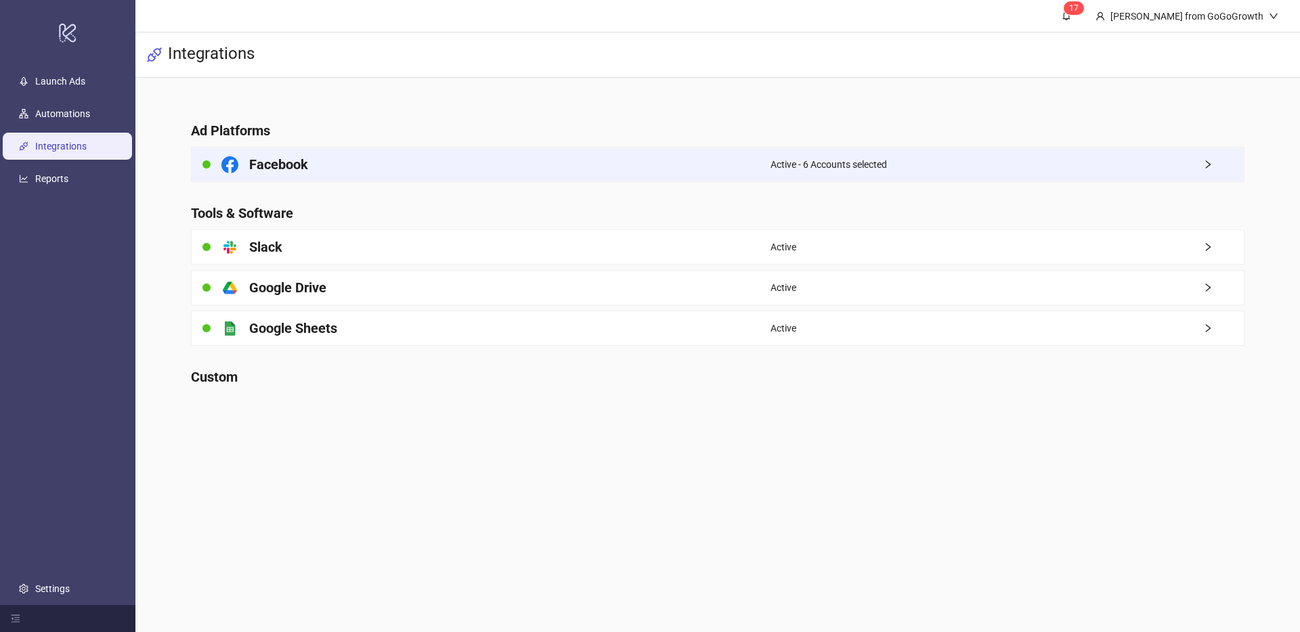
click at [273, 165] on h4 "Facebook" at bounding box center [278, 164] width 59 height 19
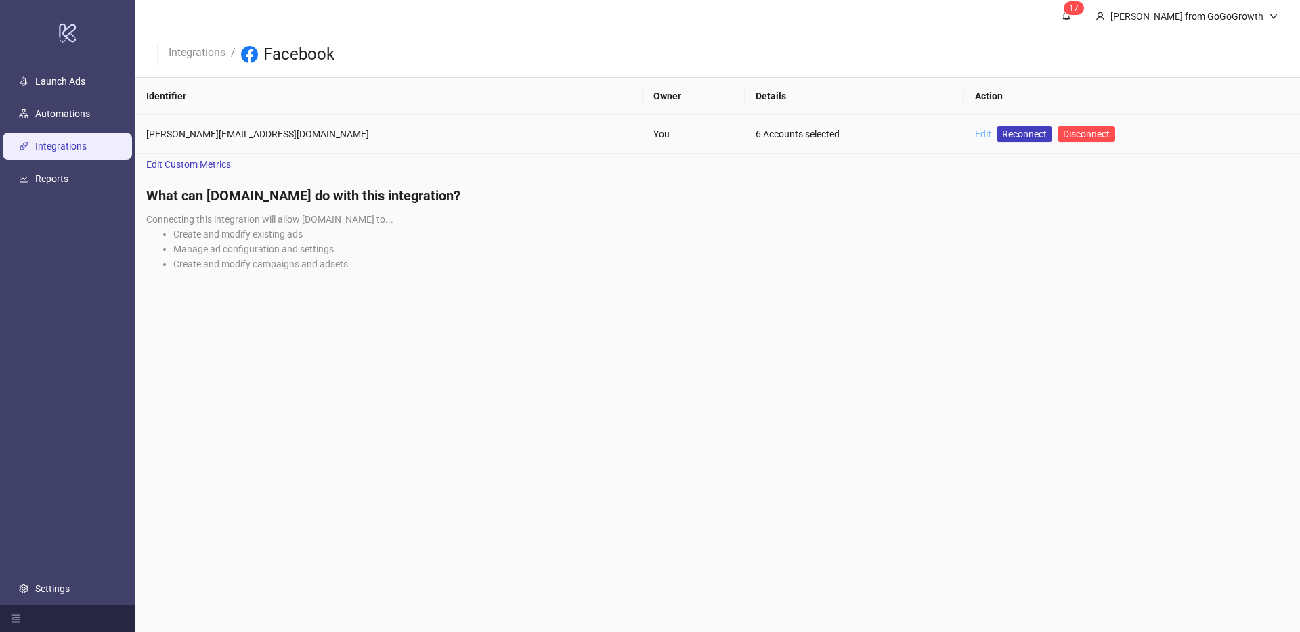
click at [975, 136] on link "Edit" at bounding box center [983, 134] width 16 height 11
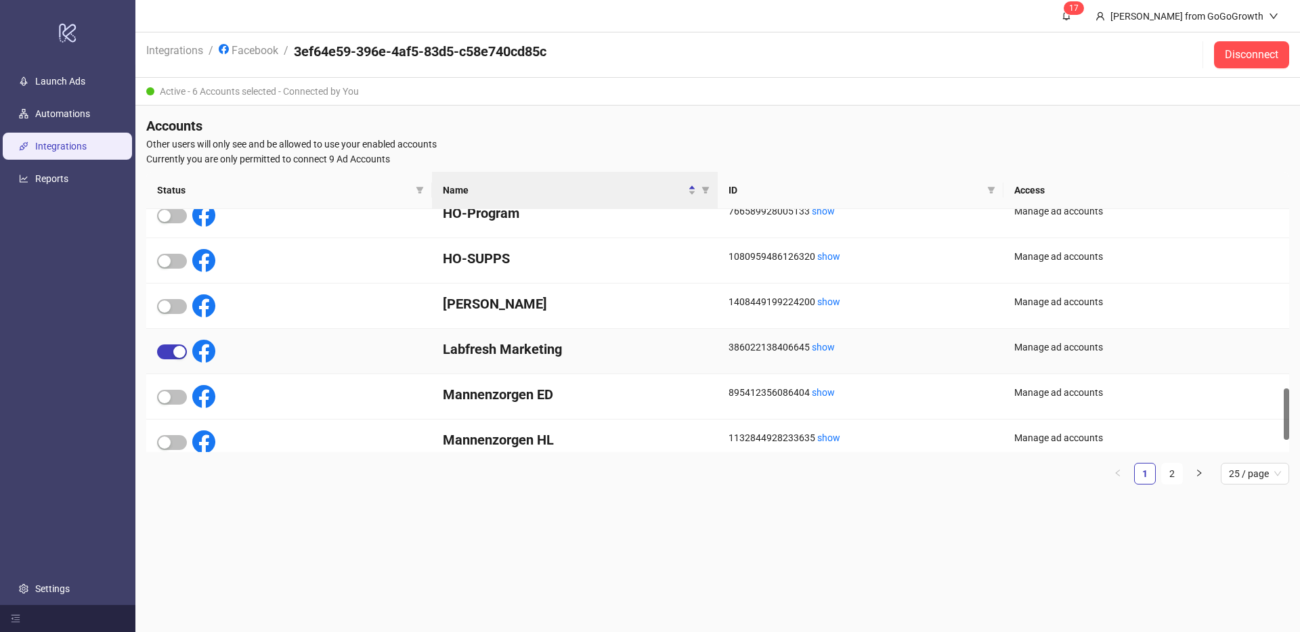
scroll to position [891, 0]
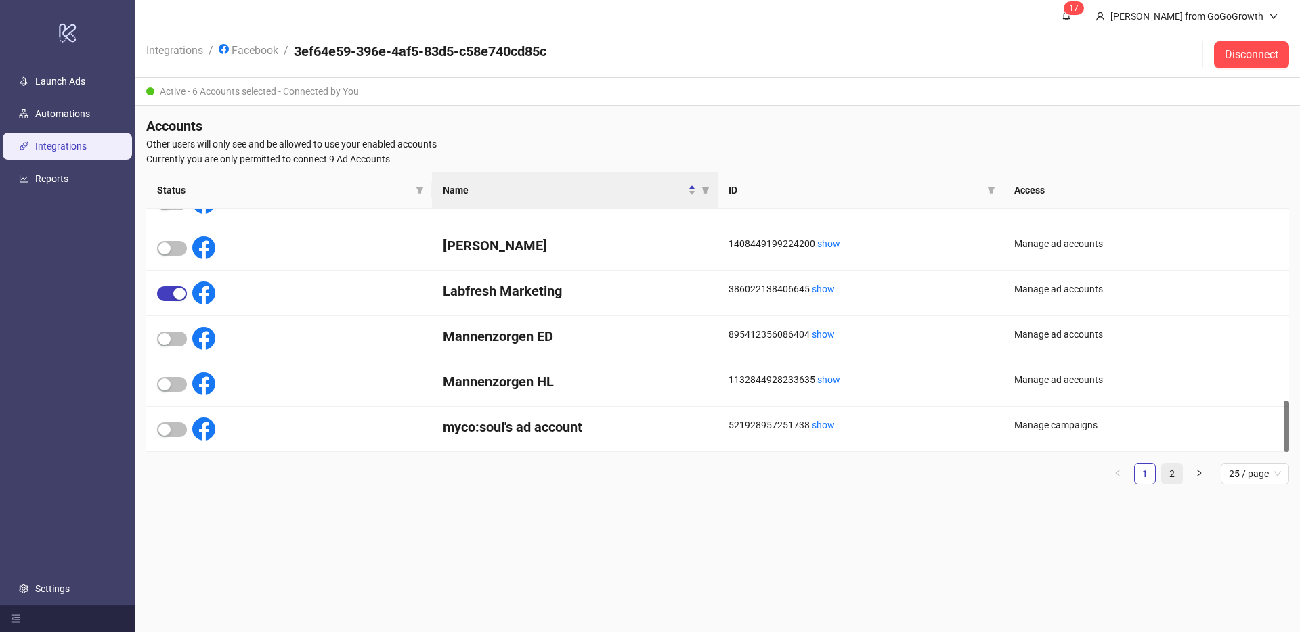
click at [1164, 468] on link "2" at bounding box center [1172, 474] width 20 height 20
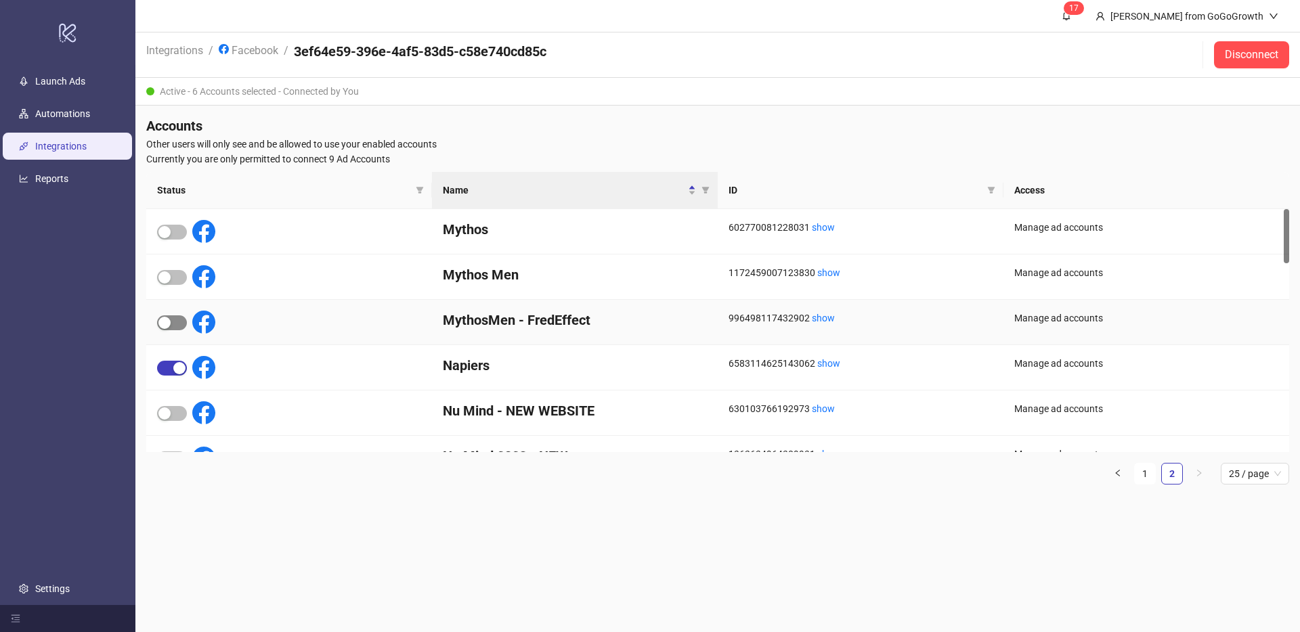
click at [174, 327] on span "button" at bounding box center [172, 322] width 30 height 15
click at [72, 108] on link "Automations" at bounding box center [62, 113] width 55 height 11
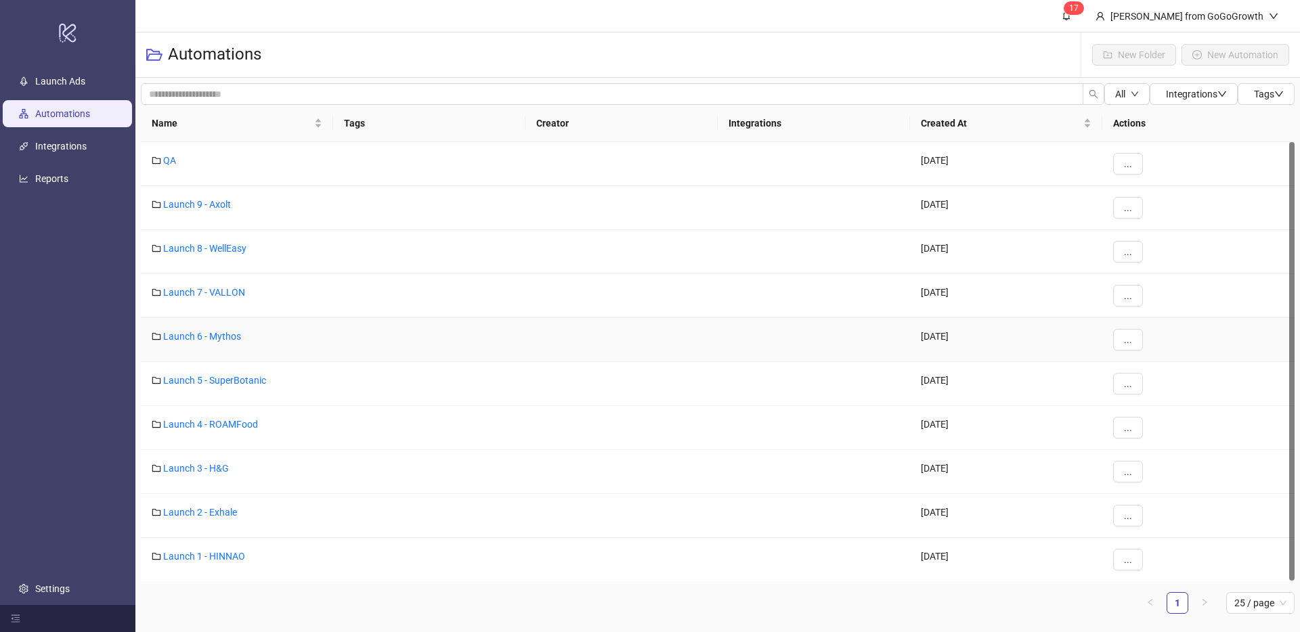
click at [214, 326] on div "Launch 6 - Mythos" at bounding box center [237, 340] width 192 height 44
click at [213, 335] on link "Launch 6 - Mythos" at bounding box center [202, 336] width 78 height 11
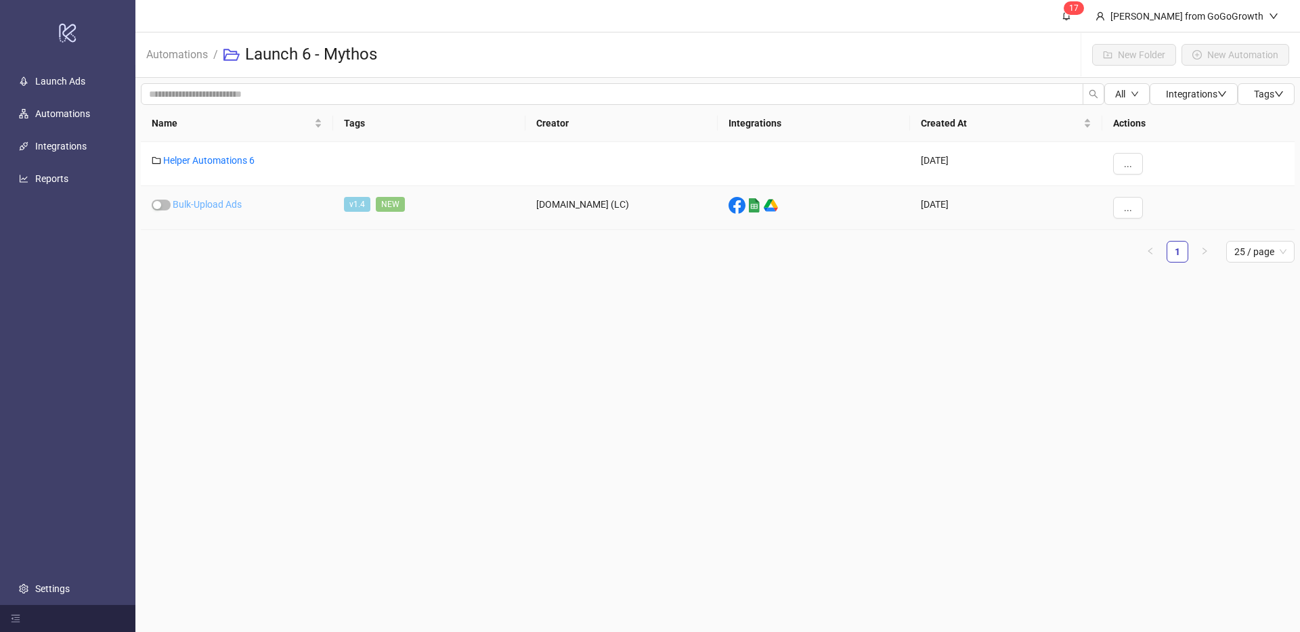
click at [236, 205] on link "Bulk-Upload Ads" at bounding box center [207, 204] width 69 height 11
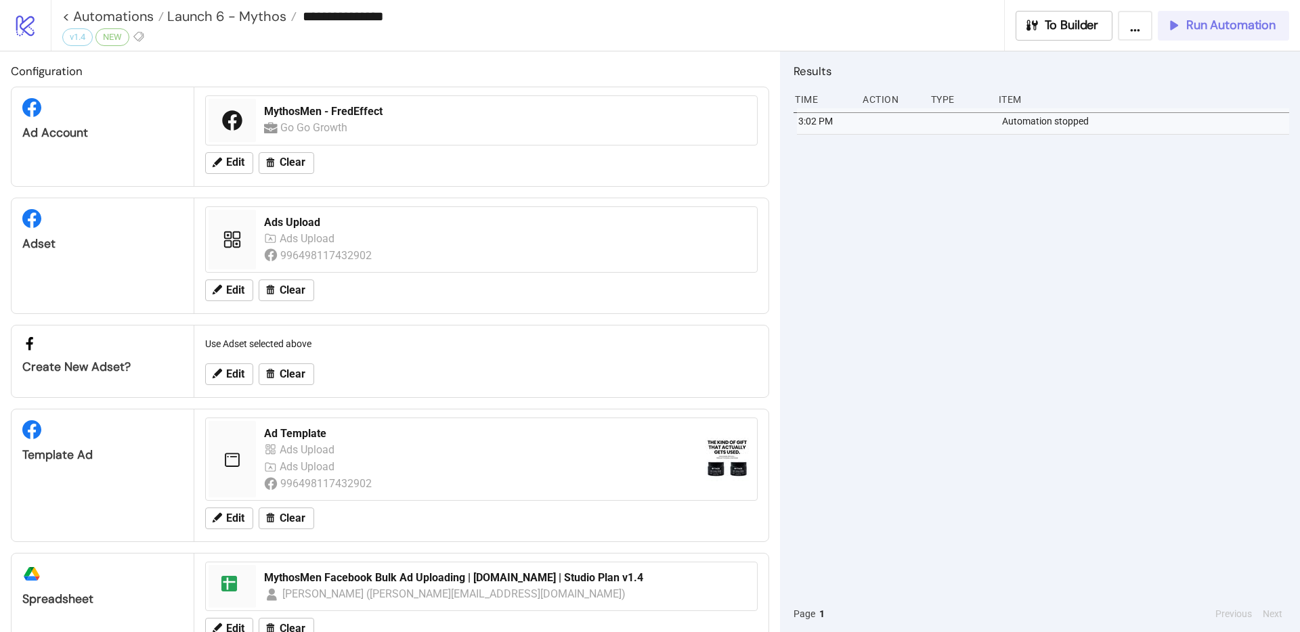
click at [1233, 24] on span "Run Automation" at bounding box center [1230, 26] width 89 height 16
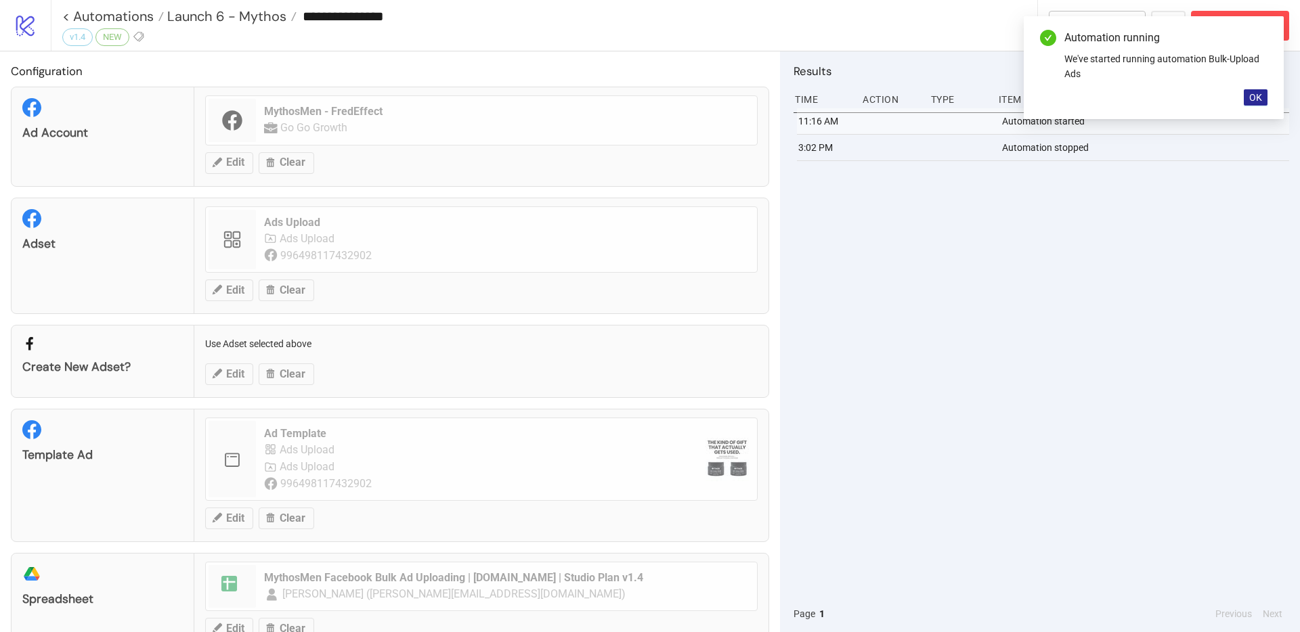
click at [1246, 99] on button "OK" at bounding box center [1255, 97] width 24 height 16
